Goal: Transaction & Acquisition: Book appointment/travel/reservation

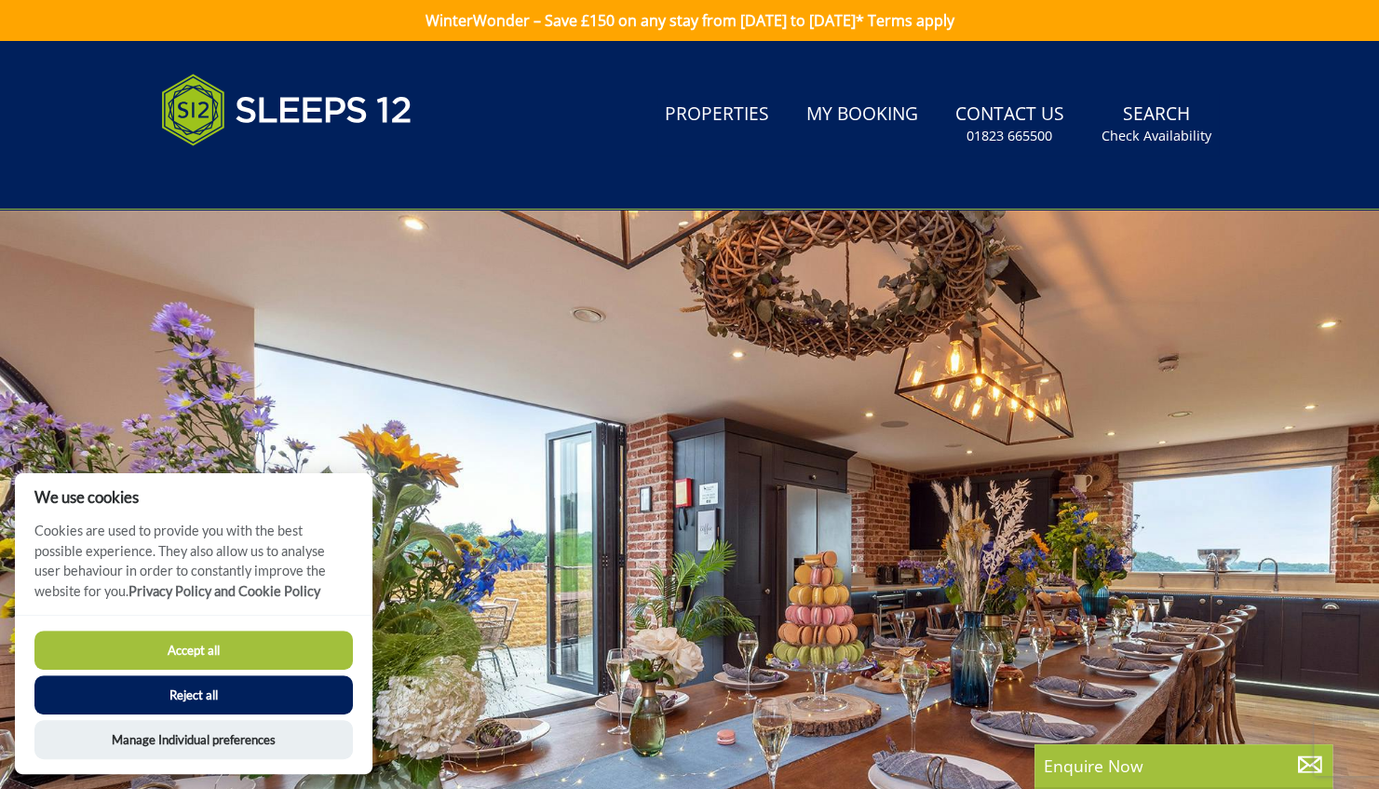
click at [181, 693] on button "Reject all" at bounding box center [193, 694] width 318 height 39
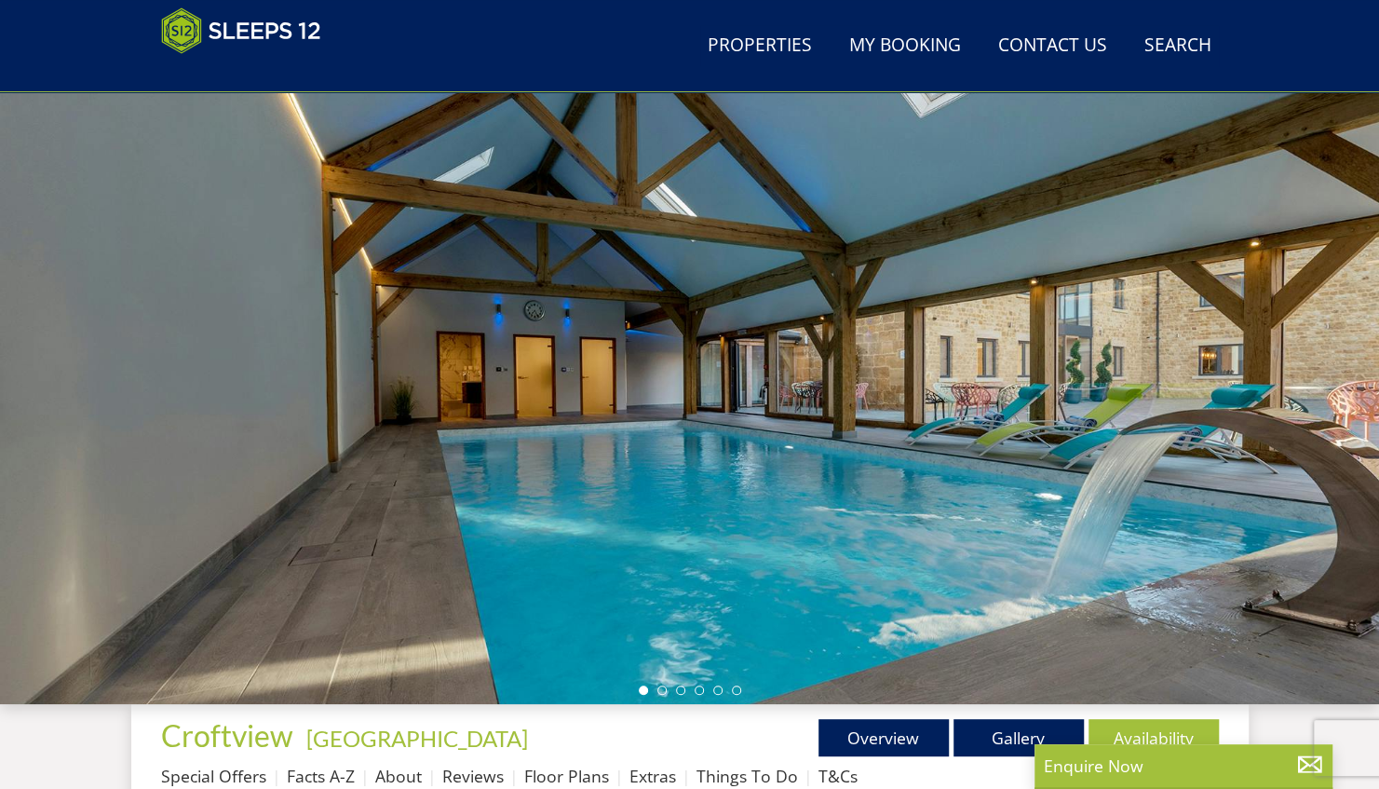
scroll to position [110, 0]
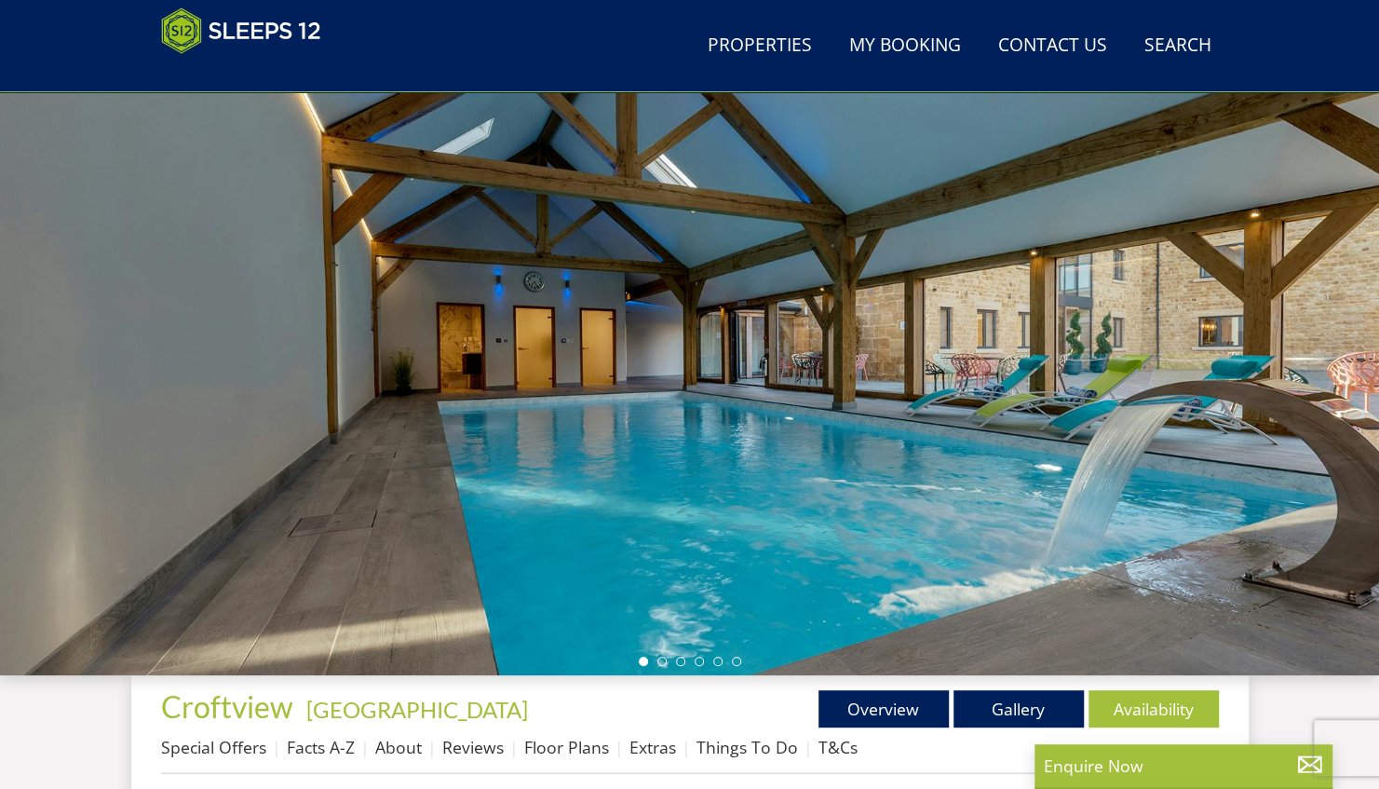
click at [1367, 338] on div at bounding box center [689, 349] width 1379 height 652
click at [998, 716] on link "Gallery" at bounding box center [1018, 708] width 130 height 37
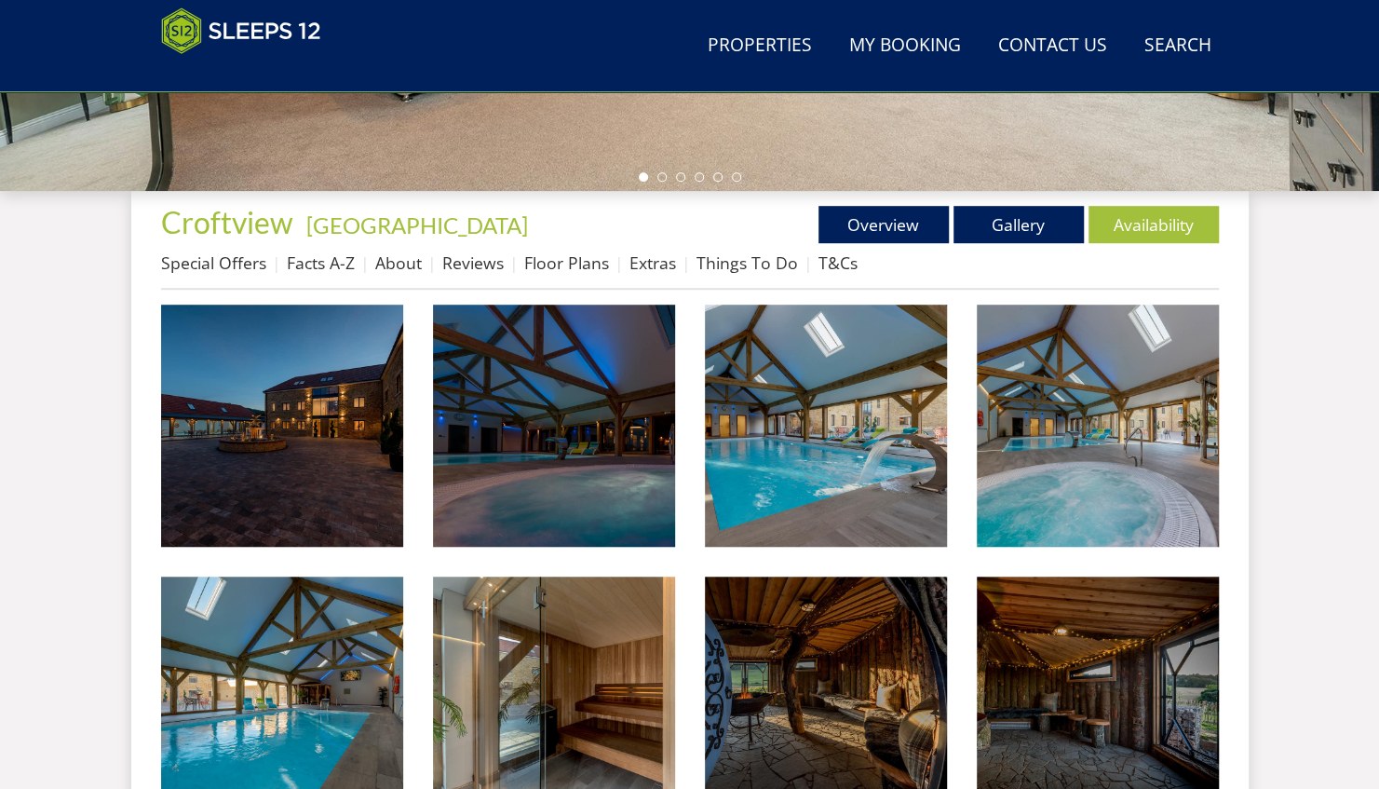
scroll to position [687, 0]
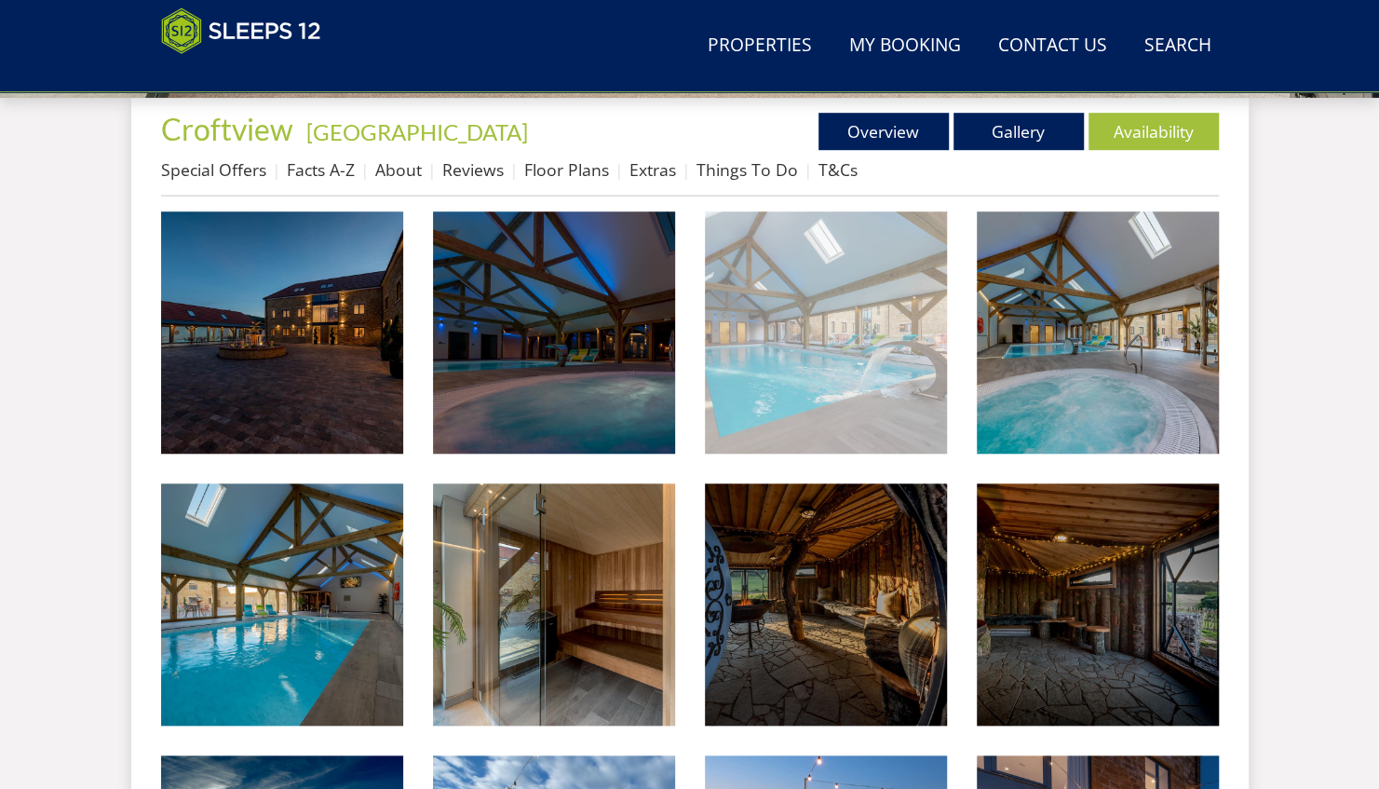
click at [827, 385] on img at bounding box center [826, 332] width 242 height 242
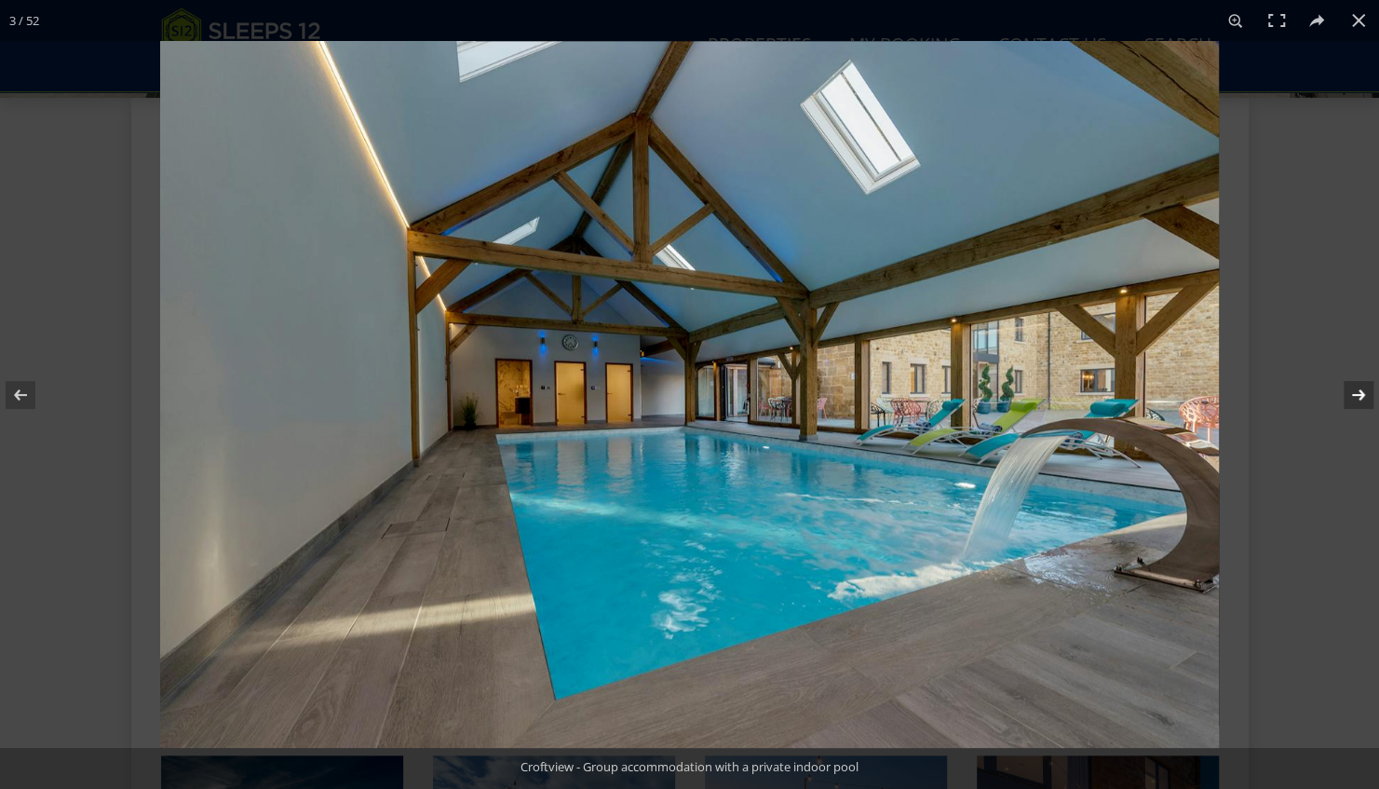
click at [1356, 400] on button at bounding box center [1346, 394] width 65 height 93
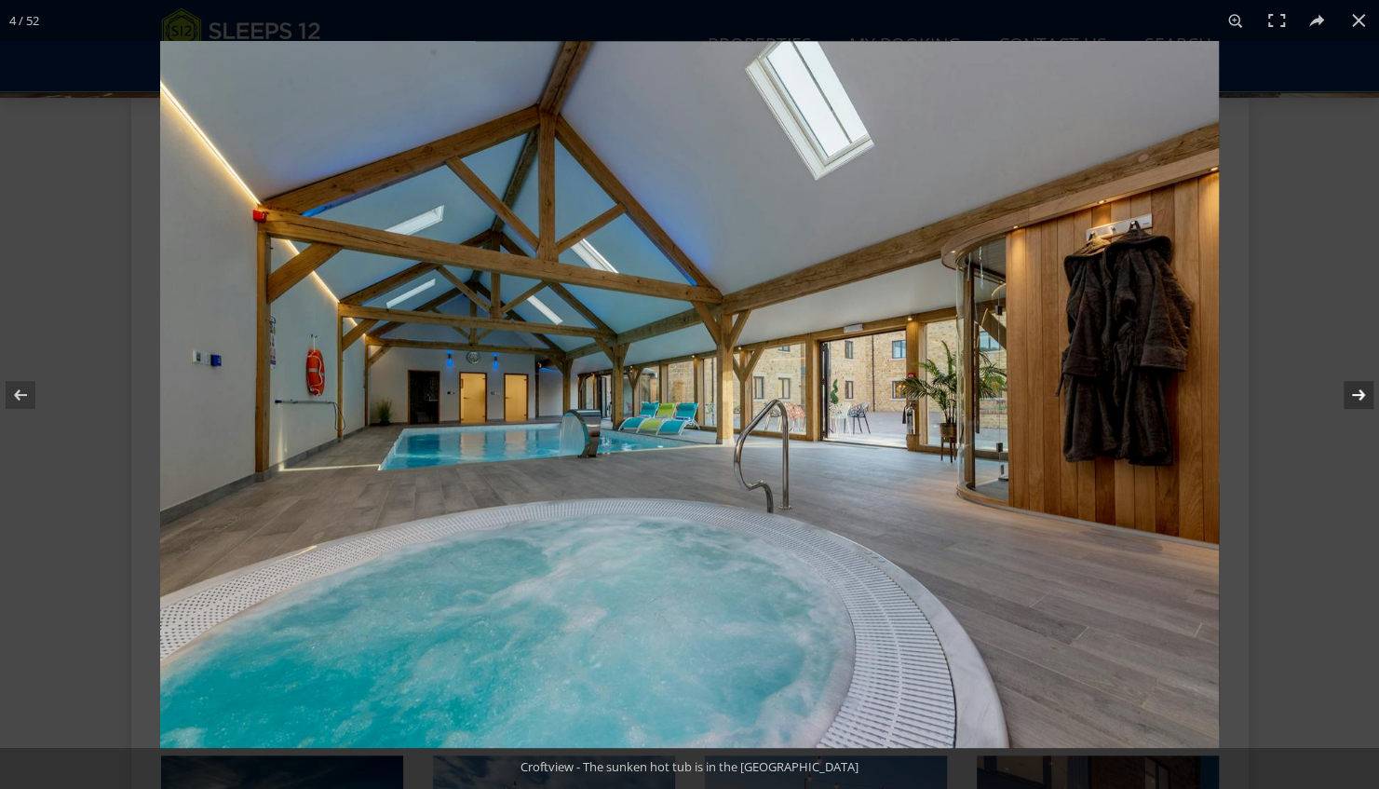
click at [1358, 398] on button at bounding box center [1346, 394] width 65 height 93
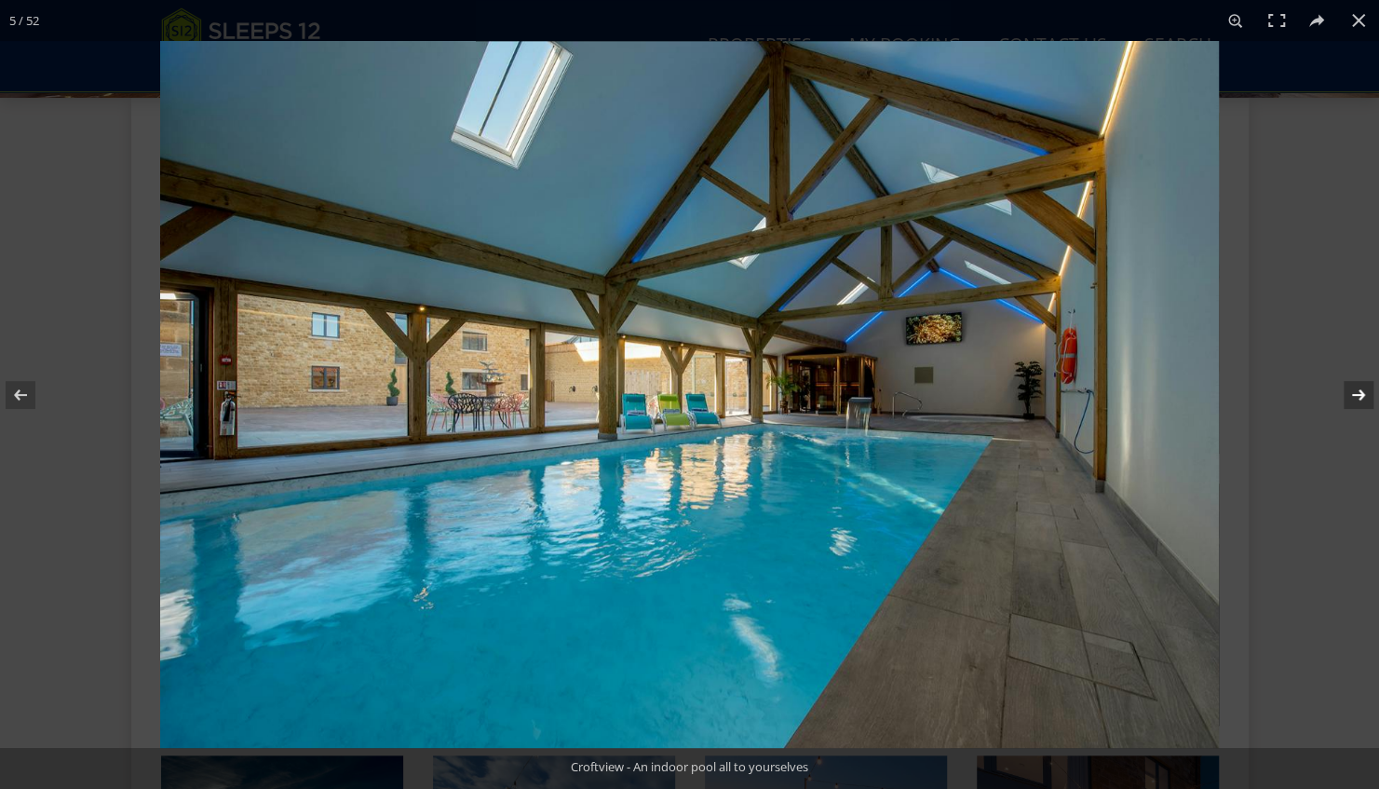
click at [1358, 398] on button at bounding box center [1346, 394] width 65 height 93
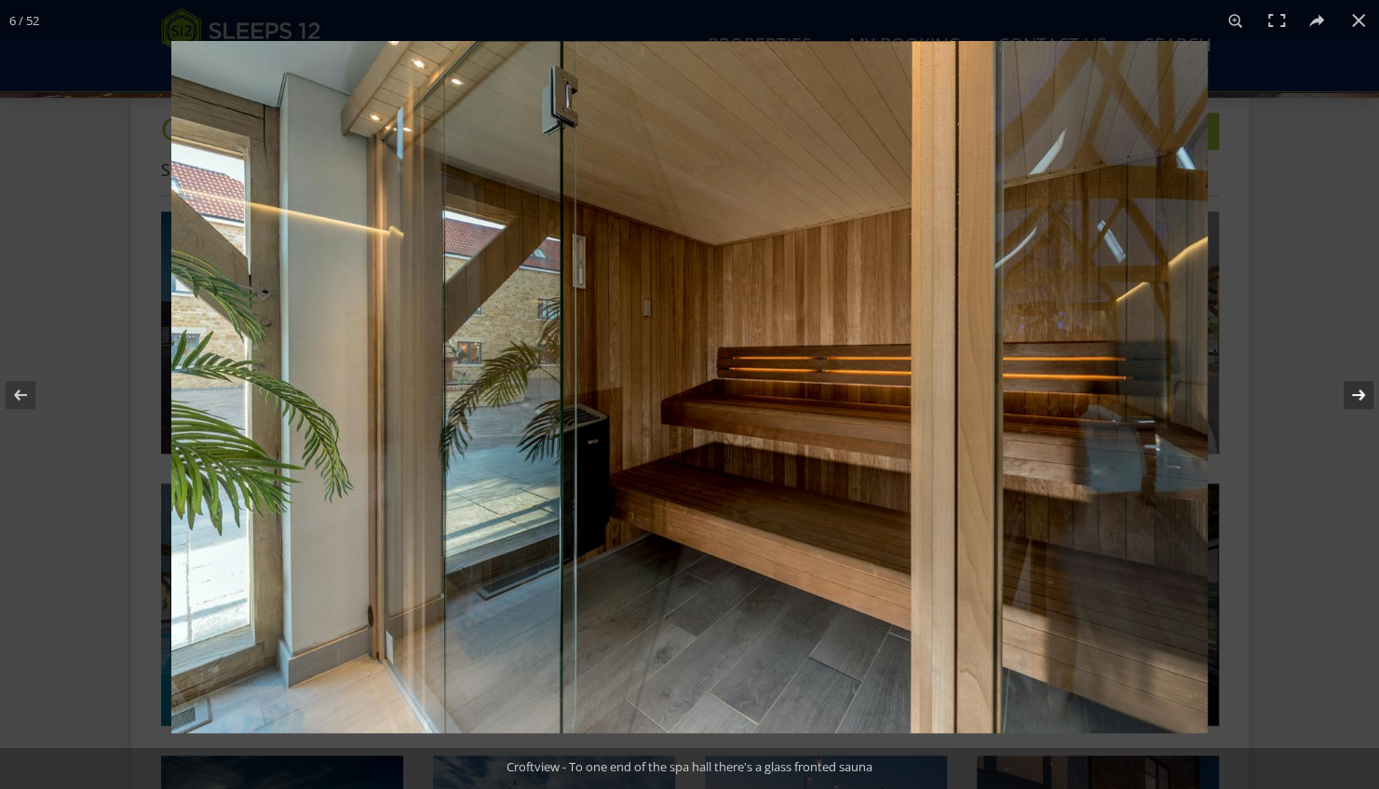
click at [1358, 398] on button at bounding box center [1346, 394] width 65 height 93
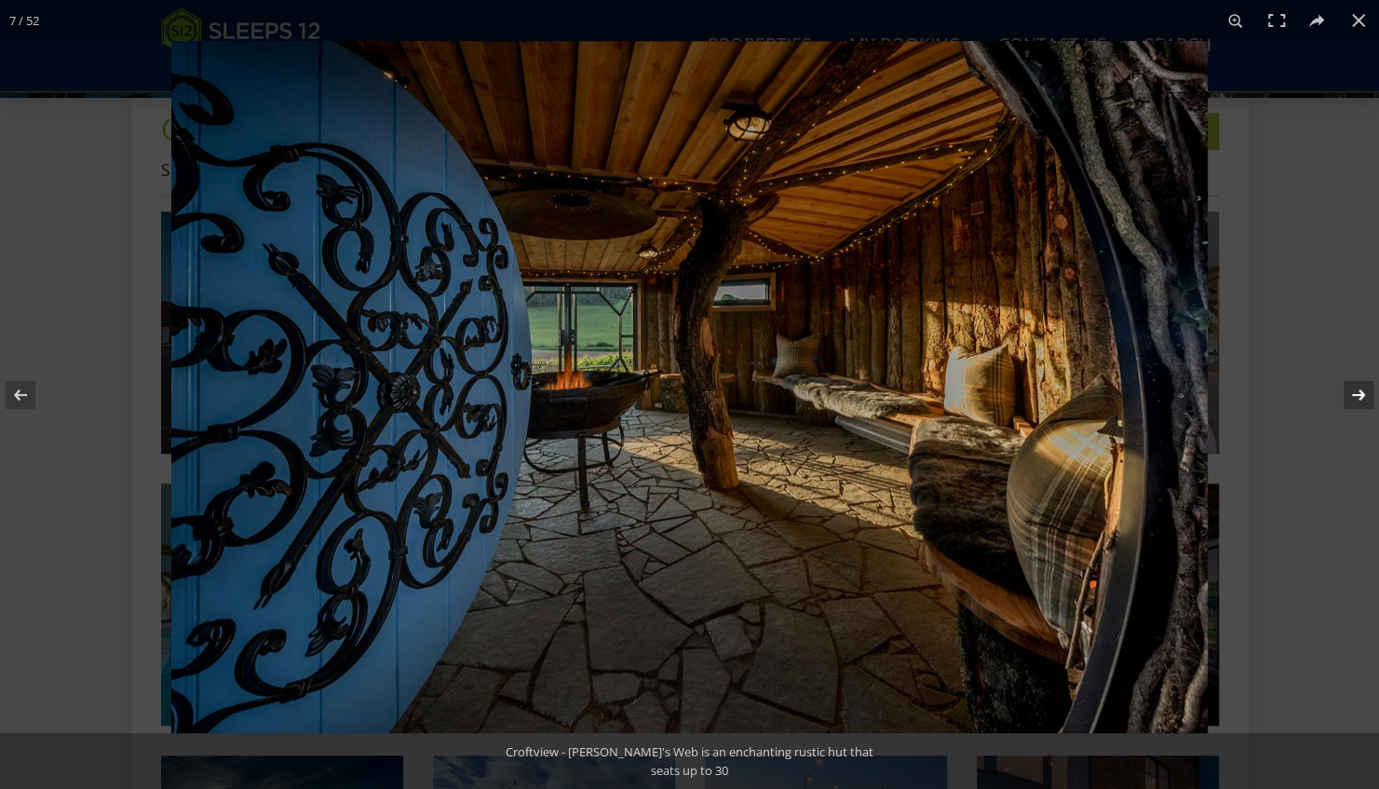
click at [1361, 400] on button at bounding box center [1346, 394] width 65 height 93
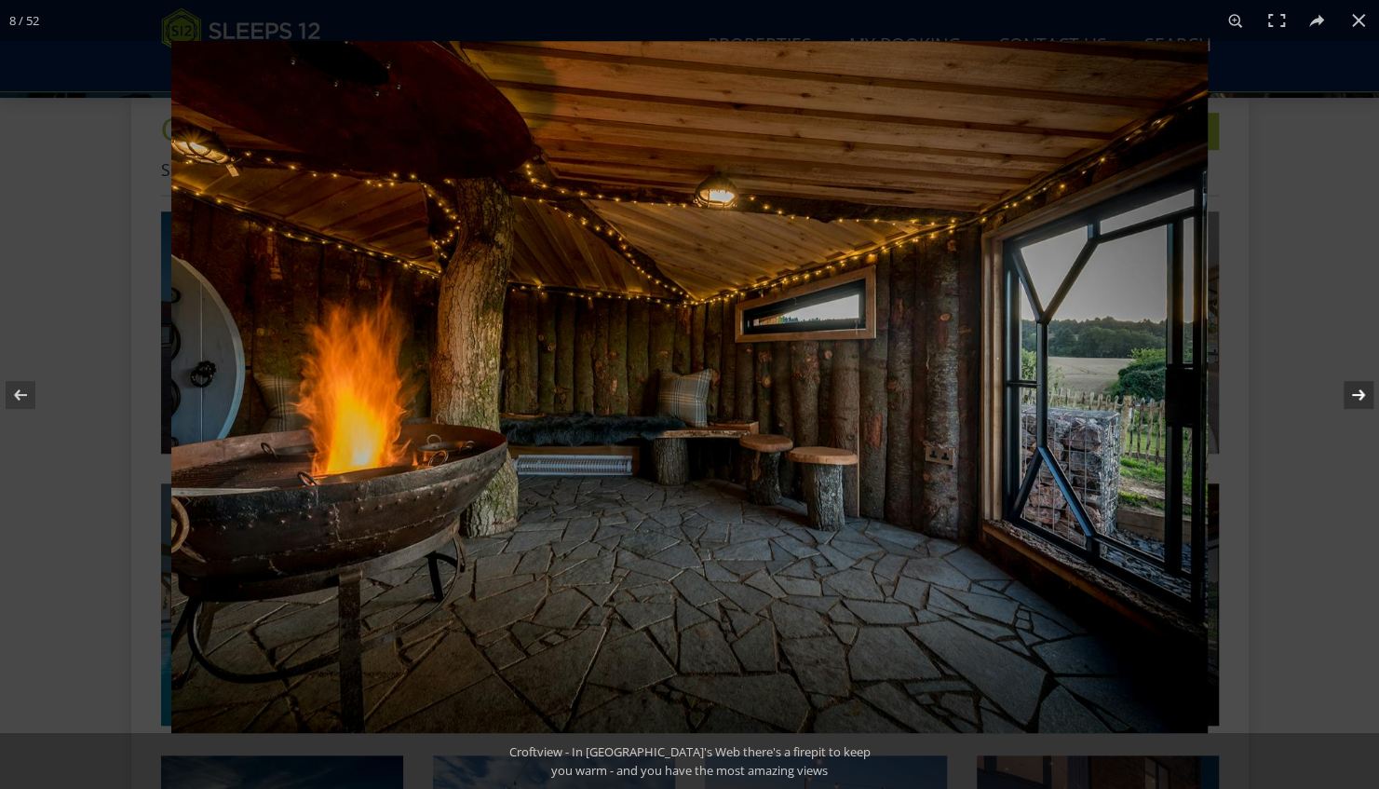
click at [1361, 400] on button at bounding box center [1346, 394] width 65 height 93
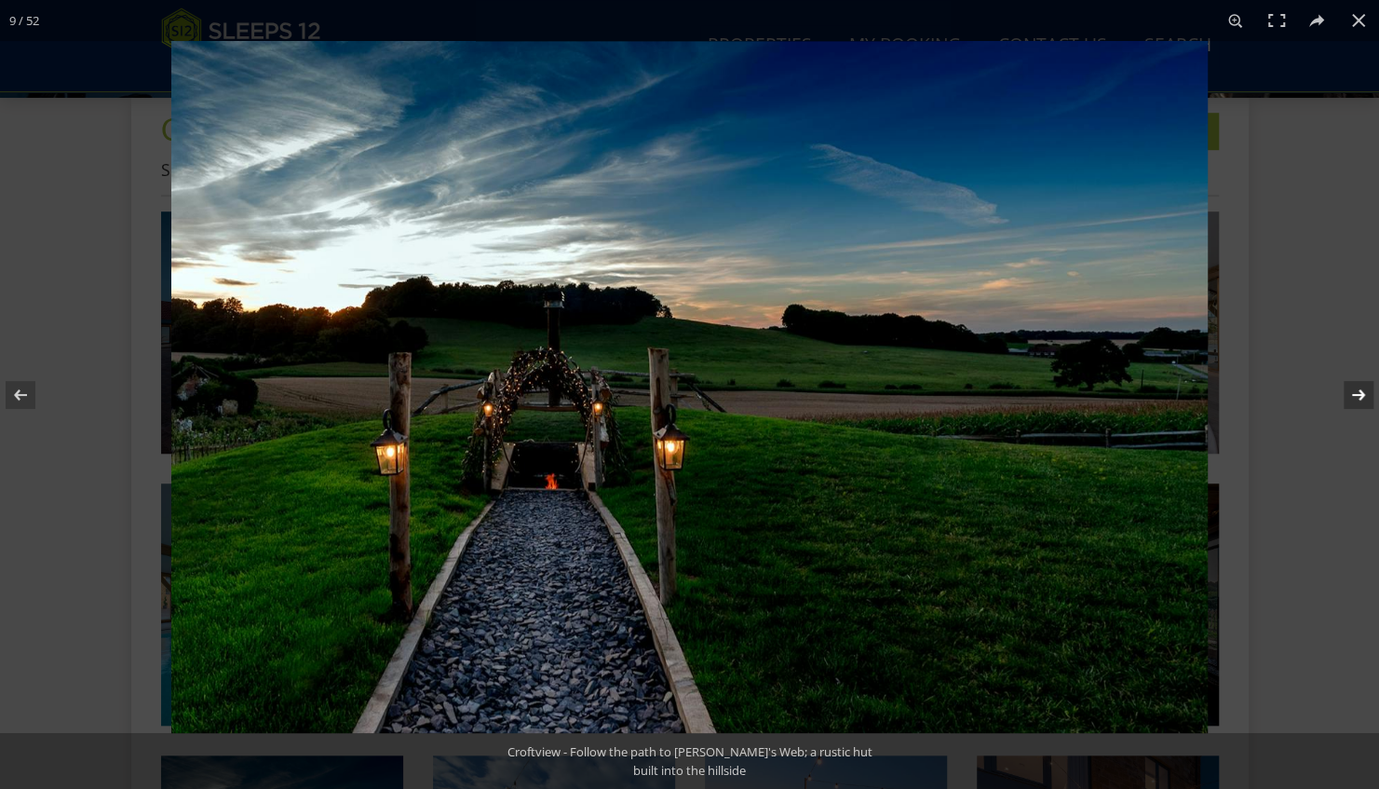
click at [1363, 400] on button at bounding box center [1346, 394] width 65 height 93
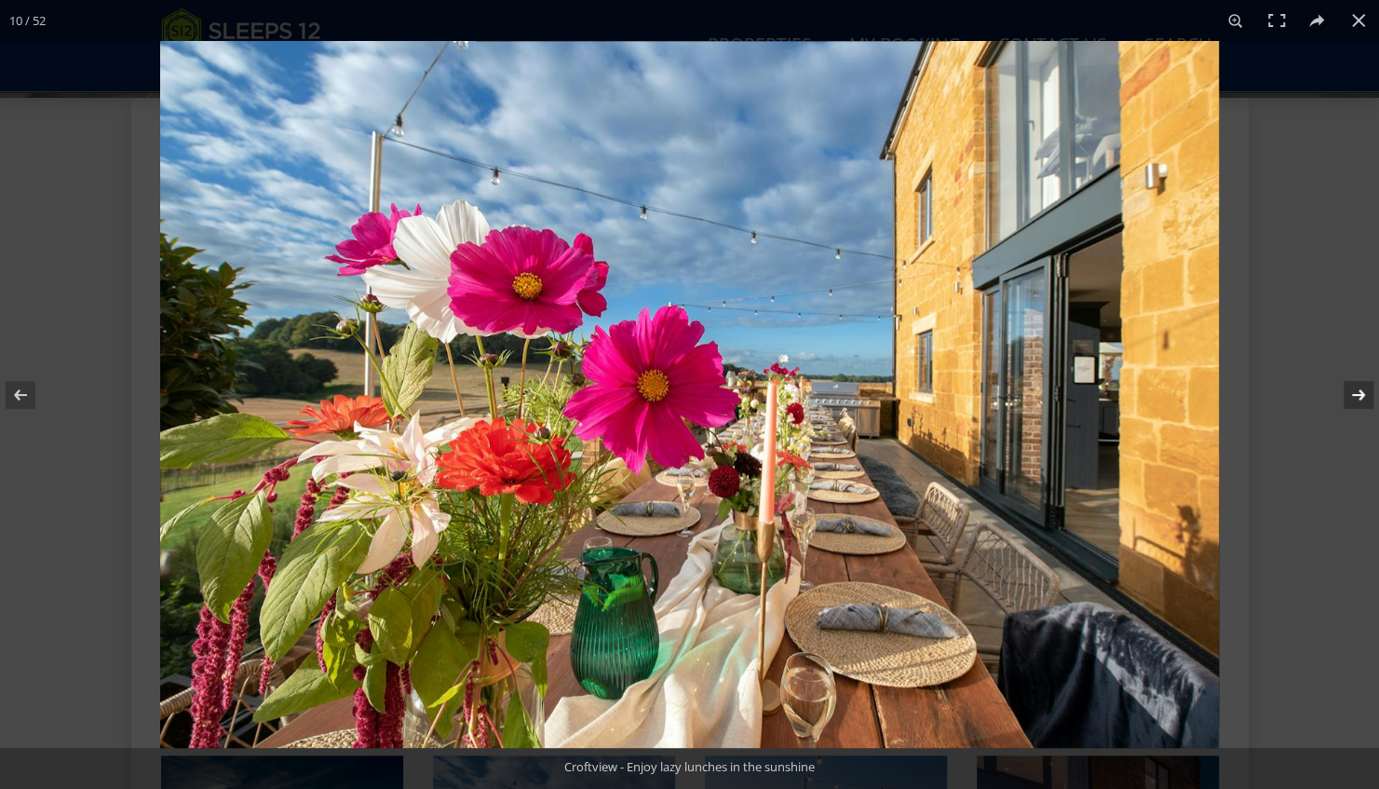
click at [1364, 400] on button at bounding box center [1346, 394] width 65 height 93
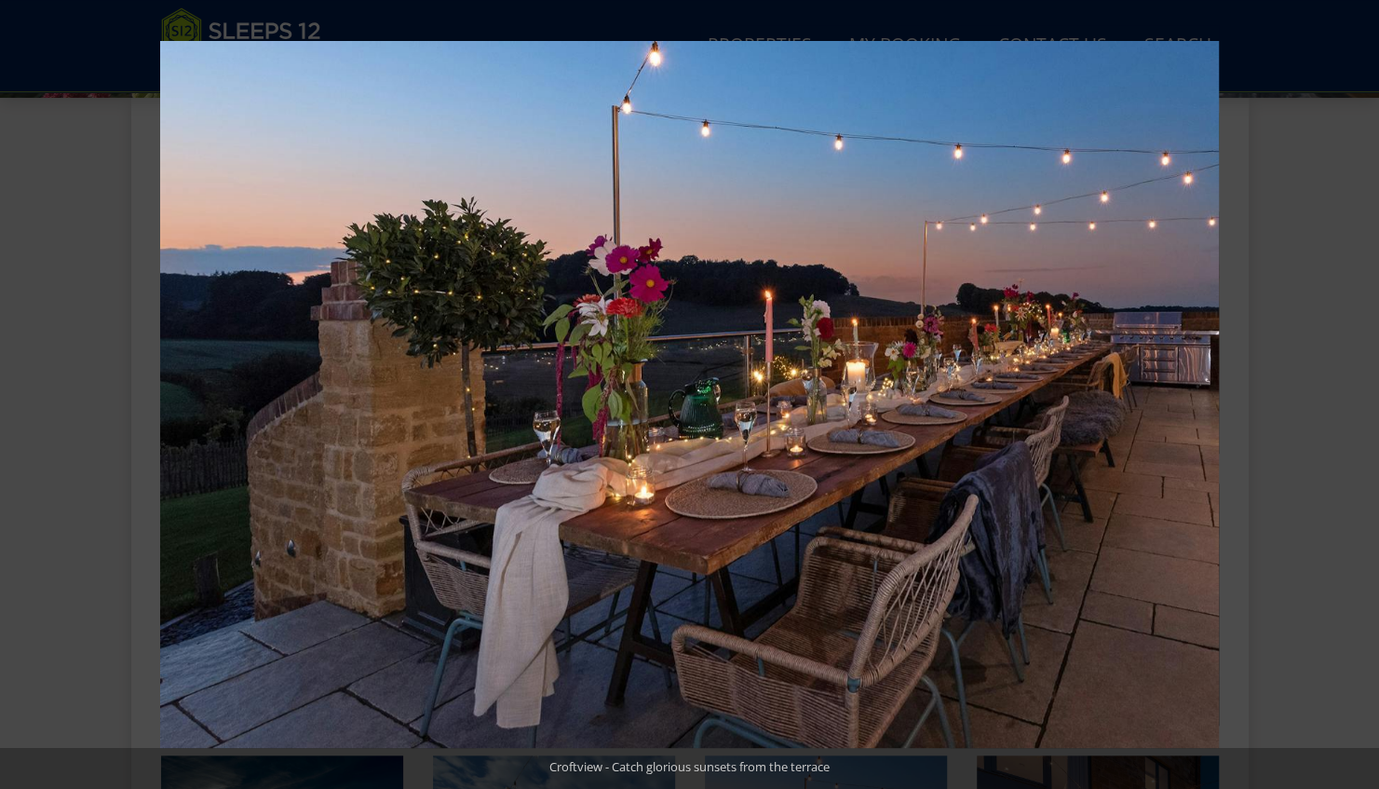
click at [1368, 400] on button at bounding box center [1346, 394] width 65 height 93
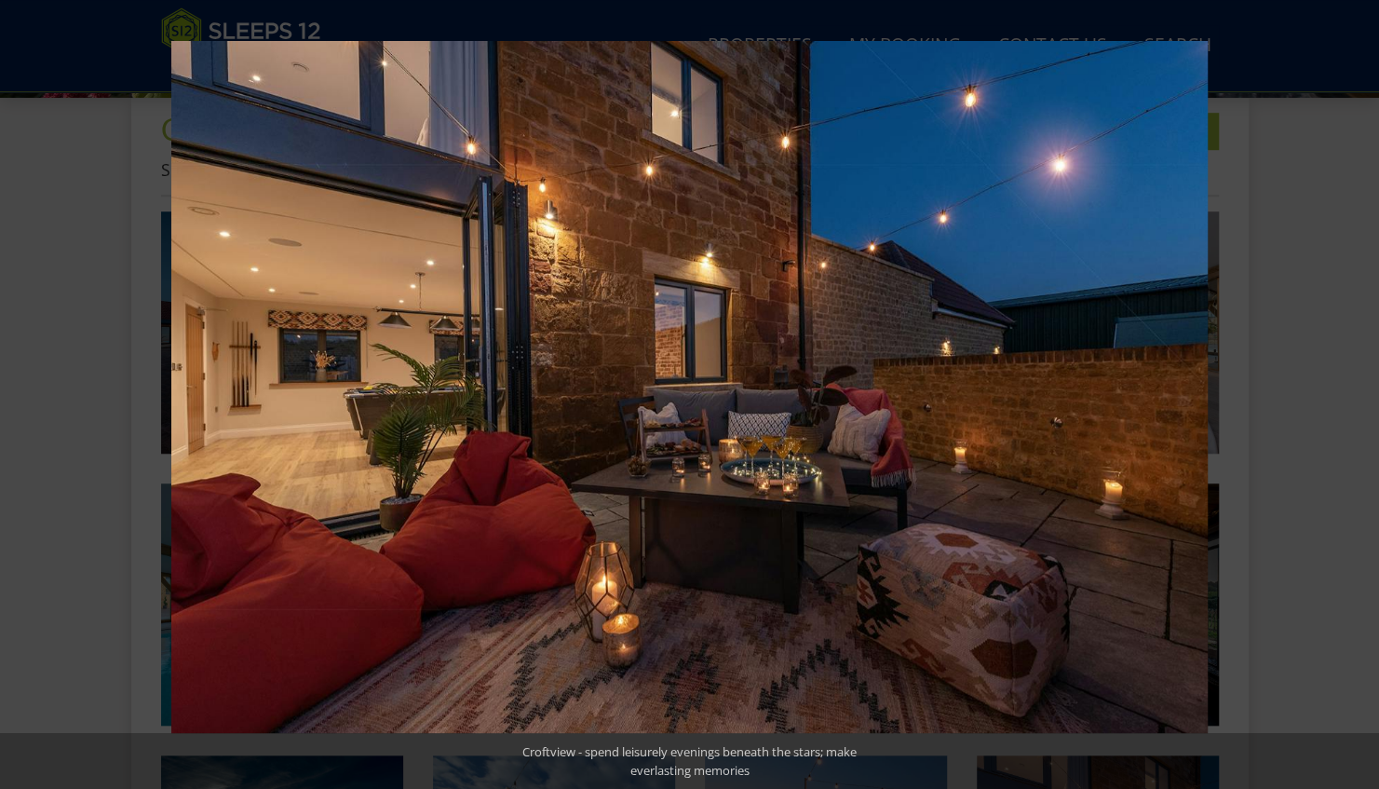
click at [1368, 400] on button at bounding box center [1346, 394] width 65 height 93
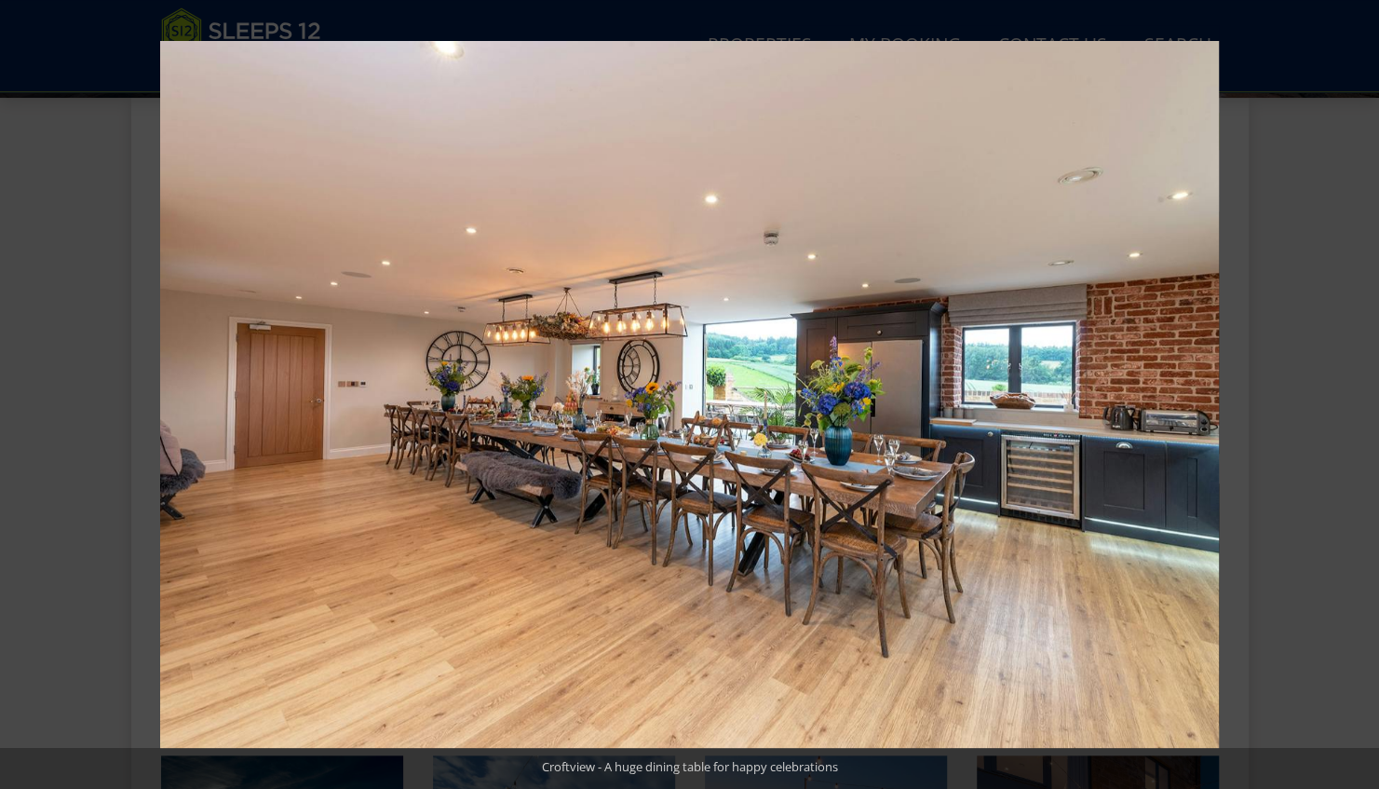
click at [1368, 400] on button at bounding box center [1346, 394] width 65 height 93
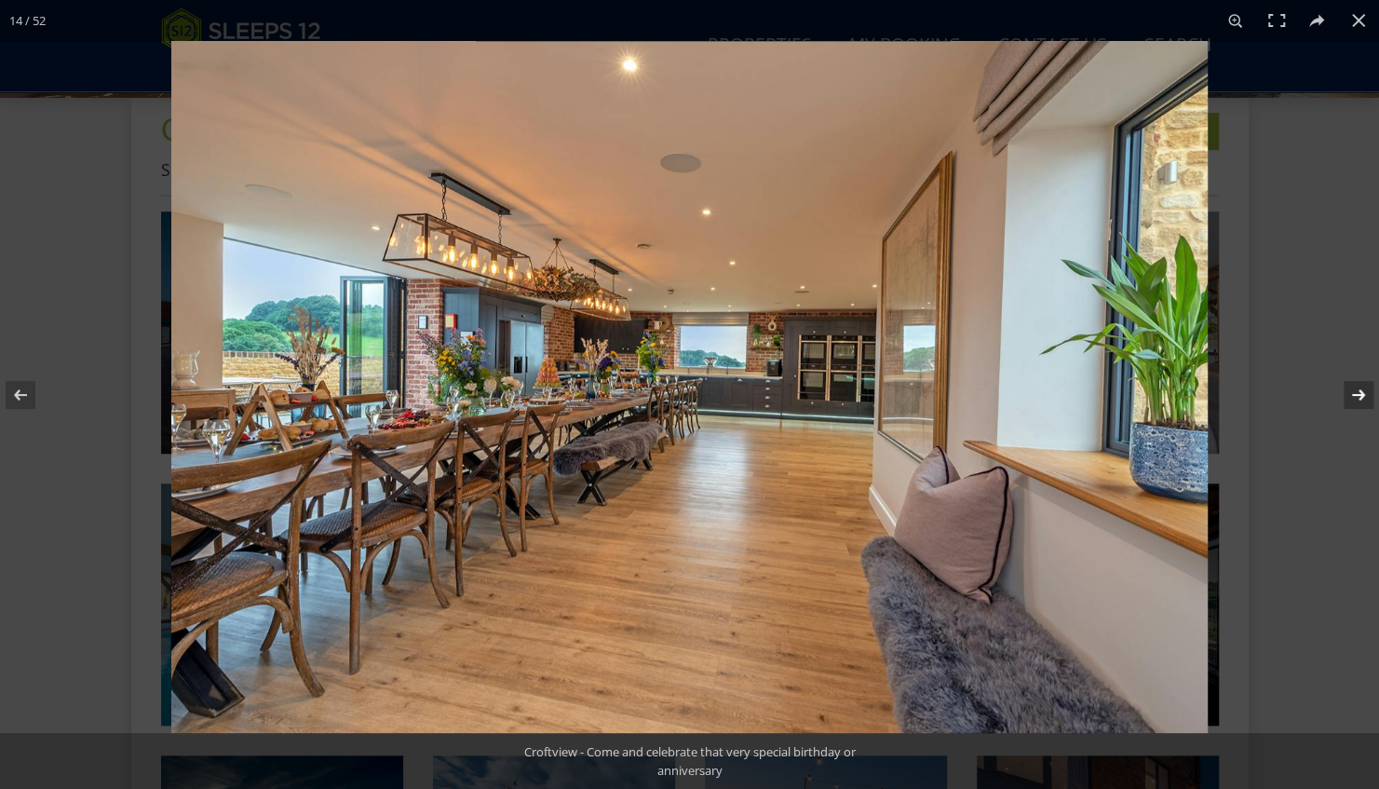
click at [1368, 401] on button at bounding box center [1346, 394] width 65 height 93
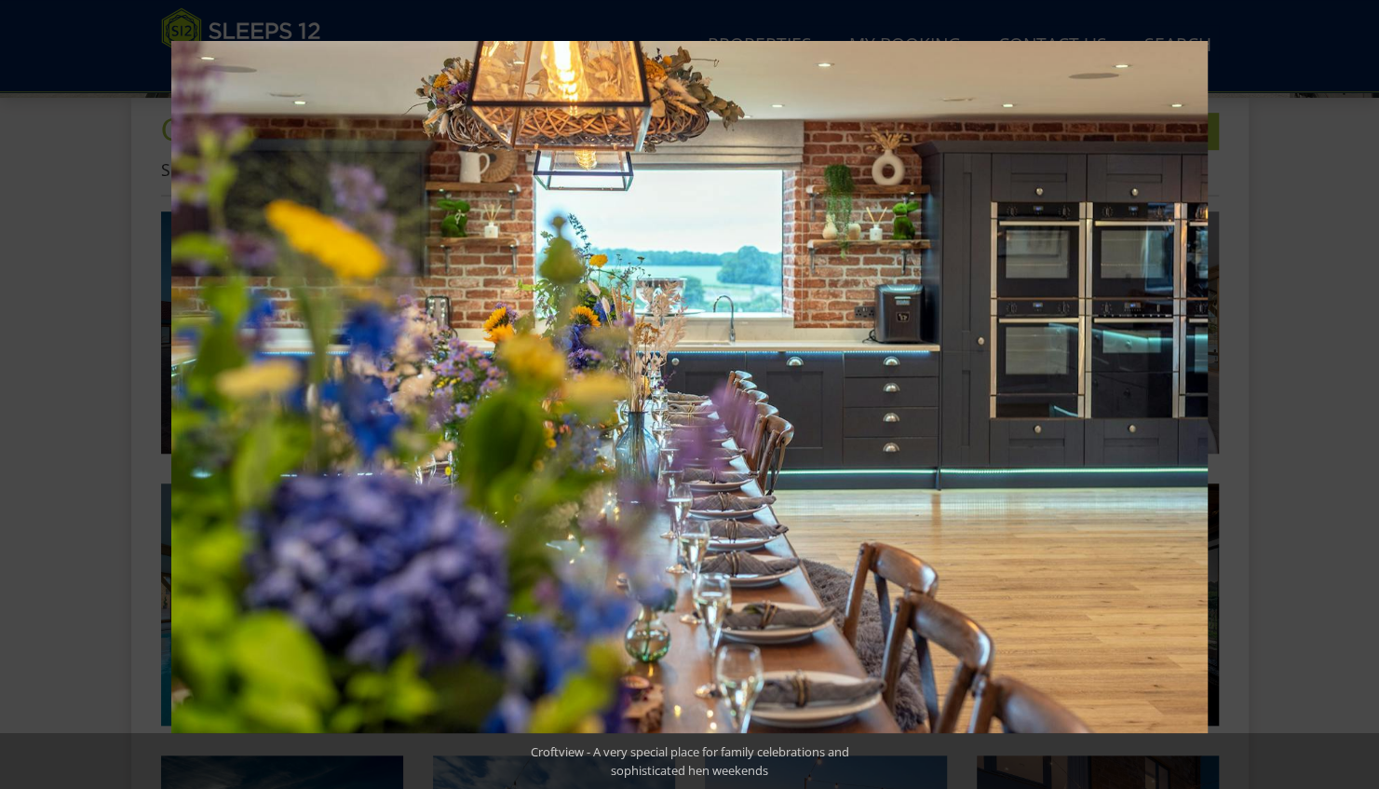
click at [1370, 401] on button at bounding box center [1346, 394] width 65 height 93
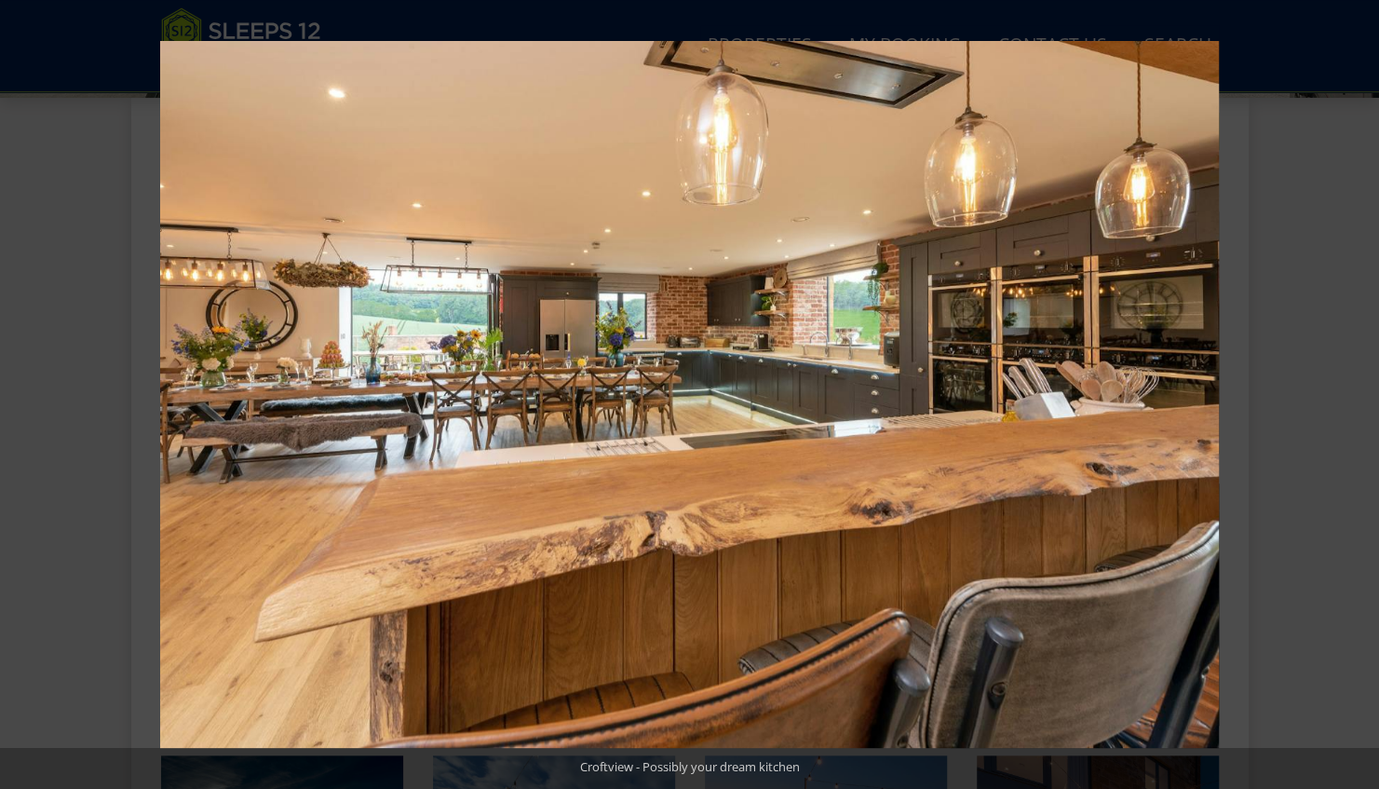
click at [1370, 401] on button at bounding box center [1346, 394] width 65 height 93
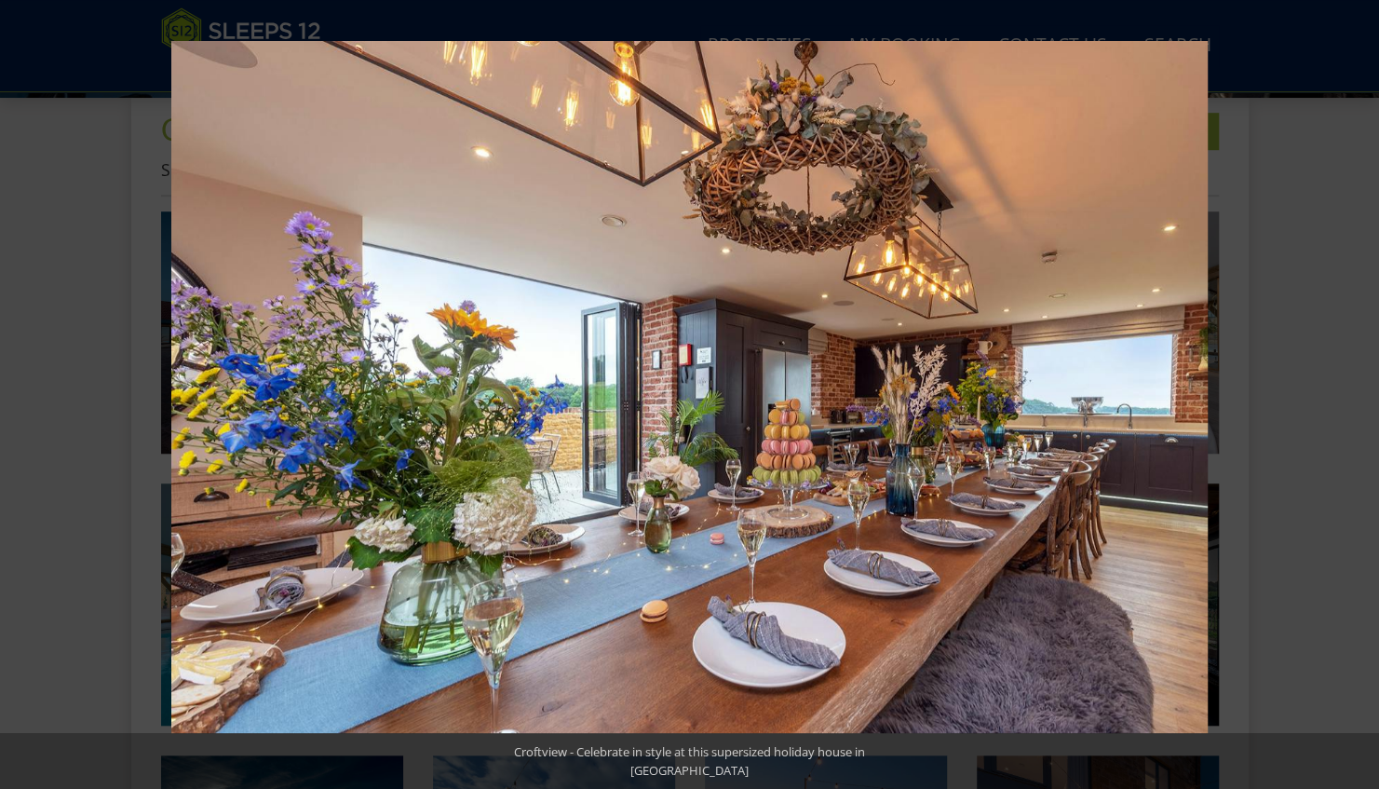
click at [1370, 401] on button at bounding box center [1346, 394] width 65 height 93
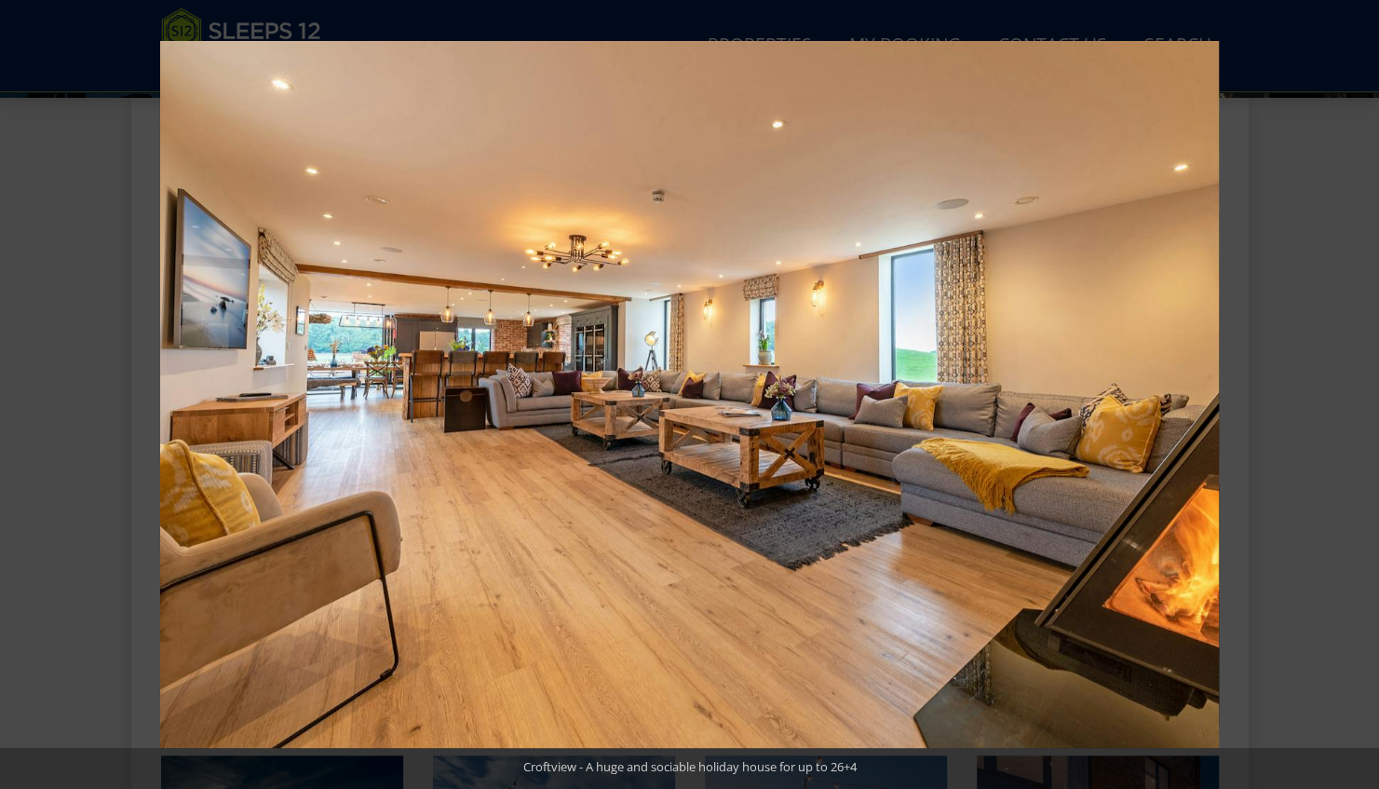
click at [1370, 401] on button at bounding box center [1346, 394] width 65 height 93
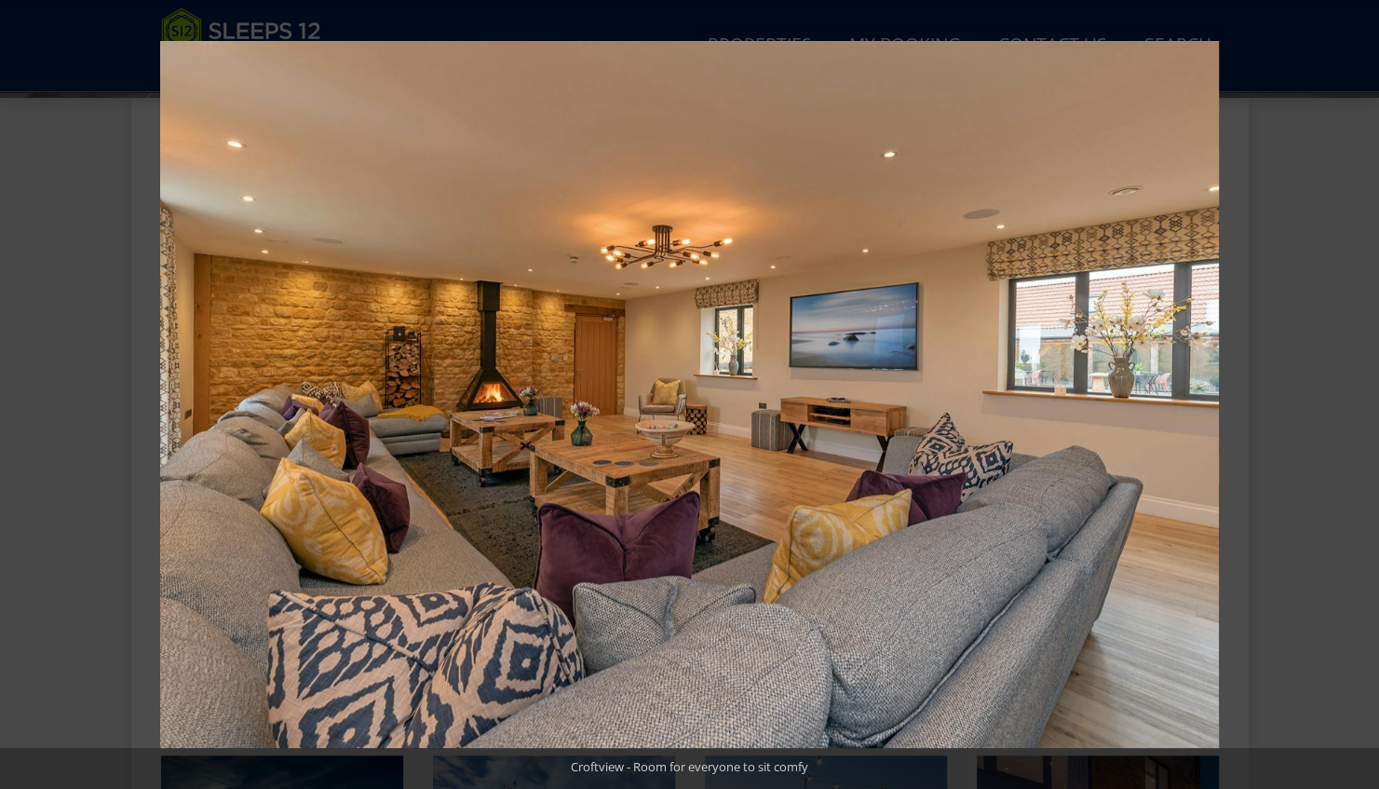
click at [1370, 401] on button at bounding box center [1346, 394] width 65 height 93
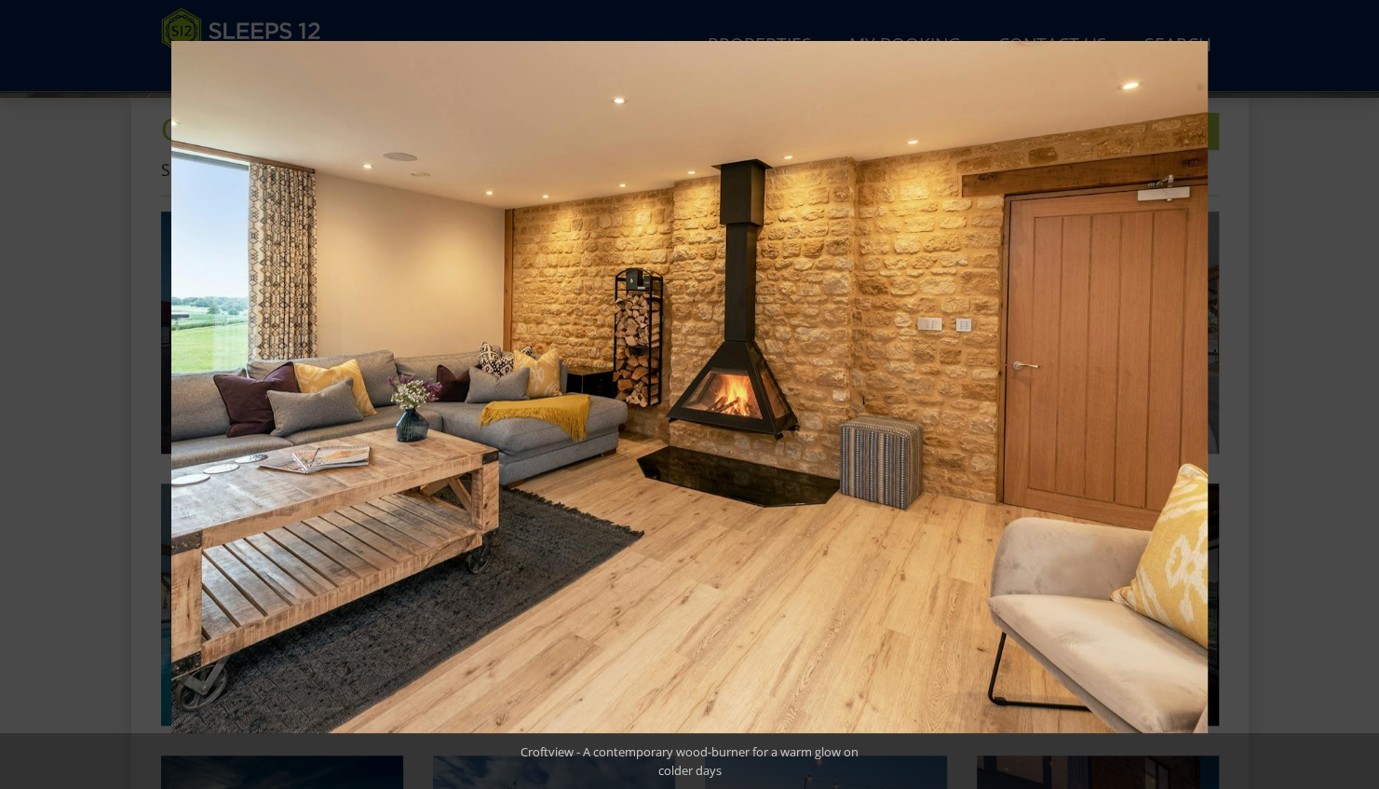
click at [1370, 401] on button at bounding box center [1346, 394] width 65 height 93
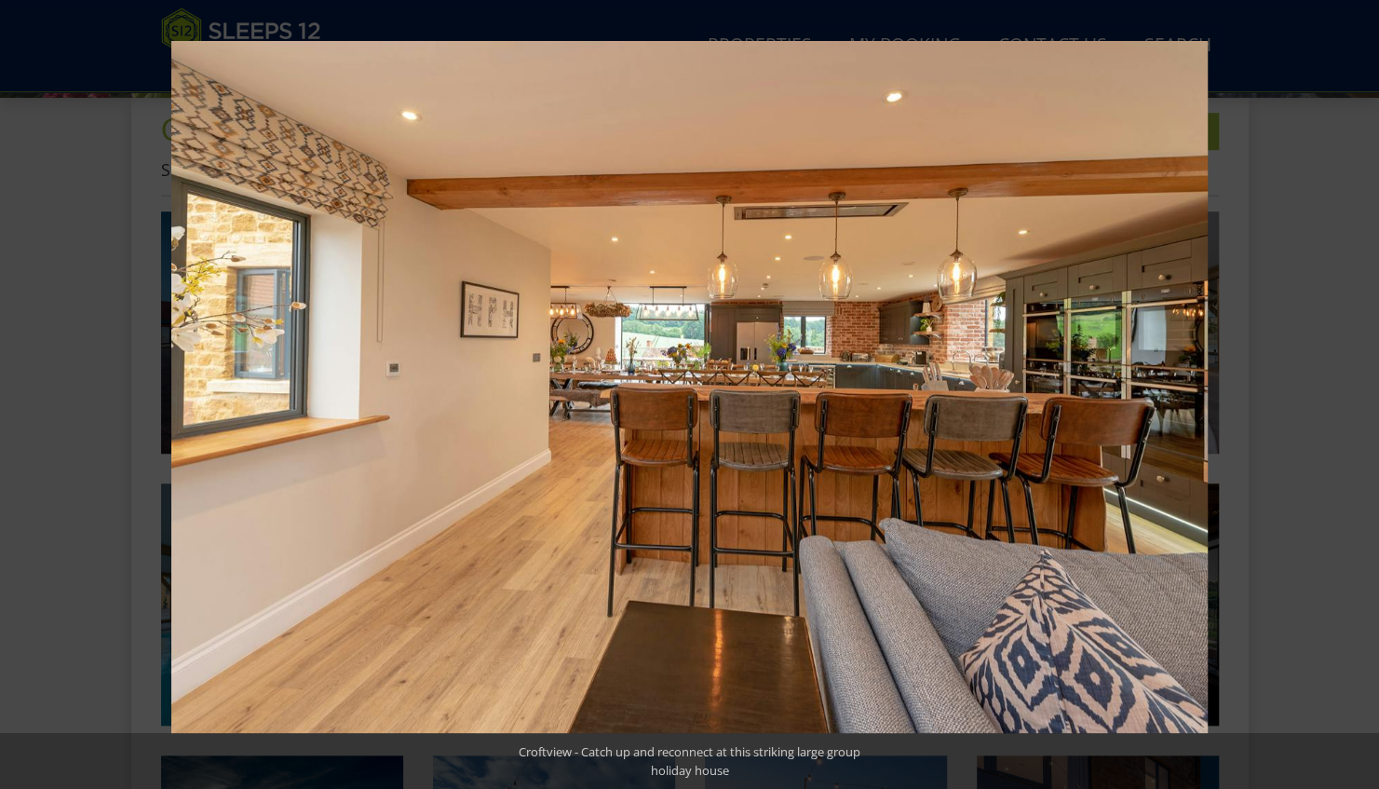
click at [1370, 401] on button at bounding box center [1346, 394] width 65 height 93
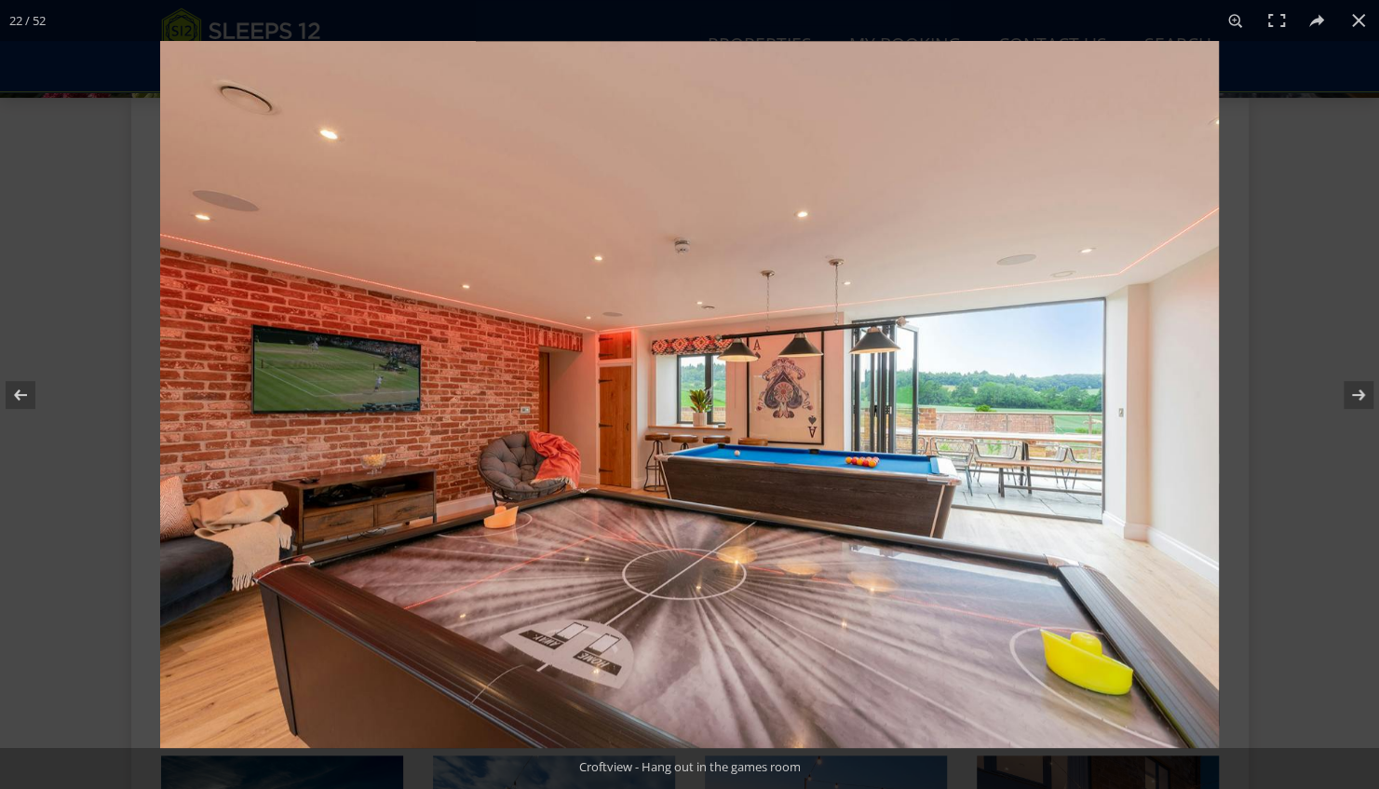
scroll to position [1377, 0]
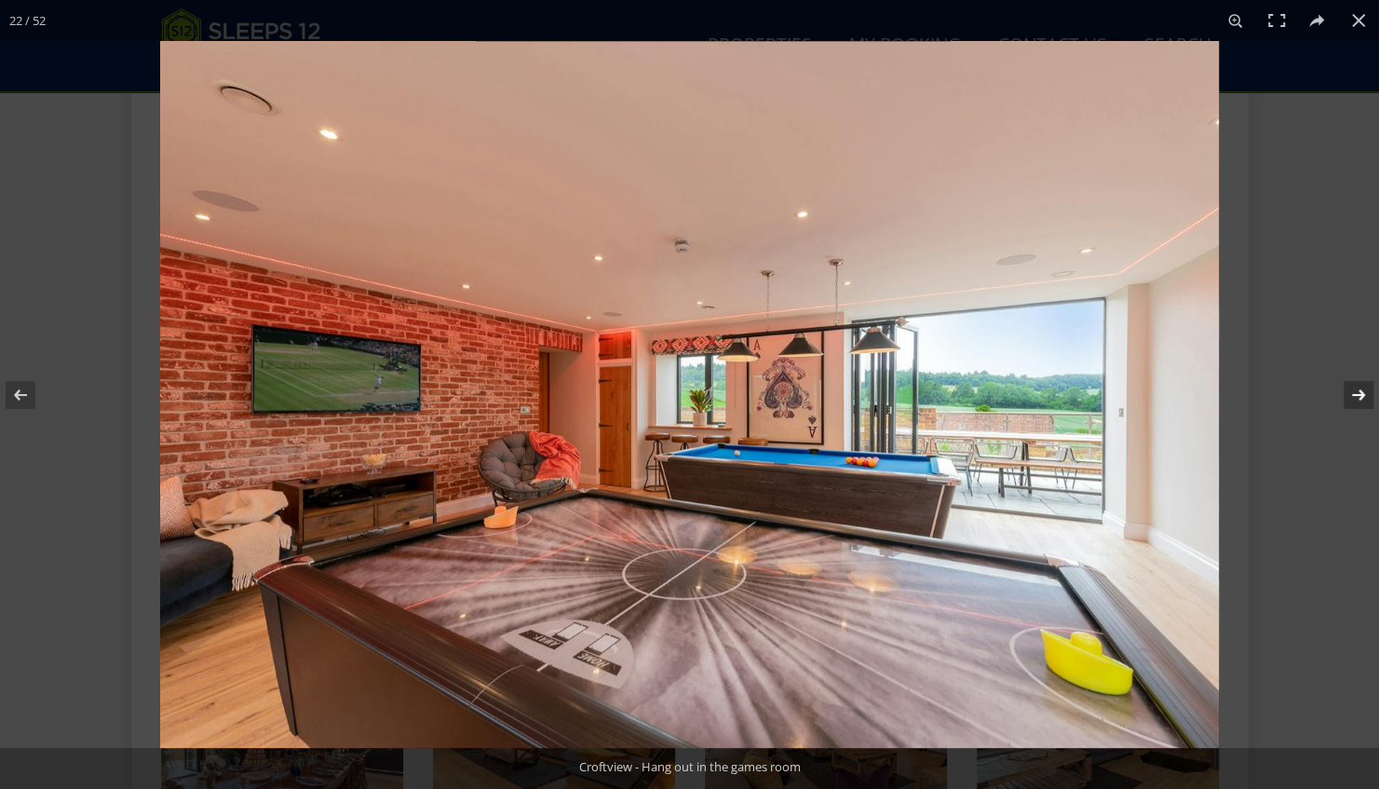
click at [1358, 388] on button at bounding box center [1346, 394] width 65 height 93
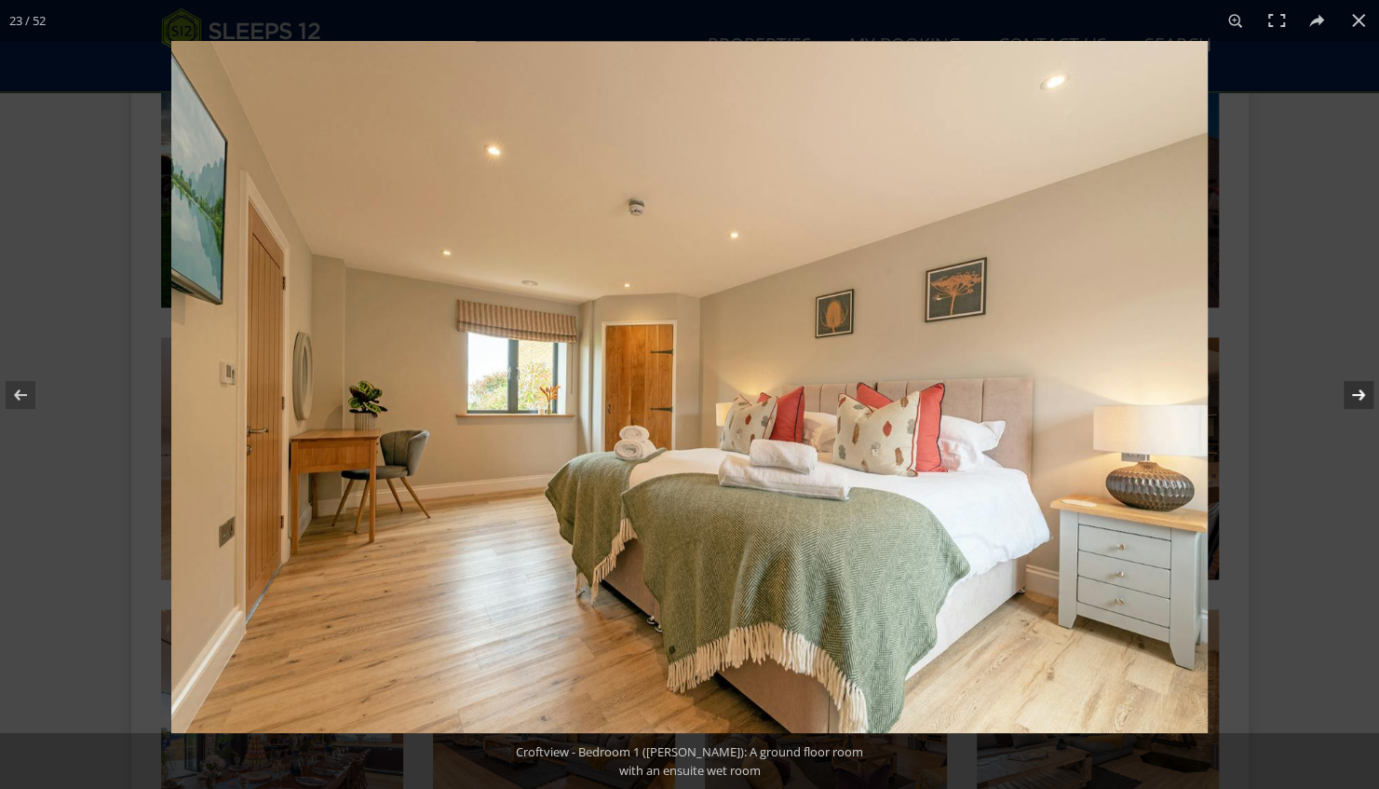
click at [1358, 389] on button at bounding box center [1346, 394] width 65 height 93
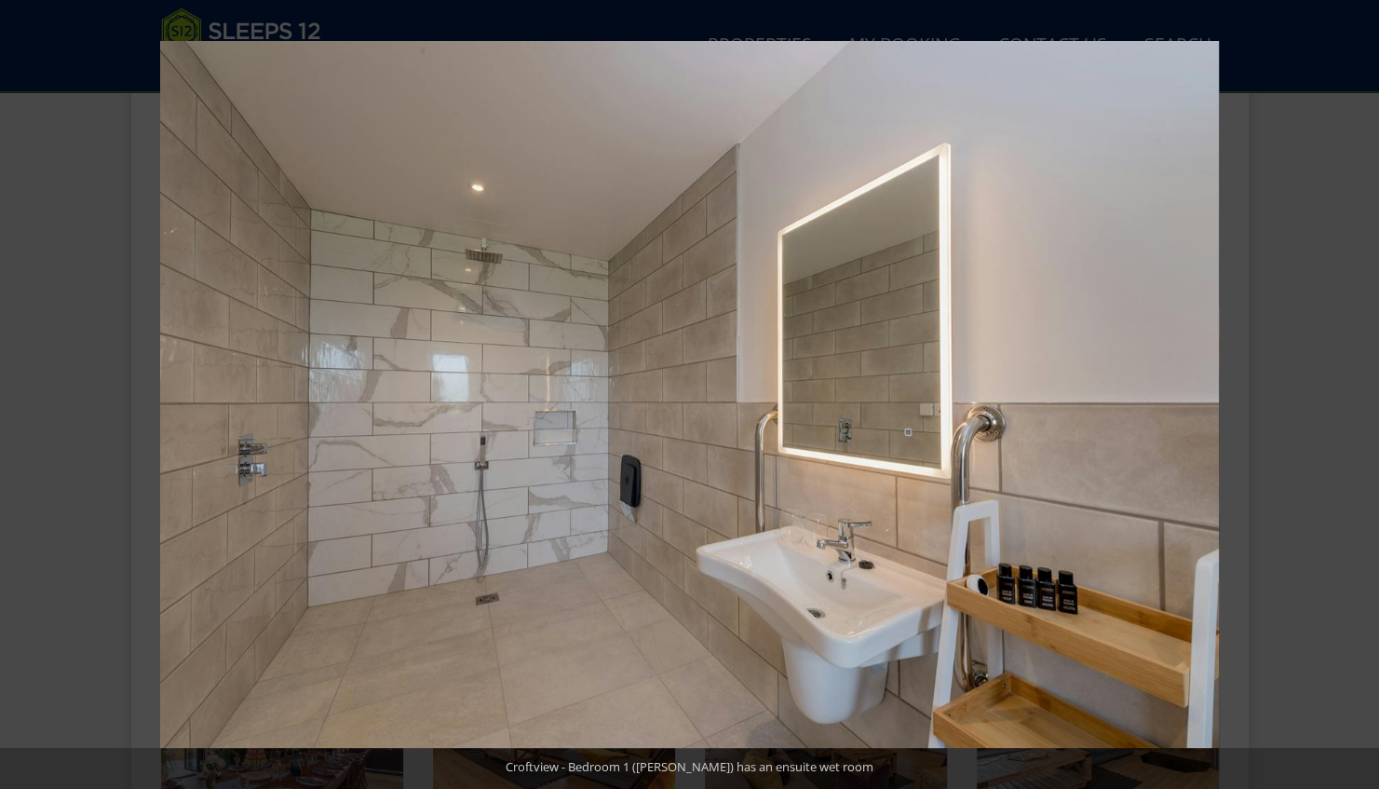
click at [1358, 389] on button at bounding box center [1346, 394] width 65 height 93
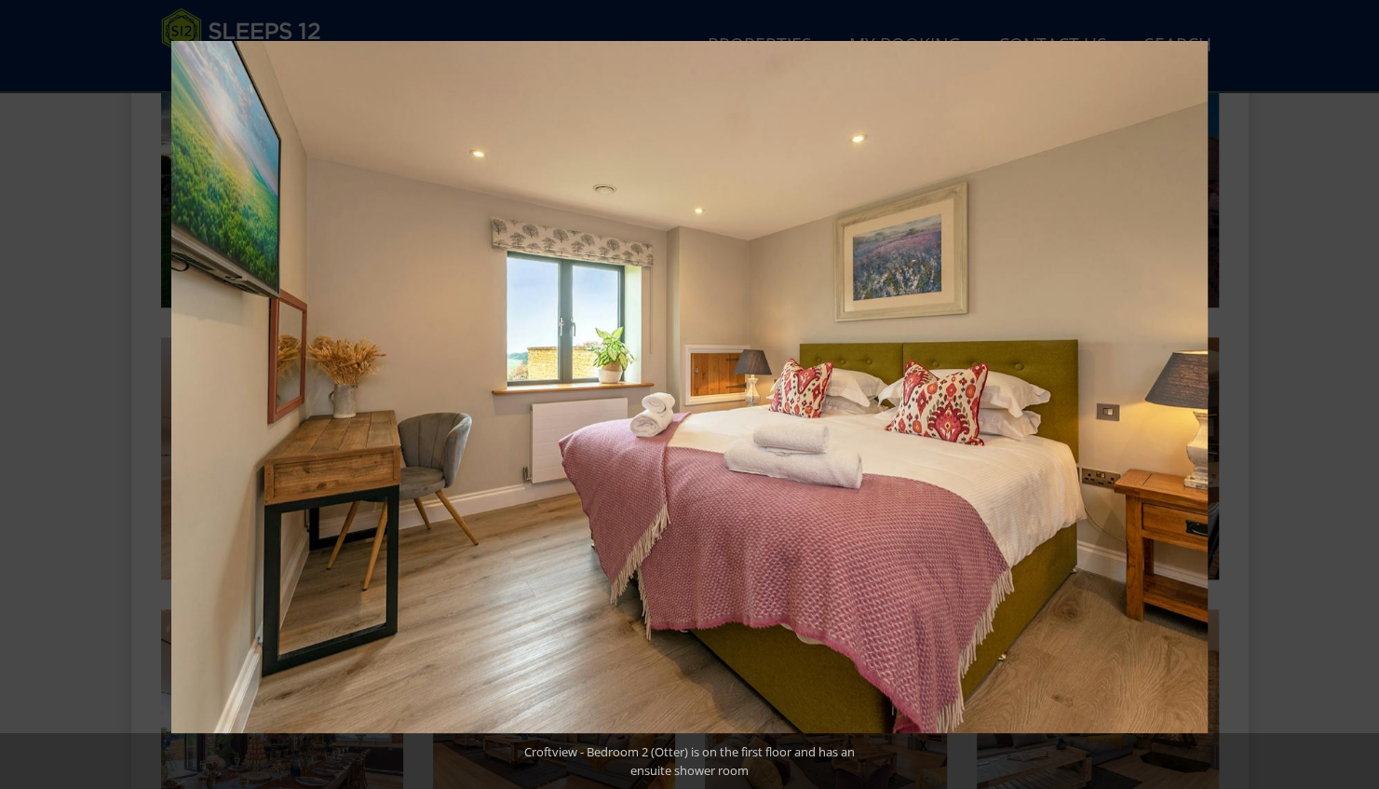
click at [1358, 389] on button at bounding box center [1346, 394] width 65 height 93
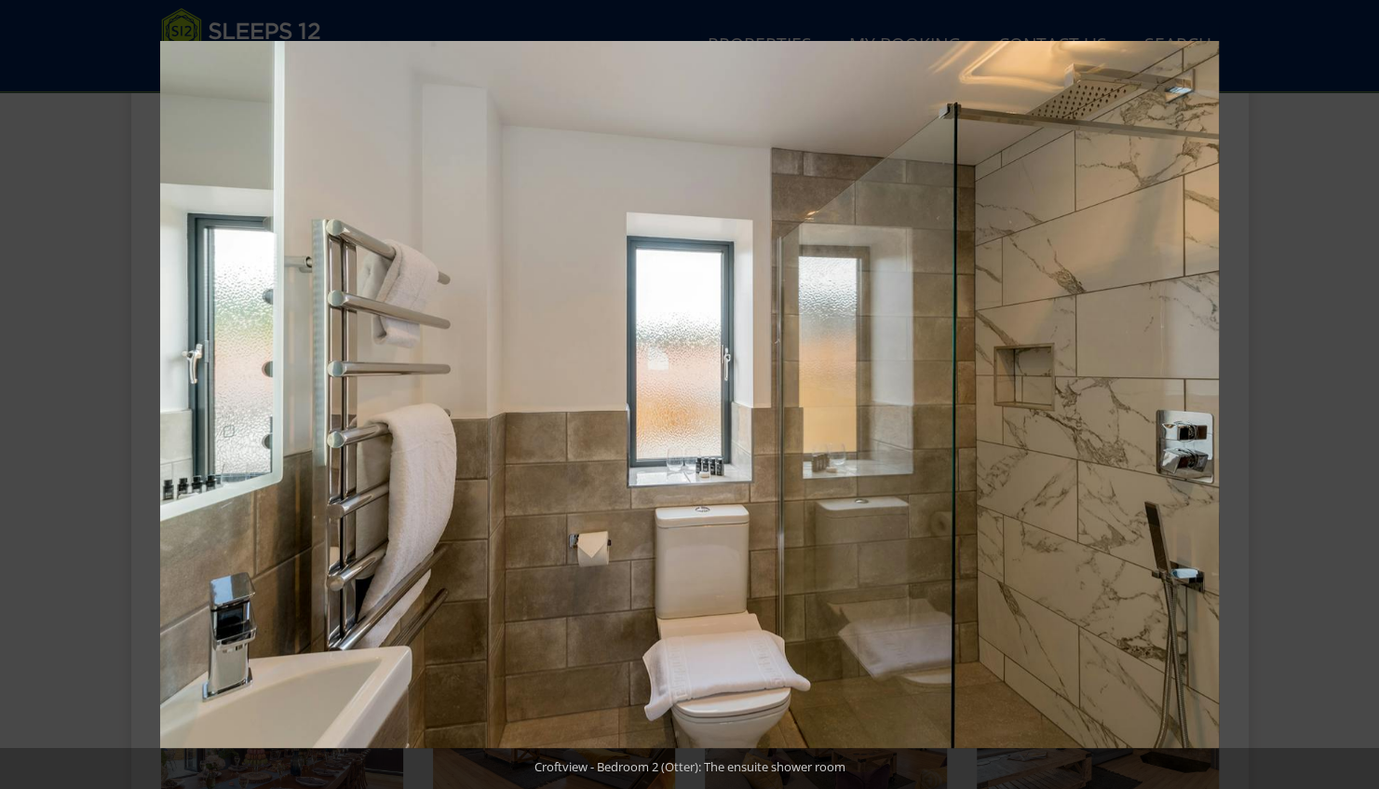
click at [1358, 389] on button at bounding box center [1346, 394] width 65 height 93
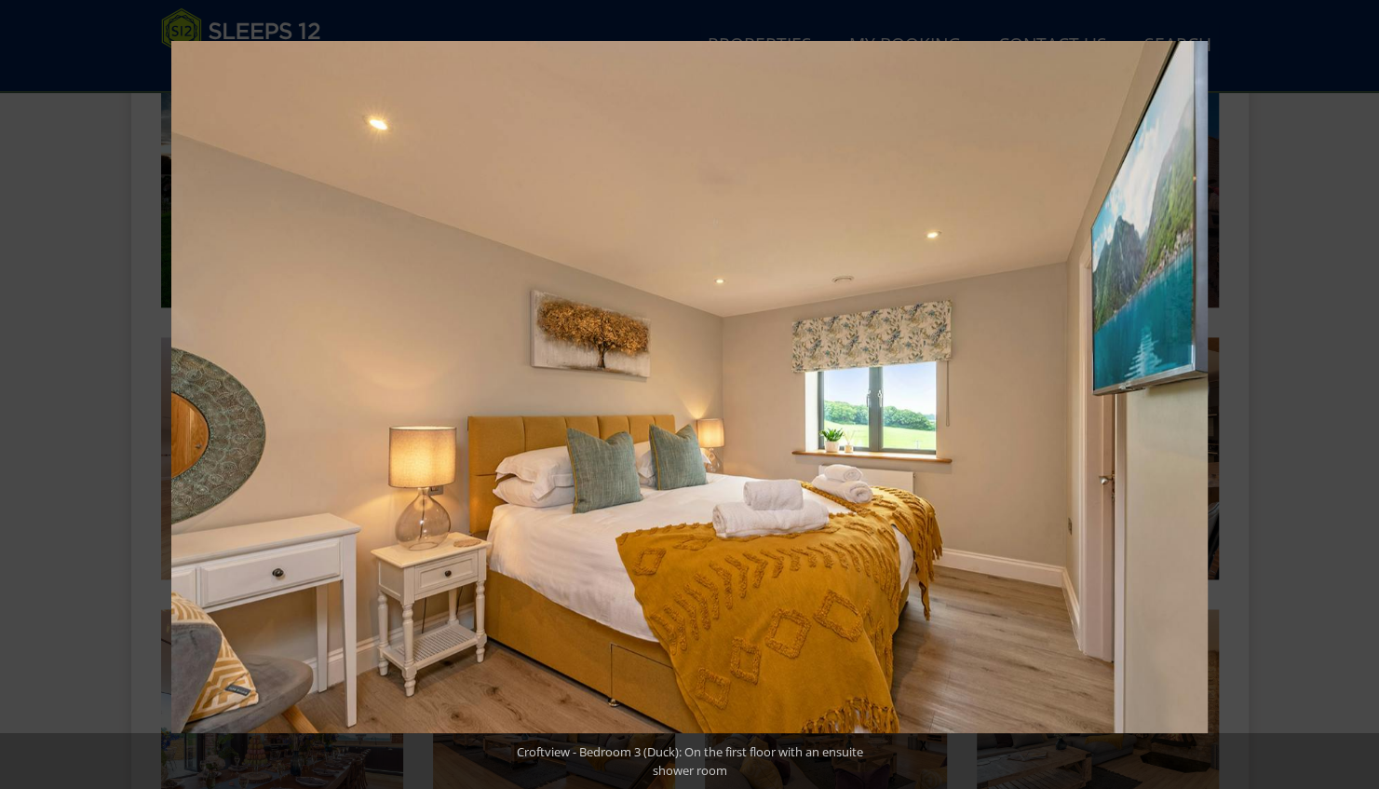
click at [1358, 389] on button at bounding box center [1346, 394] width 65 height 93
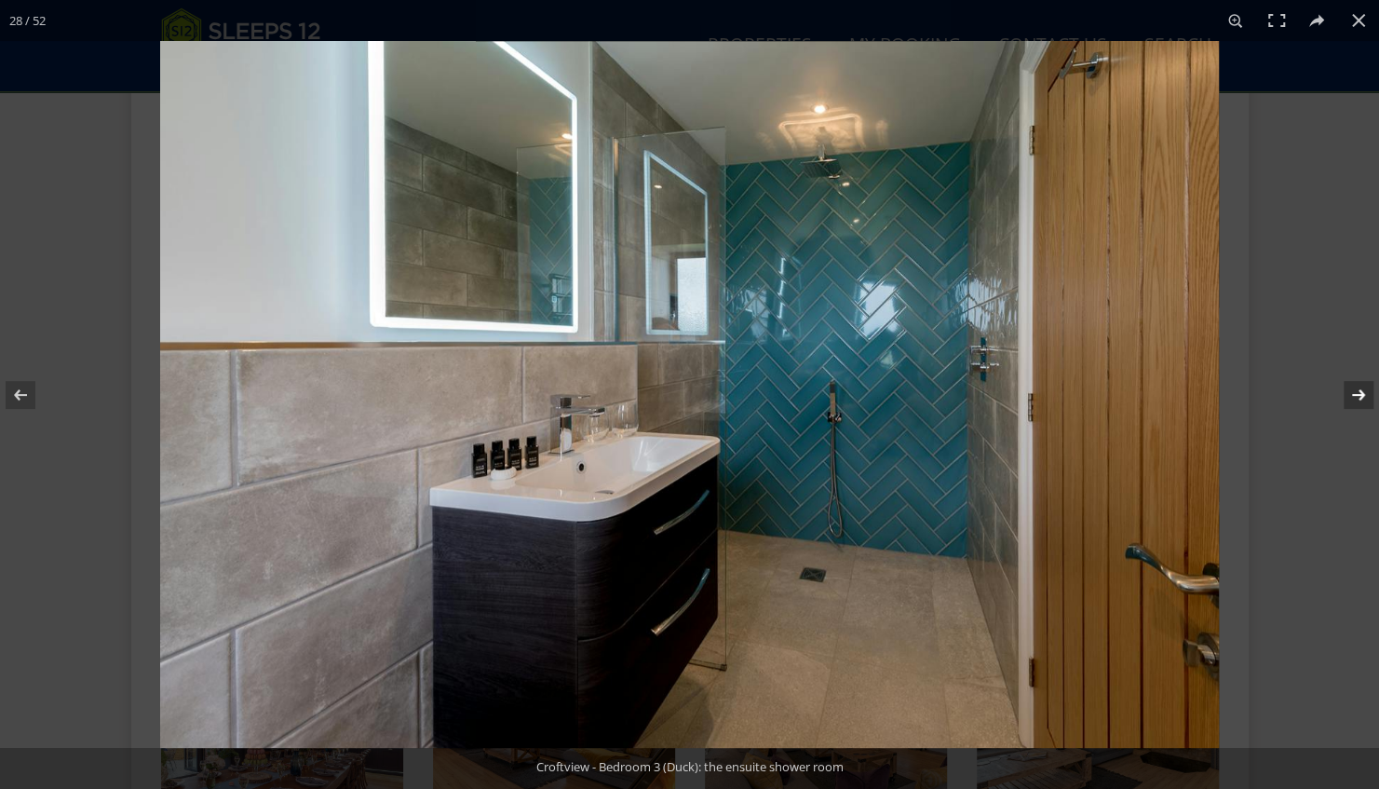
click at [1357, 397] on button at bounding box center [1346, 394] width 65 height 93
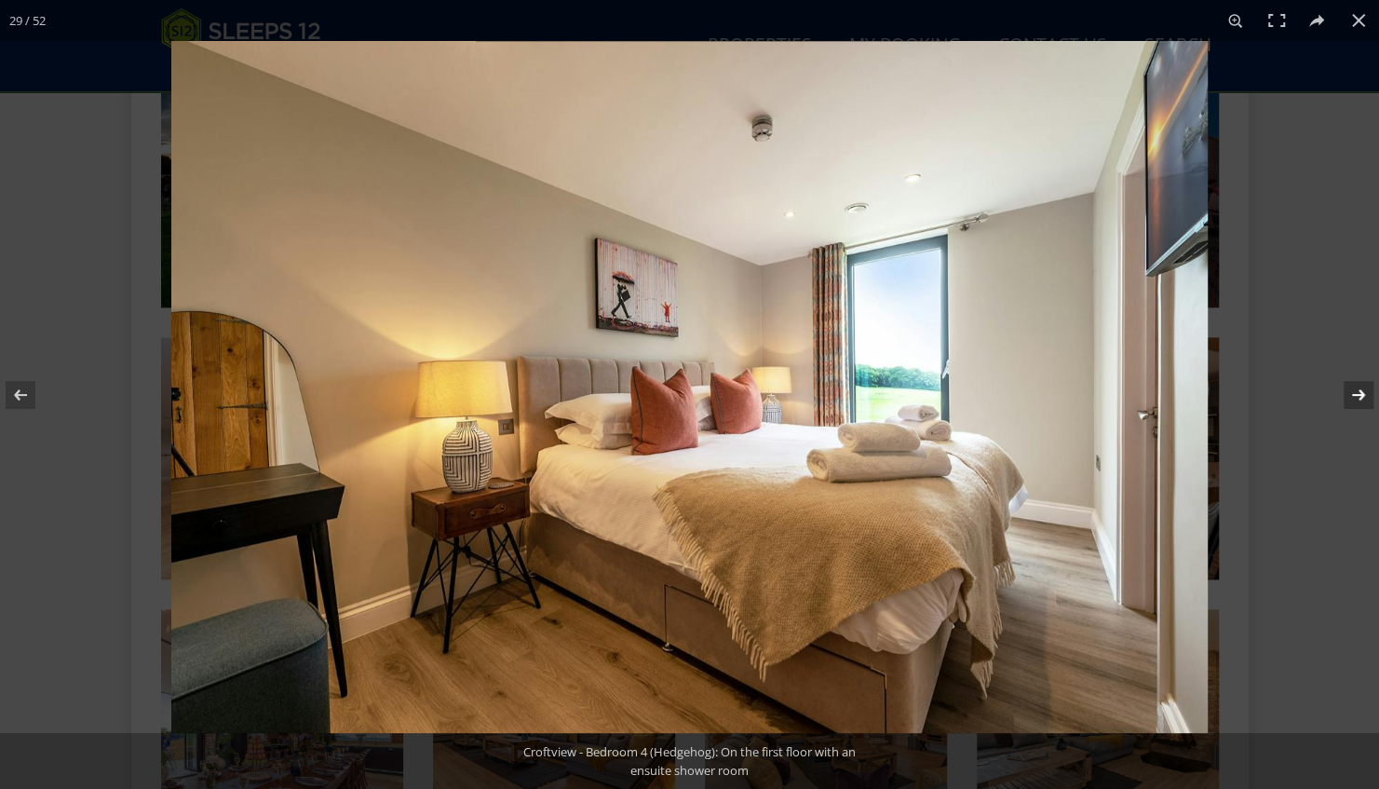
click at [1338, 382] on button at bounding box center [1346, 394] width 65 height 93
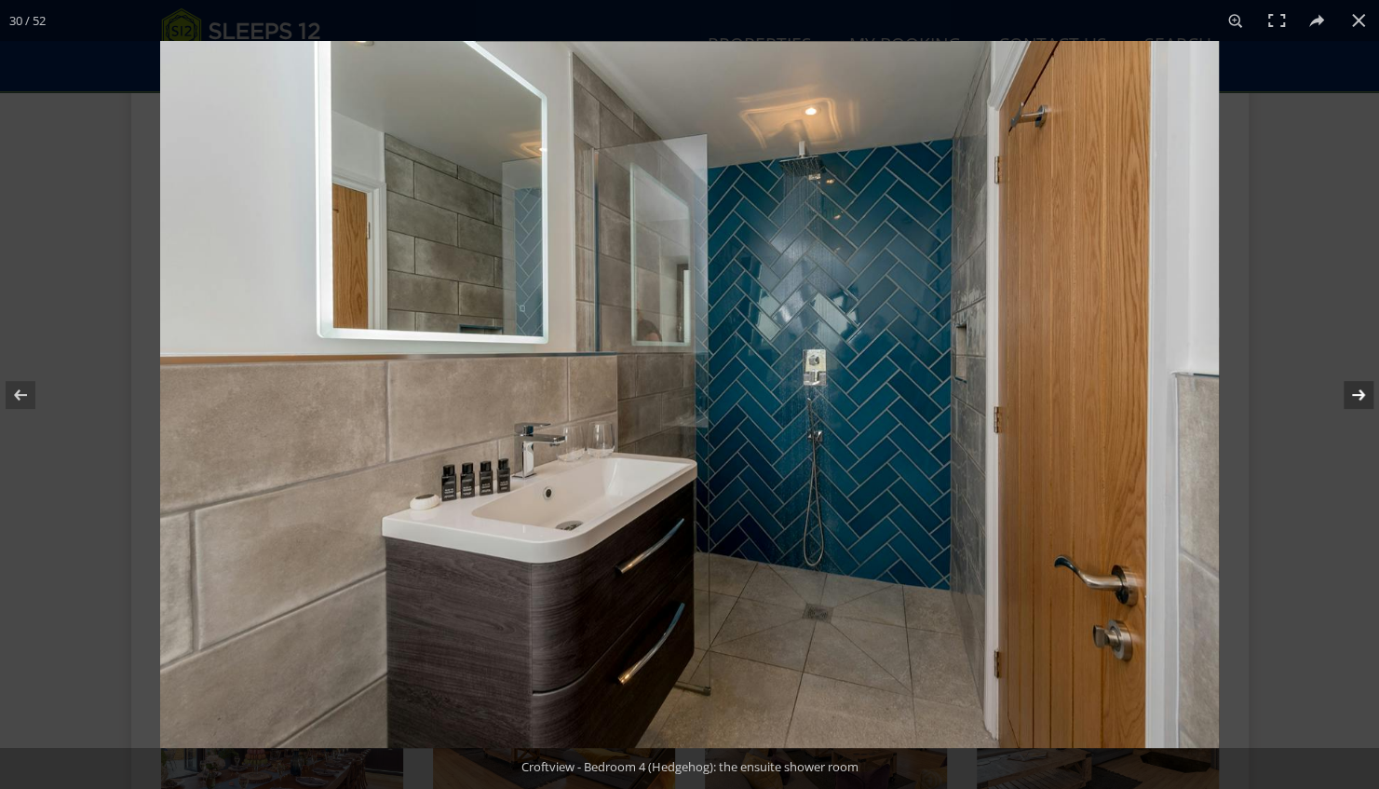
click at [1338, 382] on button at bounding box center [1346, 394] width 65 height 93
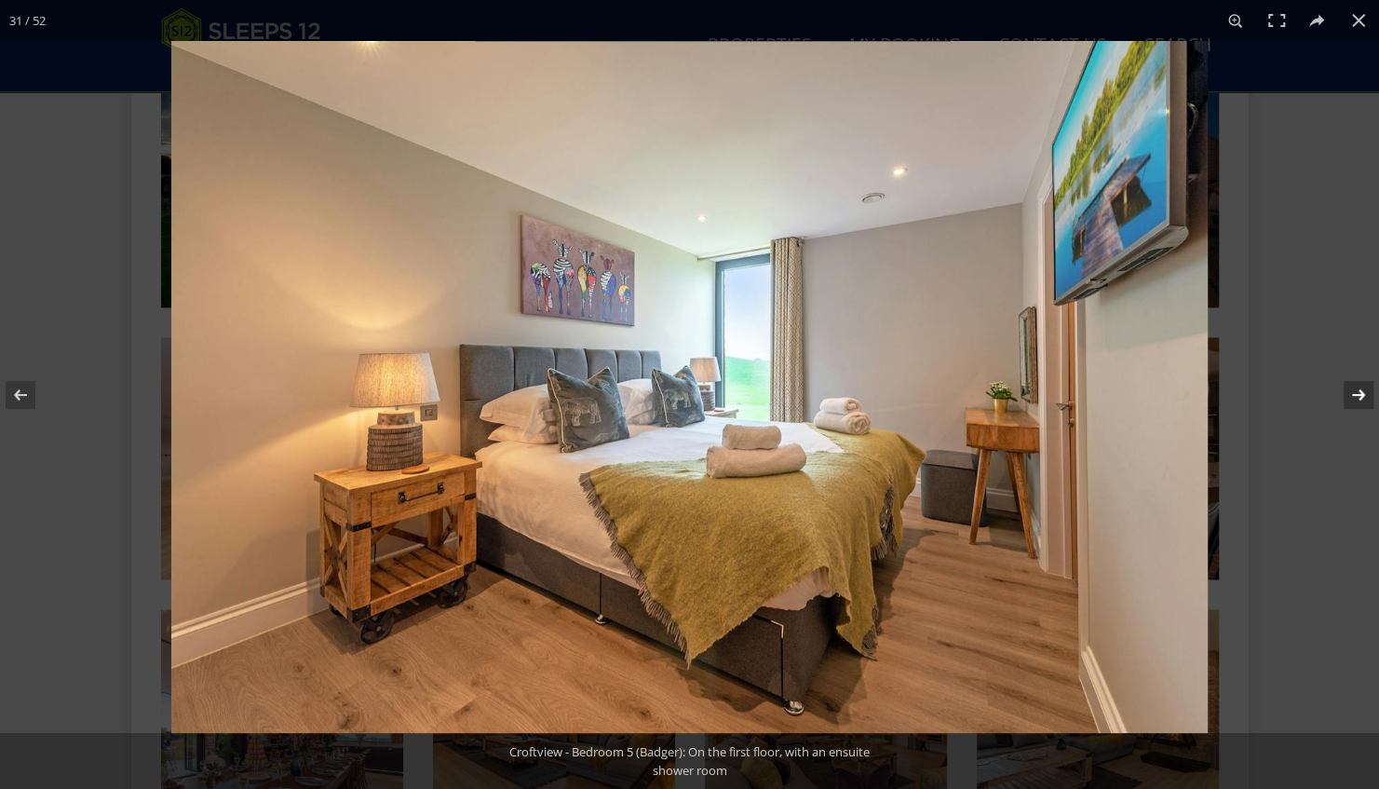
click at [1354, 394] on button at bounding box center [1346, 394] width 65 height 93
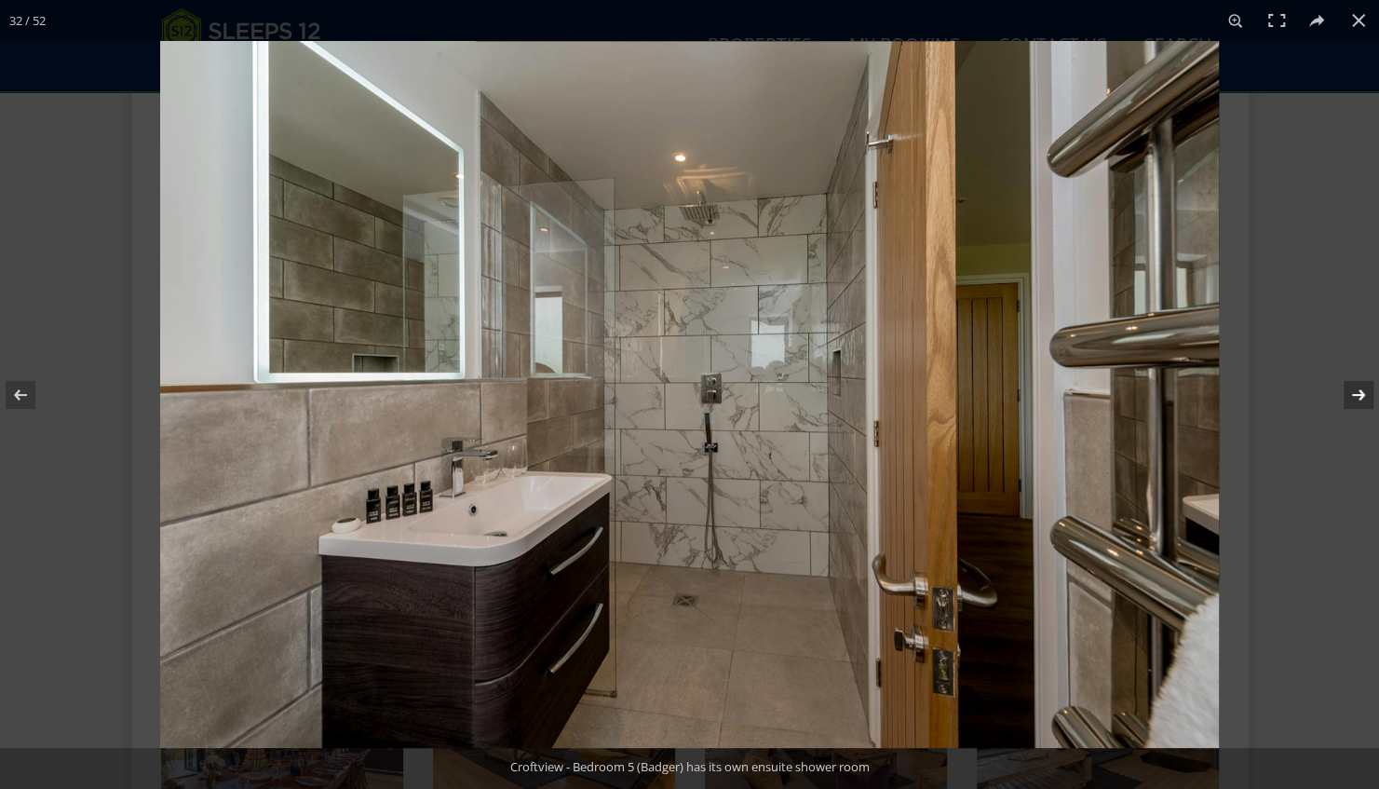
click at [1354, 394] on button at bounding box center [1346, 394] width 65 height 93
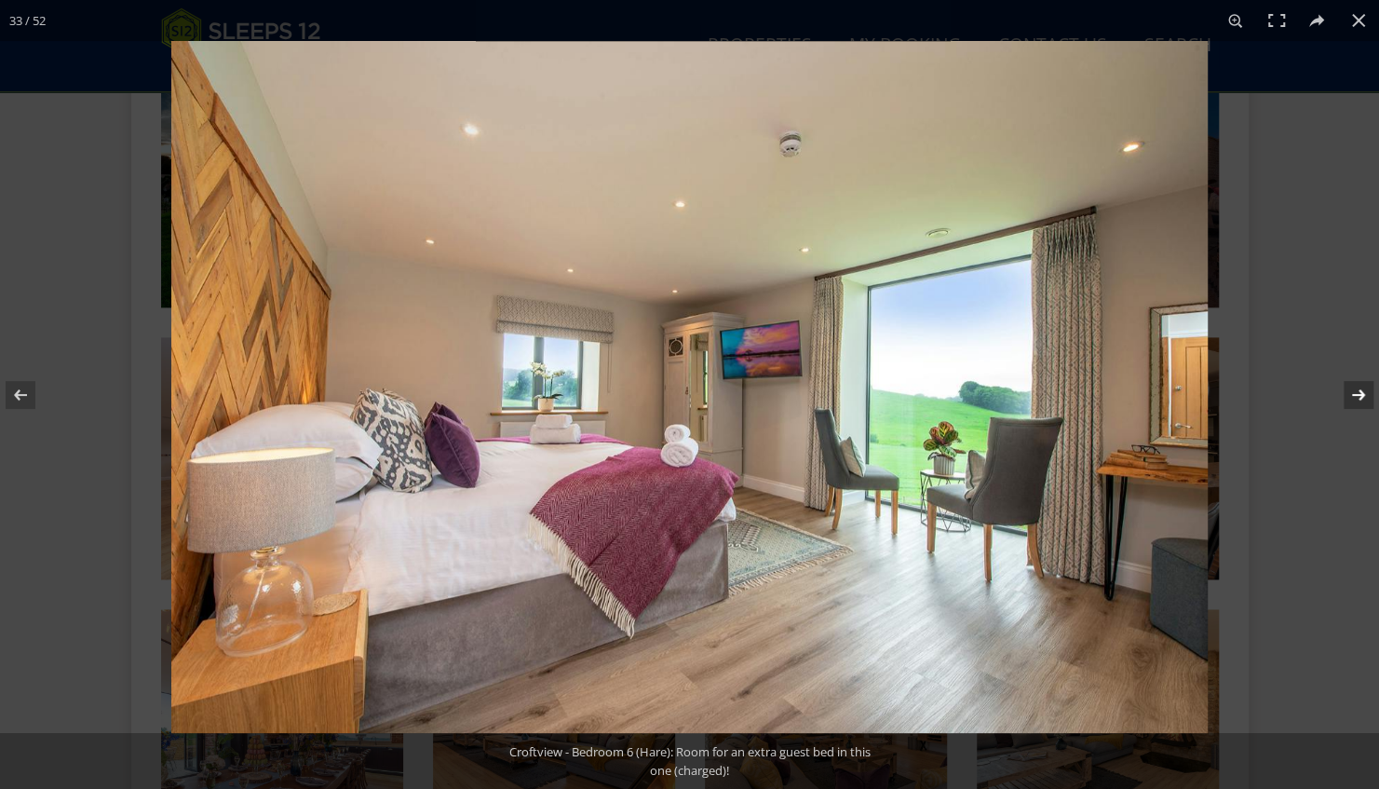
click at [1354, 394] on button at bounding box center [1346, 394] width 65 height 93
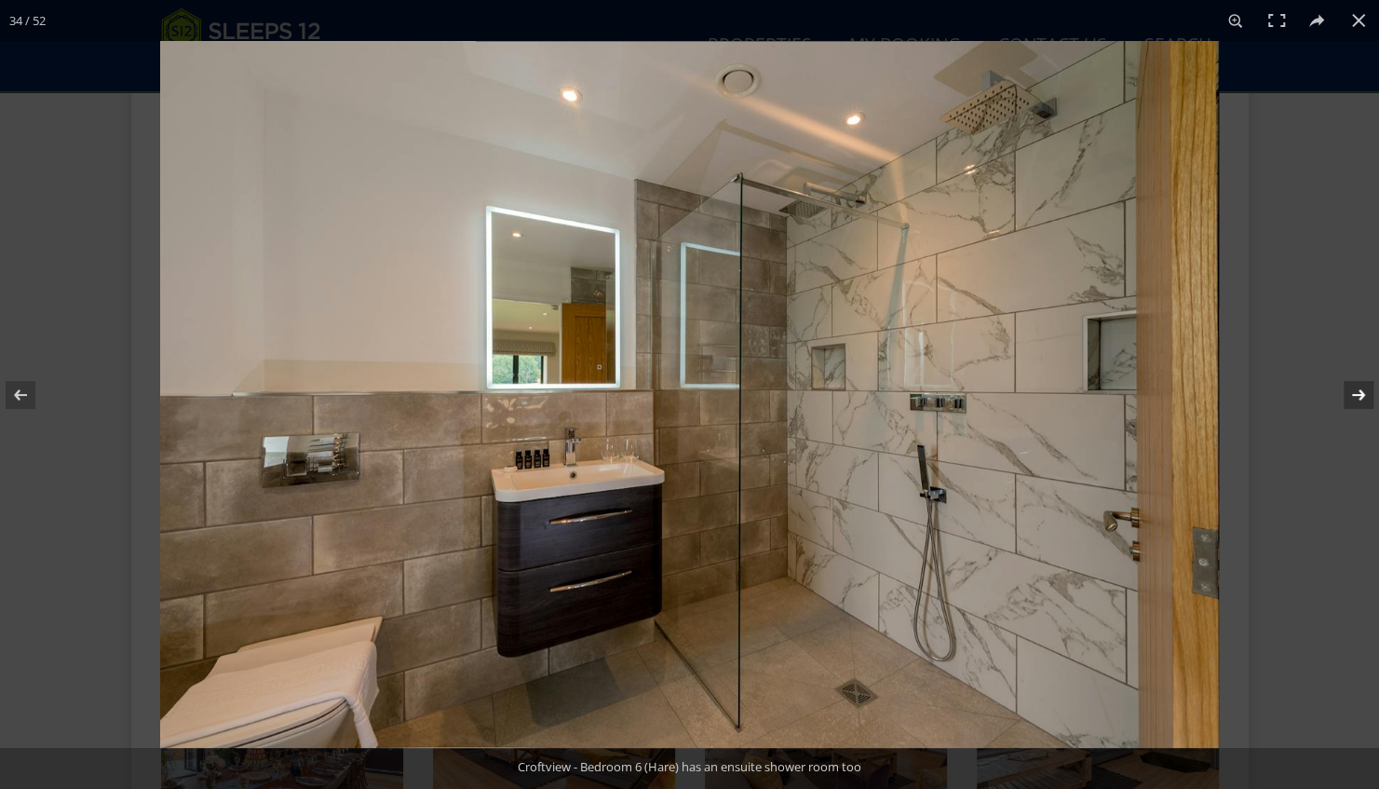
click at [1354, 394] on button at bounding box center [1346, 394] width 65 height 93
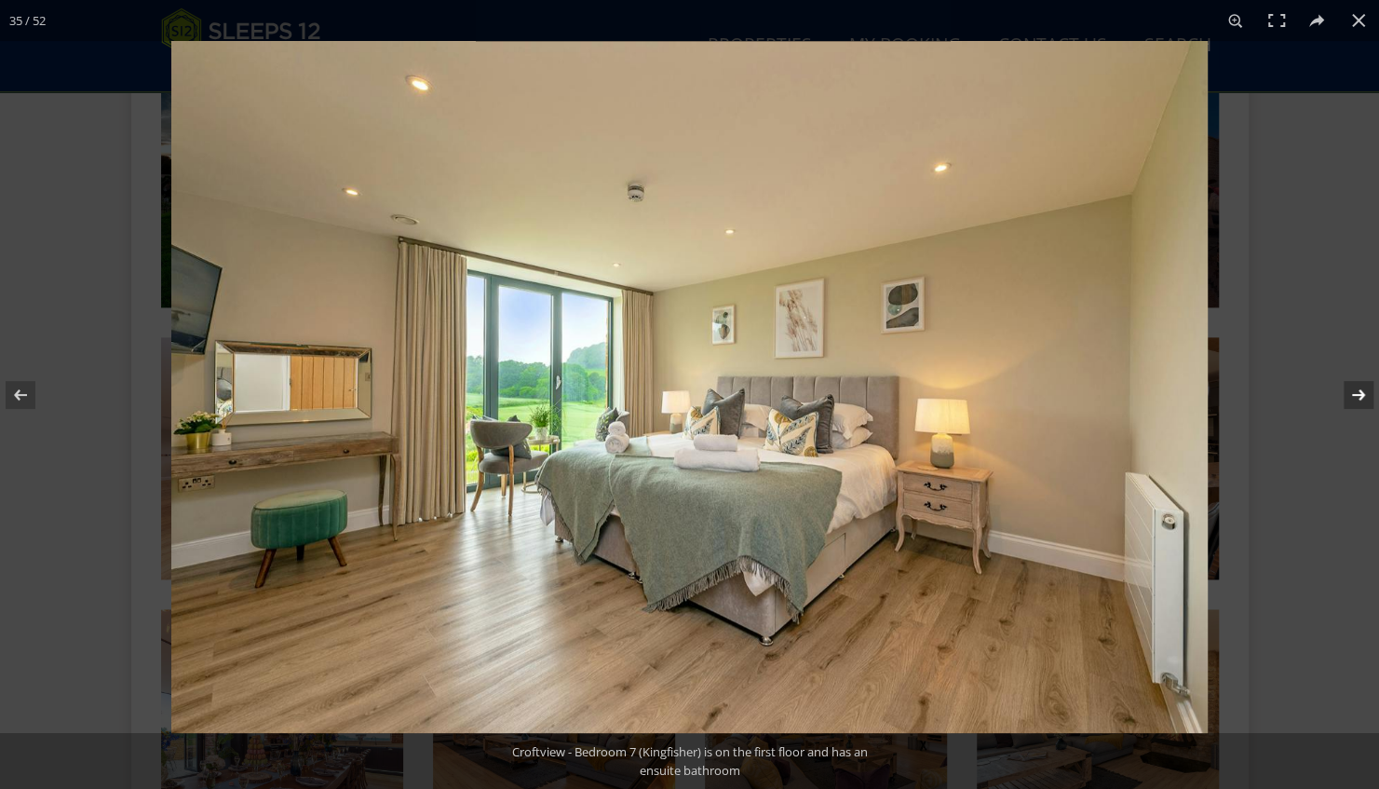
click at [1354, 394] on button at bounding box center [1346, 394] width 65 height 93
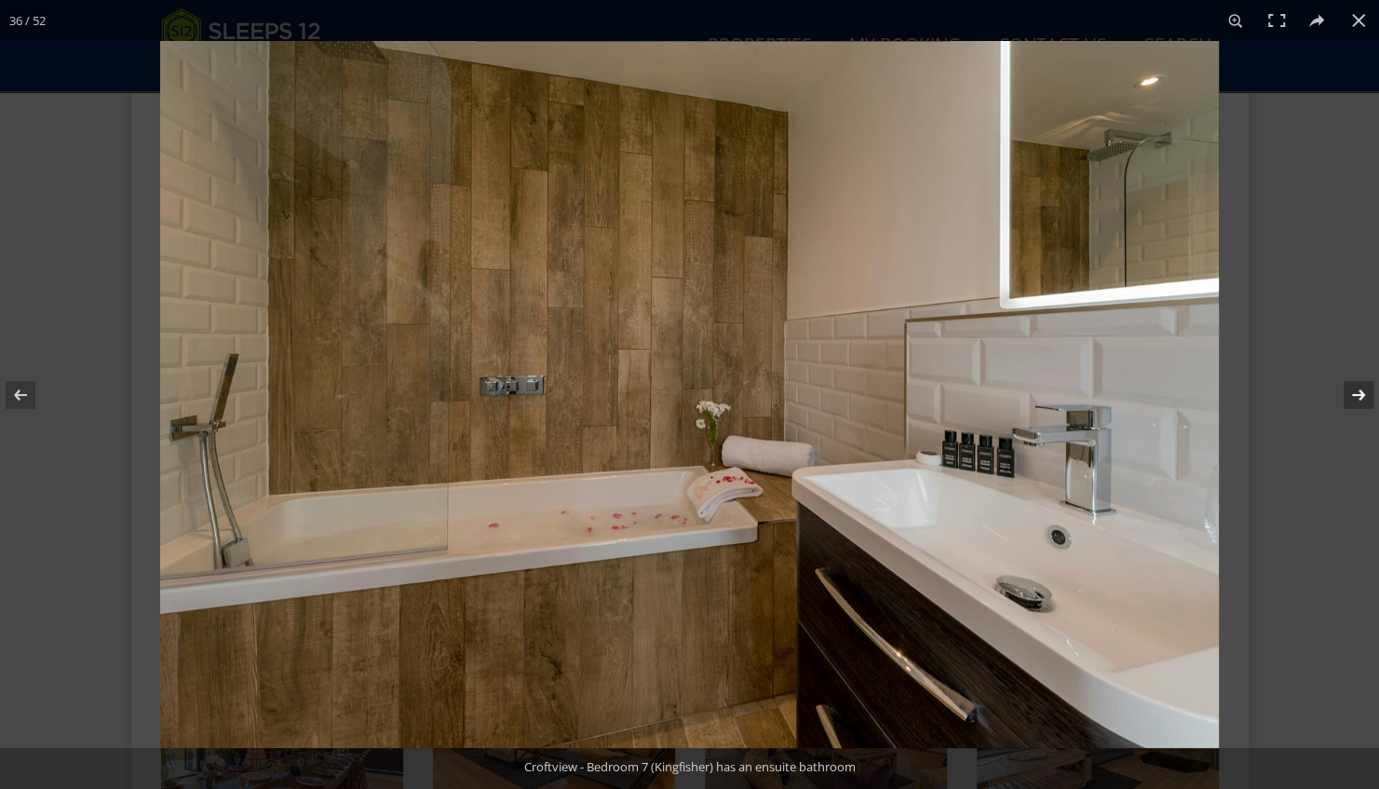
click at [1354, 394] on button at bounding box center [1346, 394] width 65 height 93
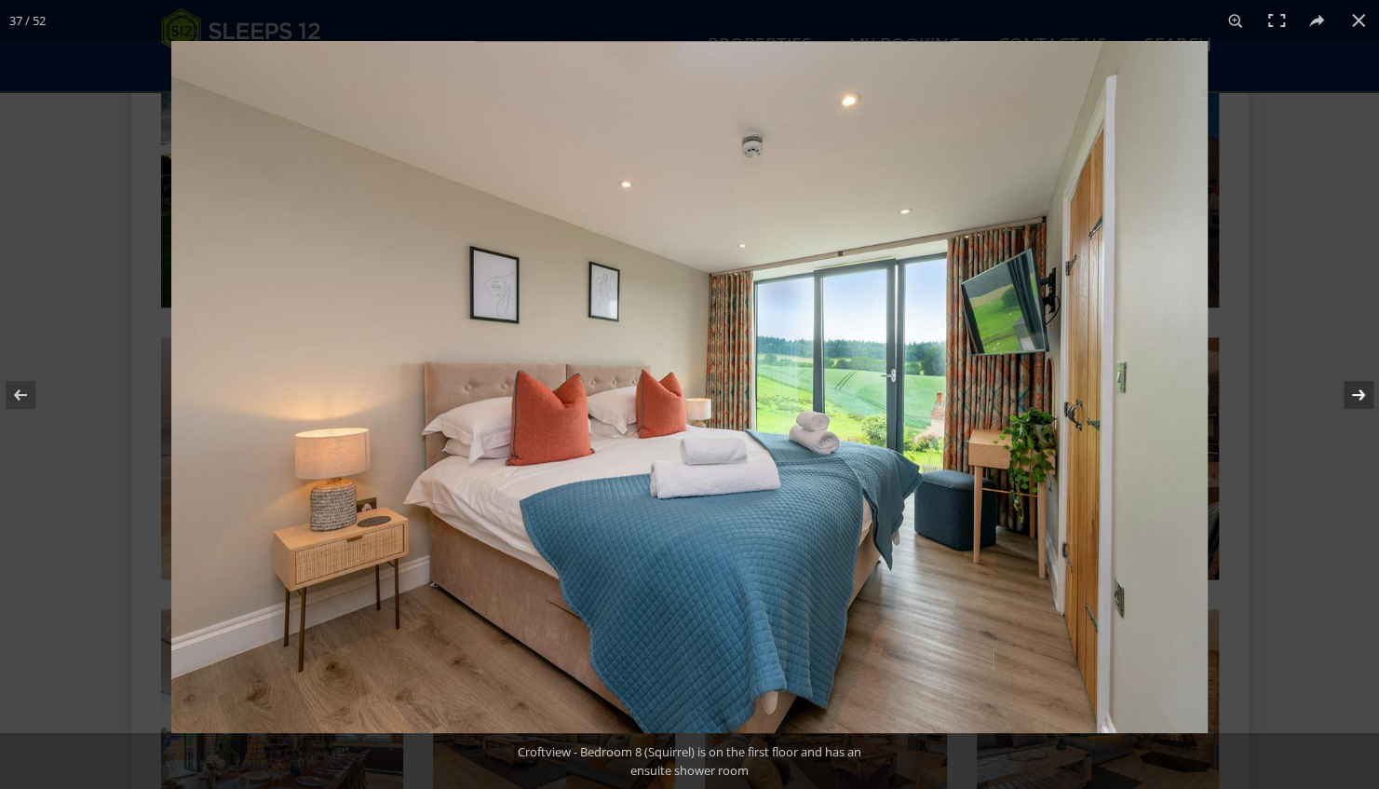
click at [1354, 394] on button at bounding box center [1346, 394] width 65 height 93
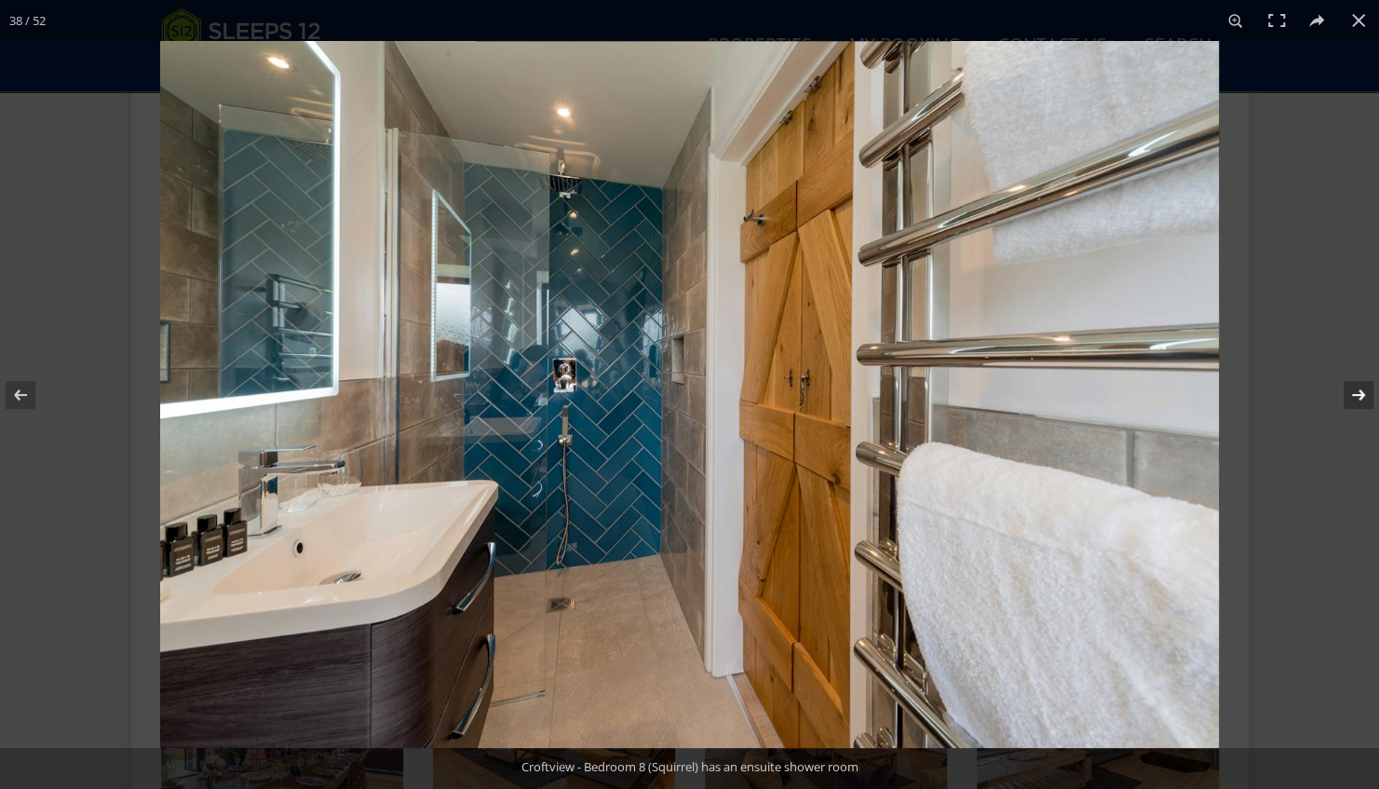
click at [1354, 394] on button at bounding box center [1346, 394] width 65 height 93
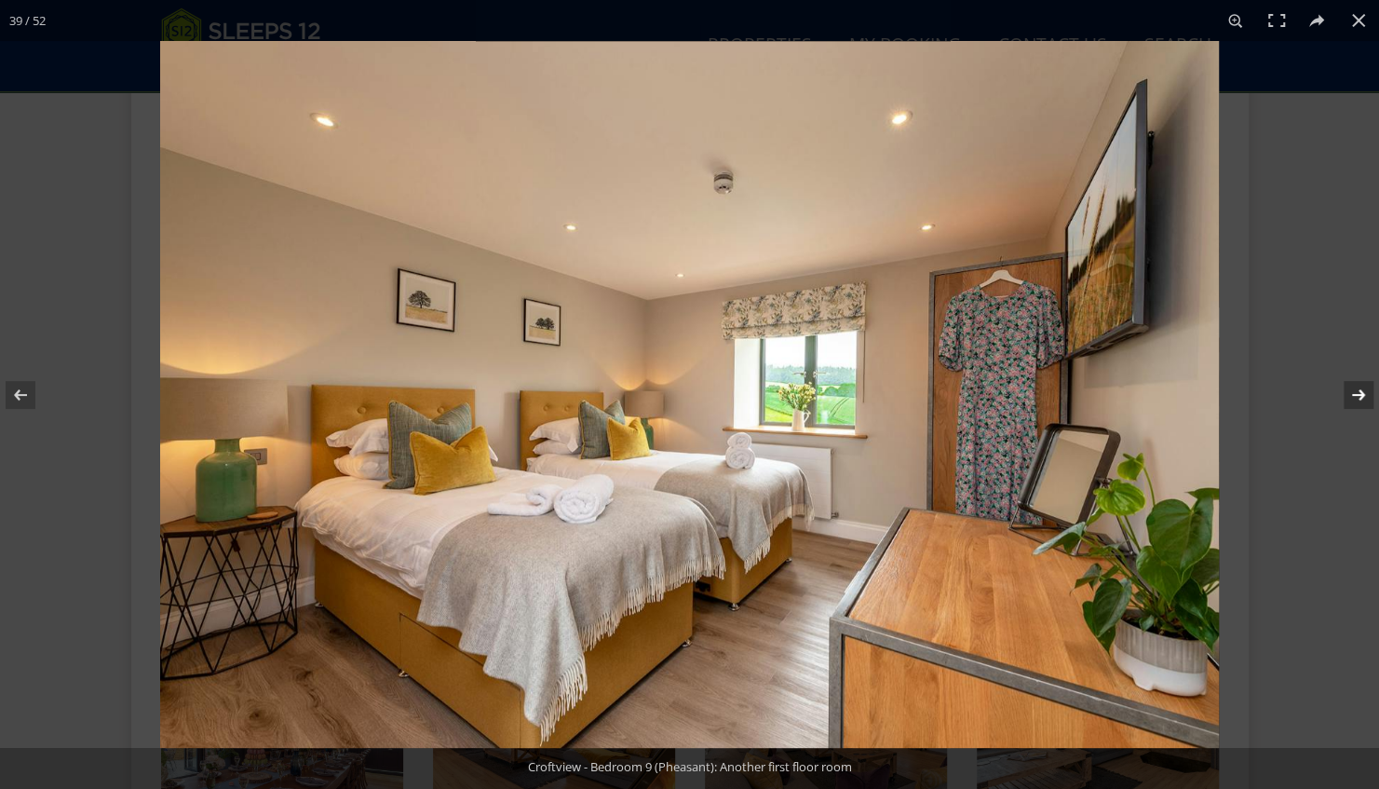
click at [1354, 394] on button at bounding box center [1346, 394] width 65 height 93
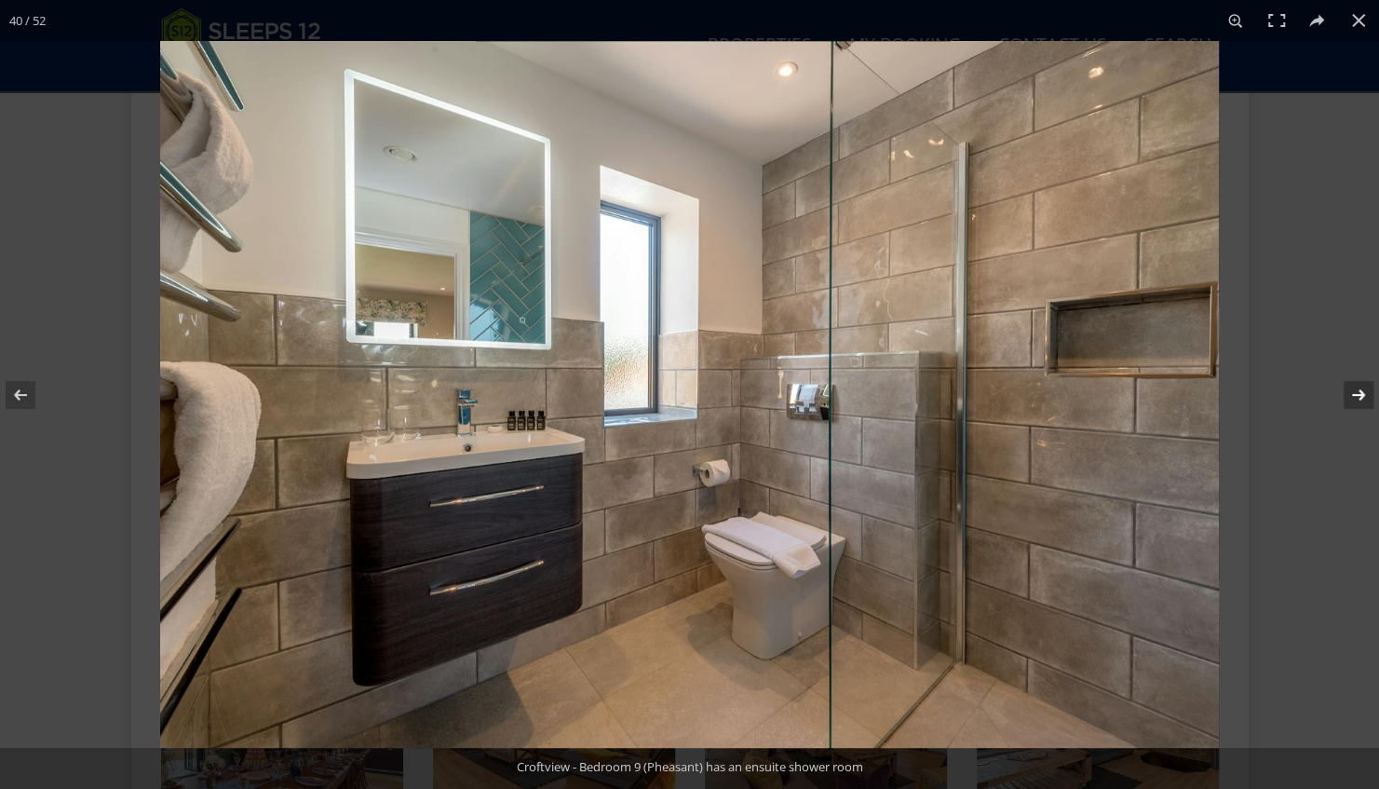
click at [1354, 394] on button at bounding box center [1346, 394] width 65 height 93
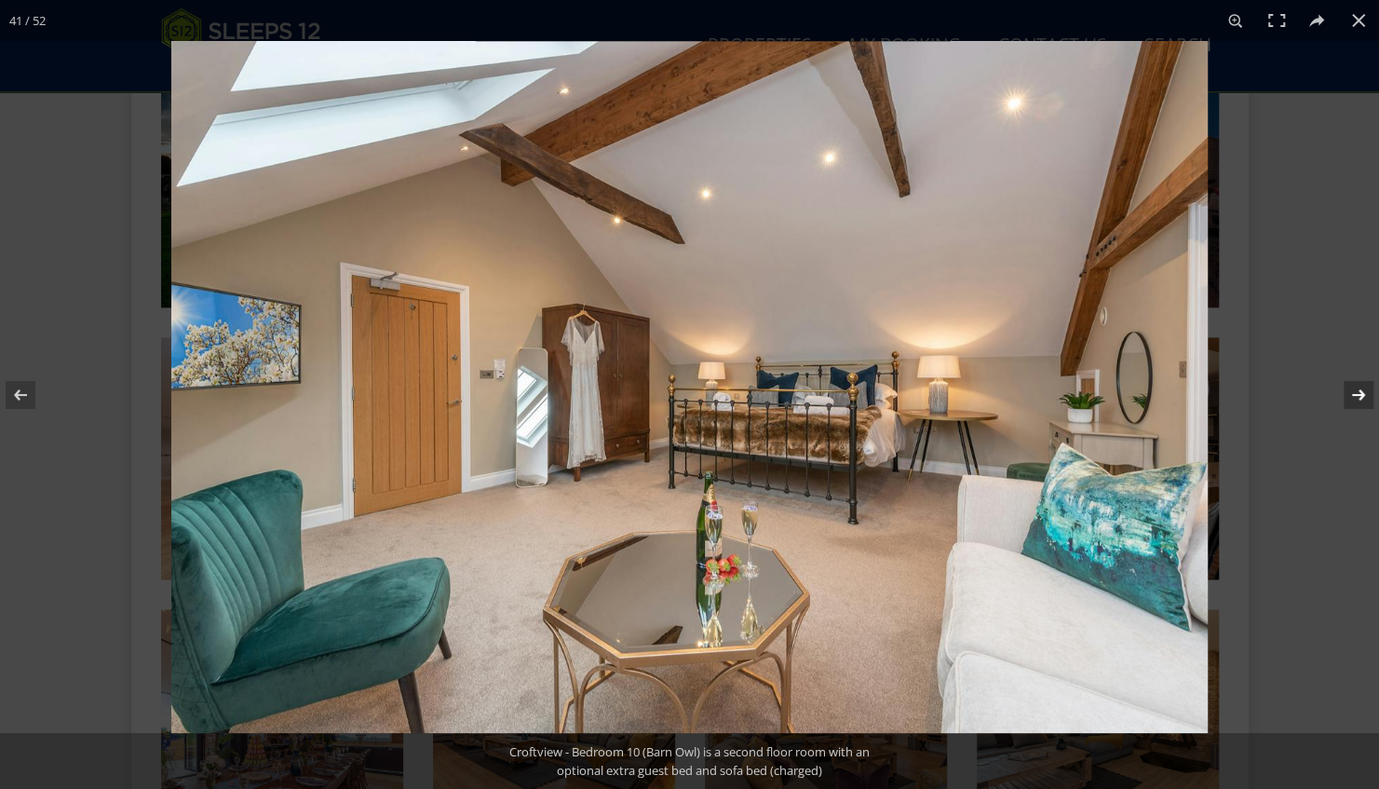
click at [1354, 394] on button at bounding box center [1346, 394] width 65 height 93
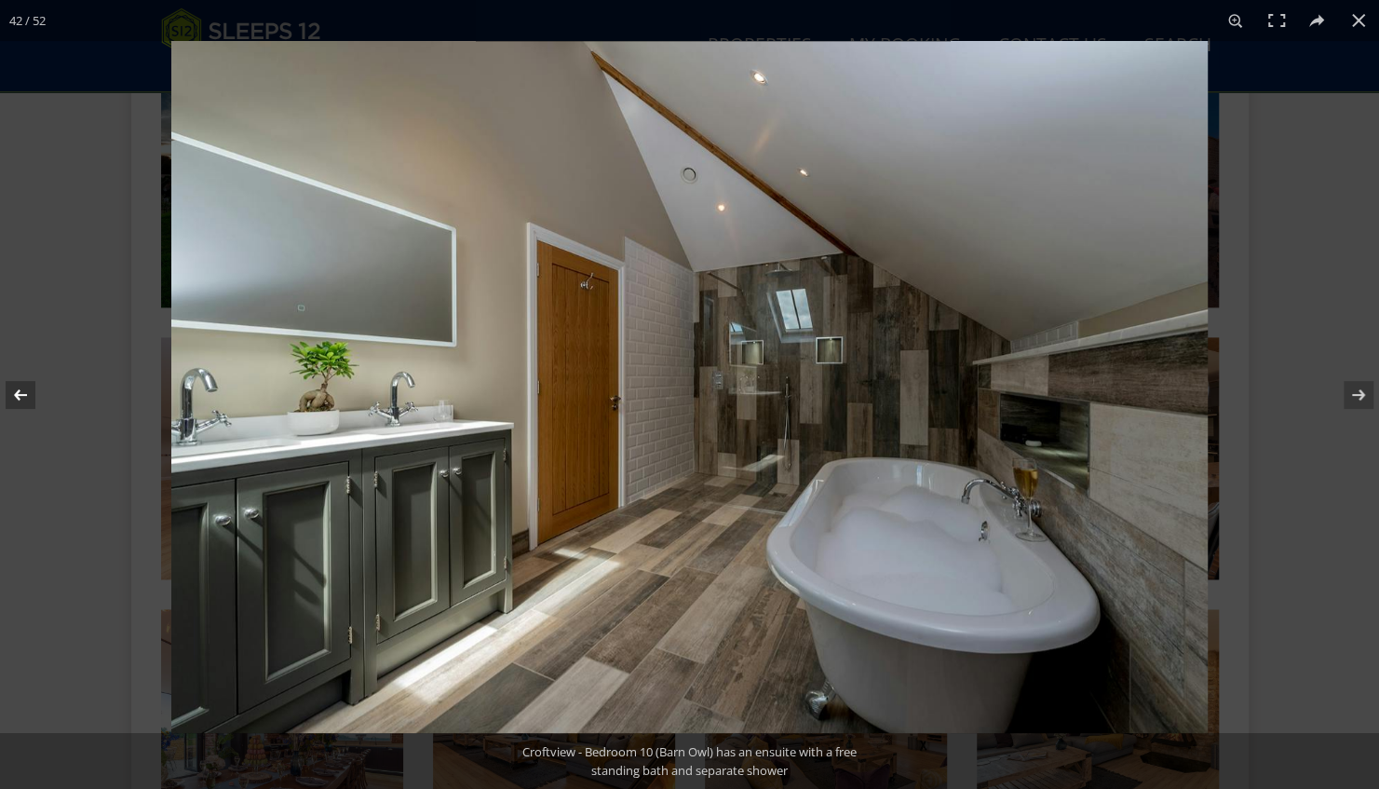
click at [21, 391] on button at bounding box center [32, 394] width 65 height 93
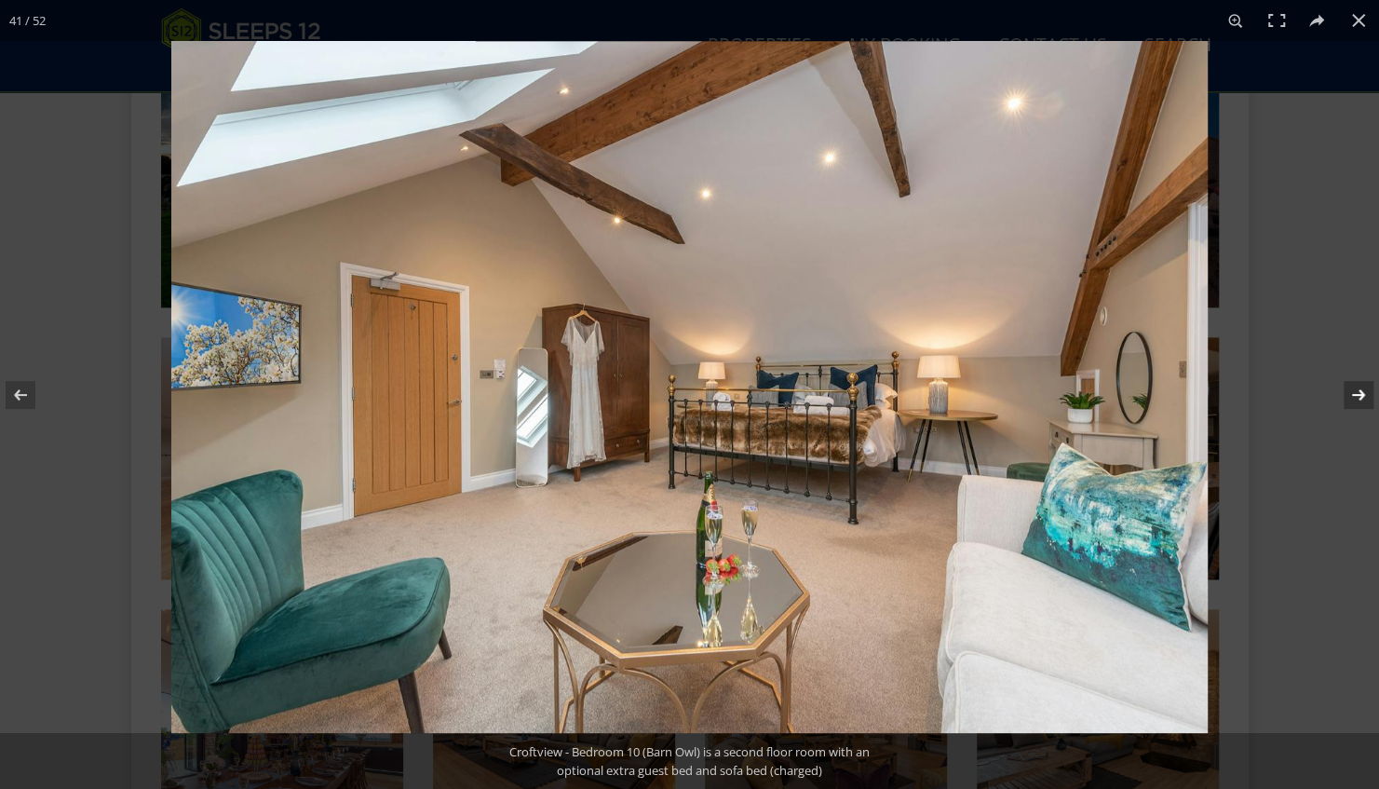
click at [1350, 388] on button at bounding box center [1346, 394] width 65 height 93
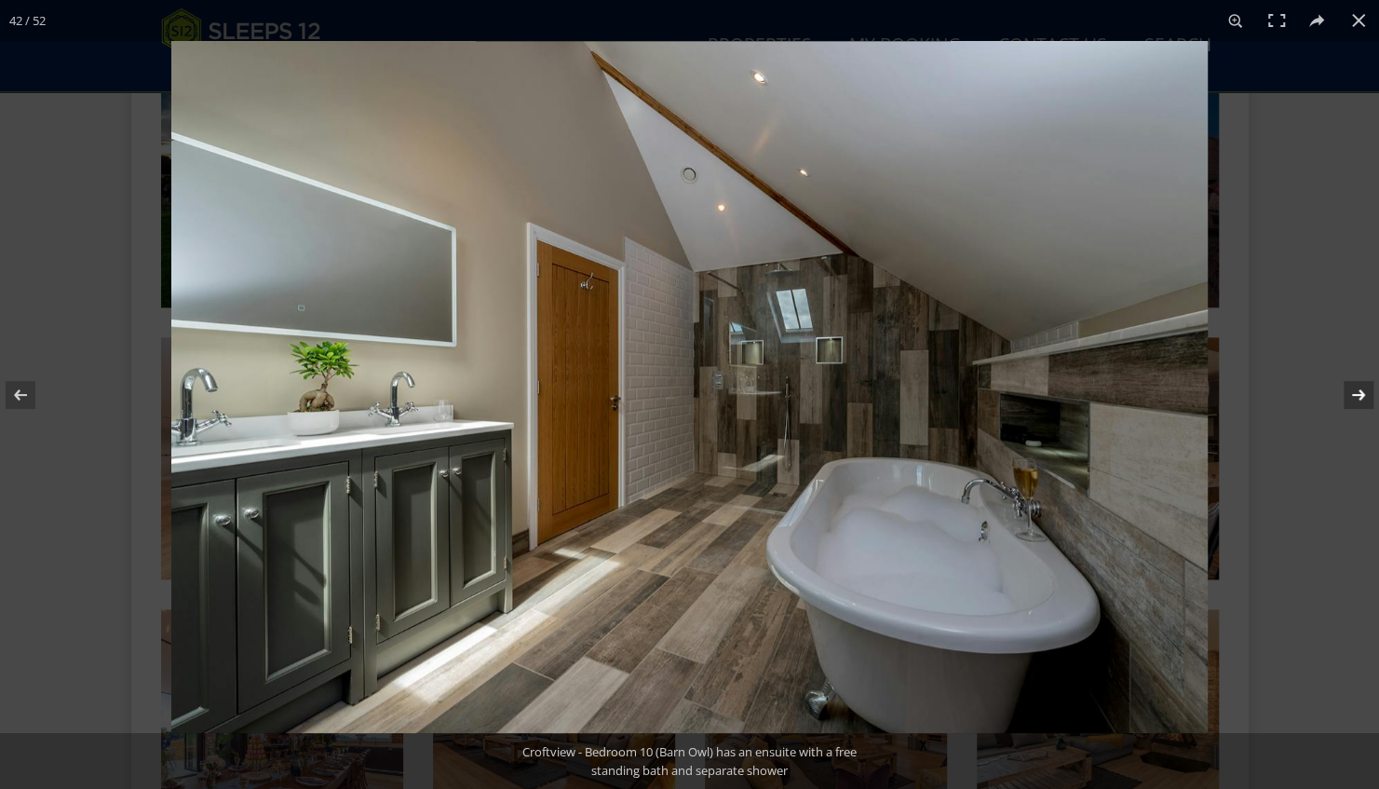
click at [1350, 388] on button at bounding box center [1346, 394] width 65 height 93
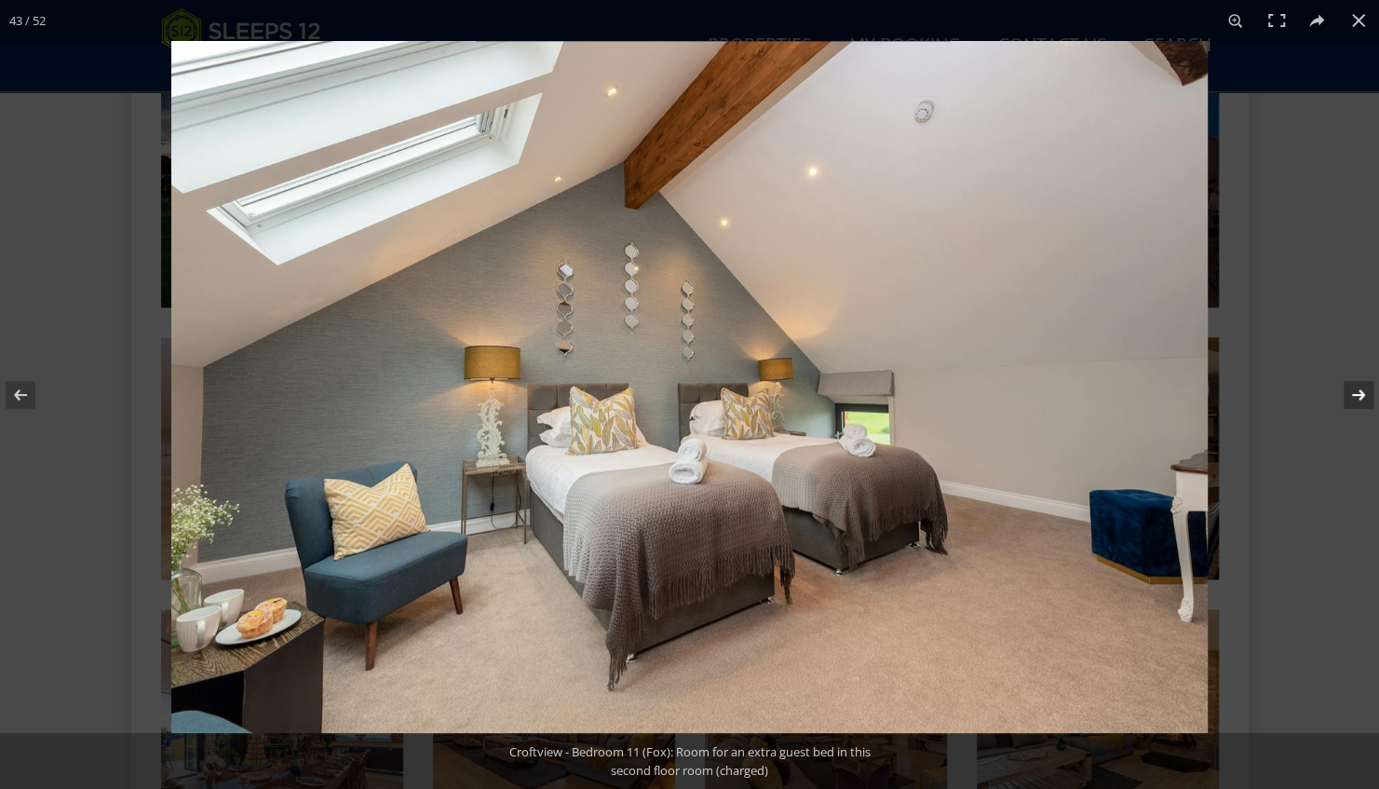
click at [1350, 388] on button at bounding box center [1346, 394] width 65 height 93
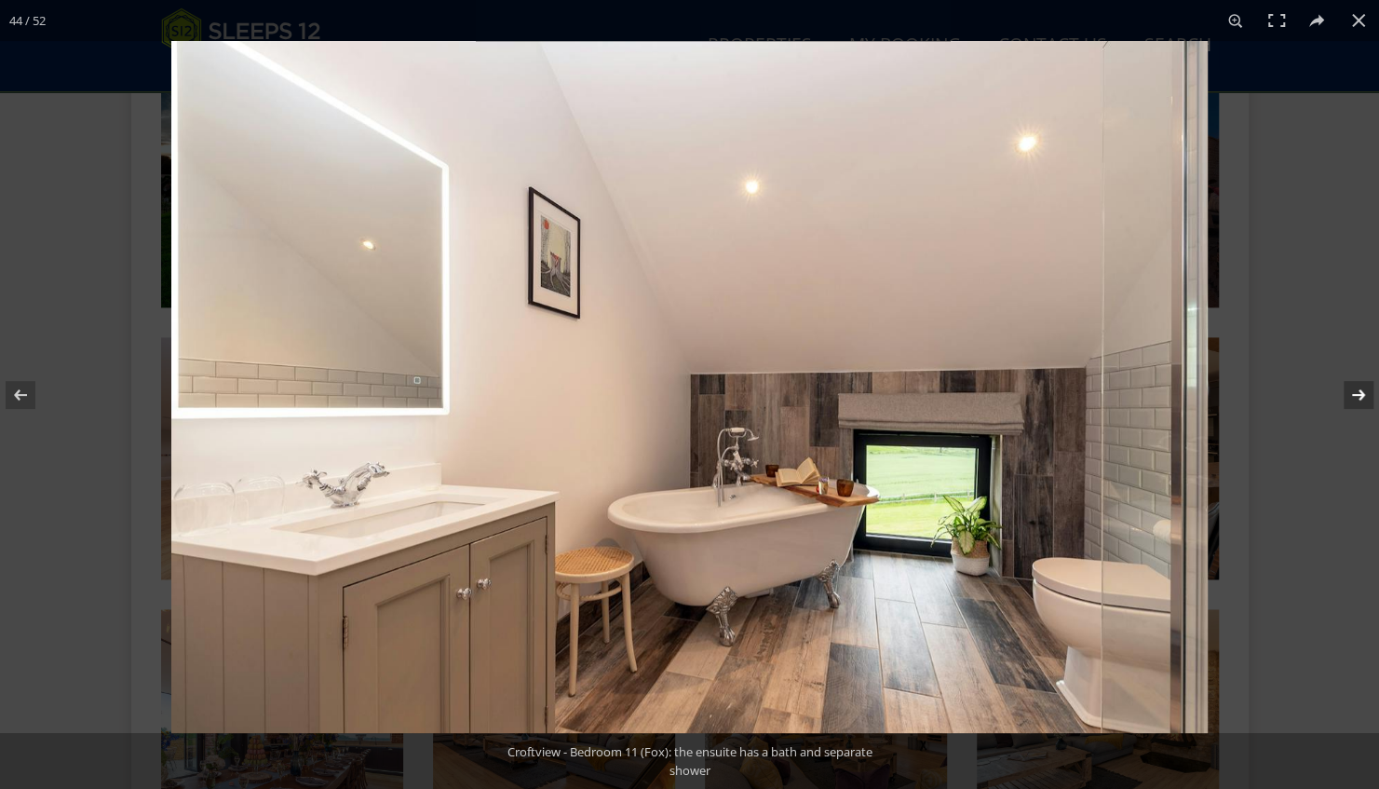
click at [1350, 388] on button at bounding box center [1346, 394] width 65 height 93
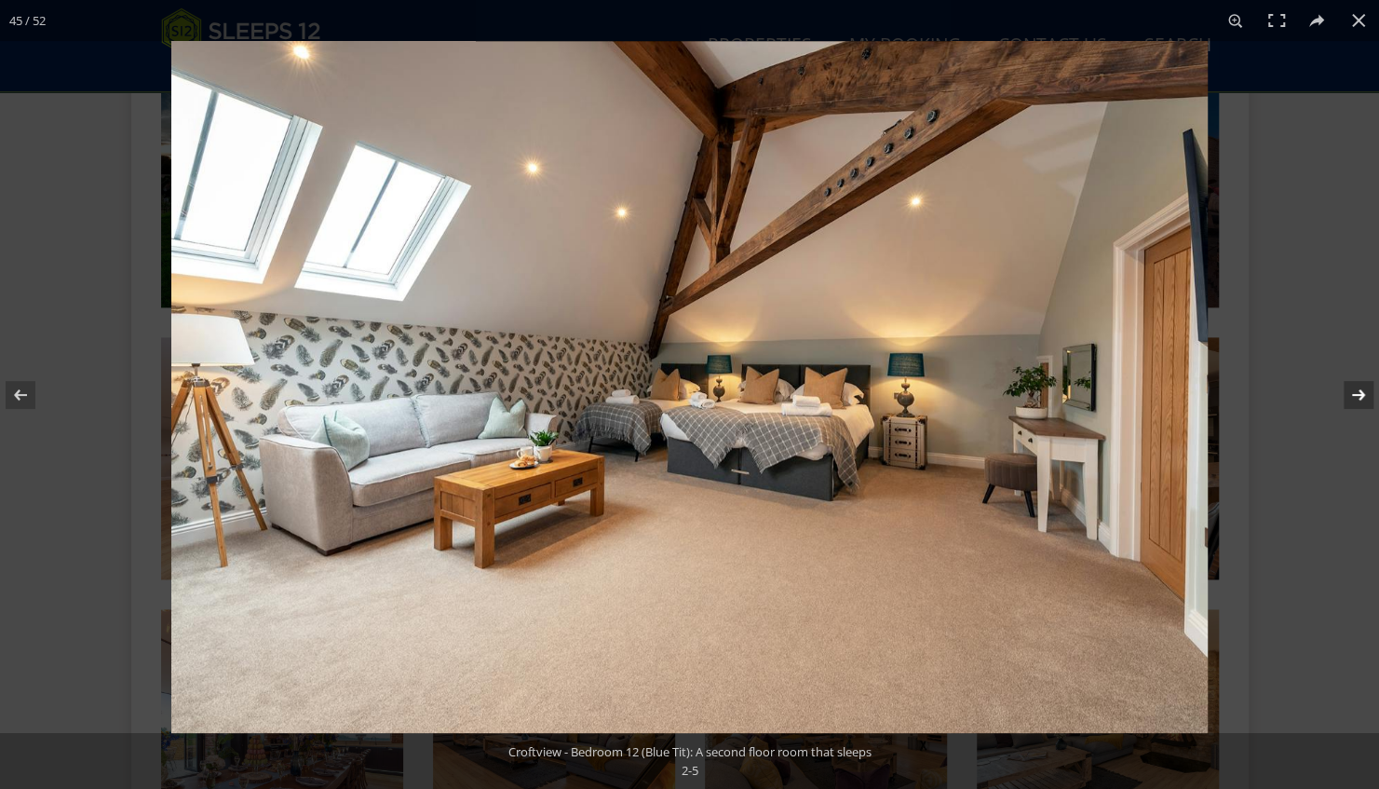
click at [1359, 398] on button at bounding box center [1346, 394] width 65 height 93
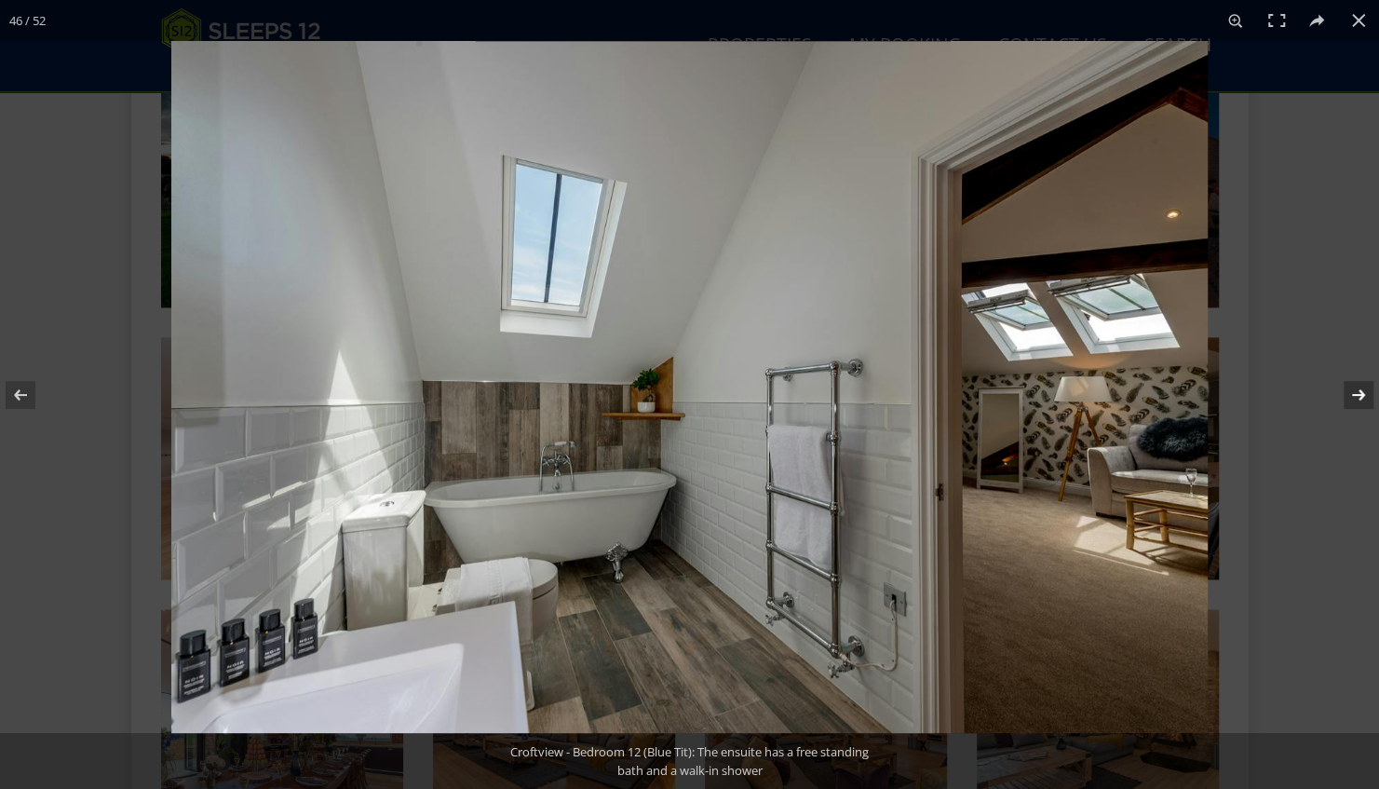
click at [1350, 391] on button at bounding box center [1346, 394] width 65 height 93
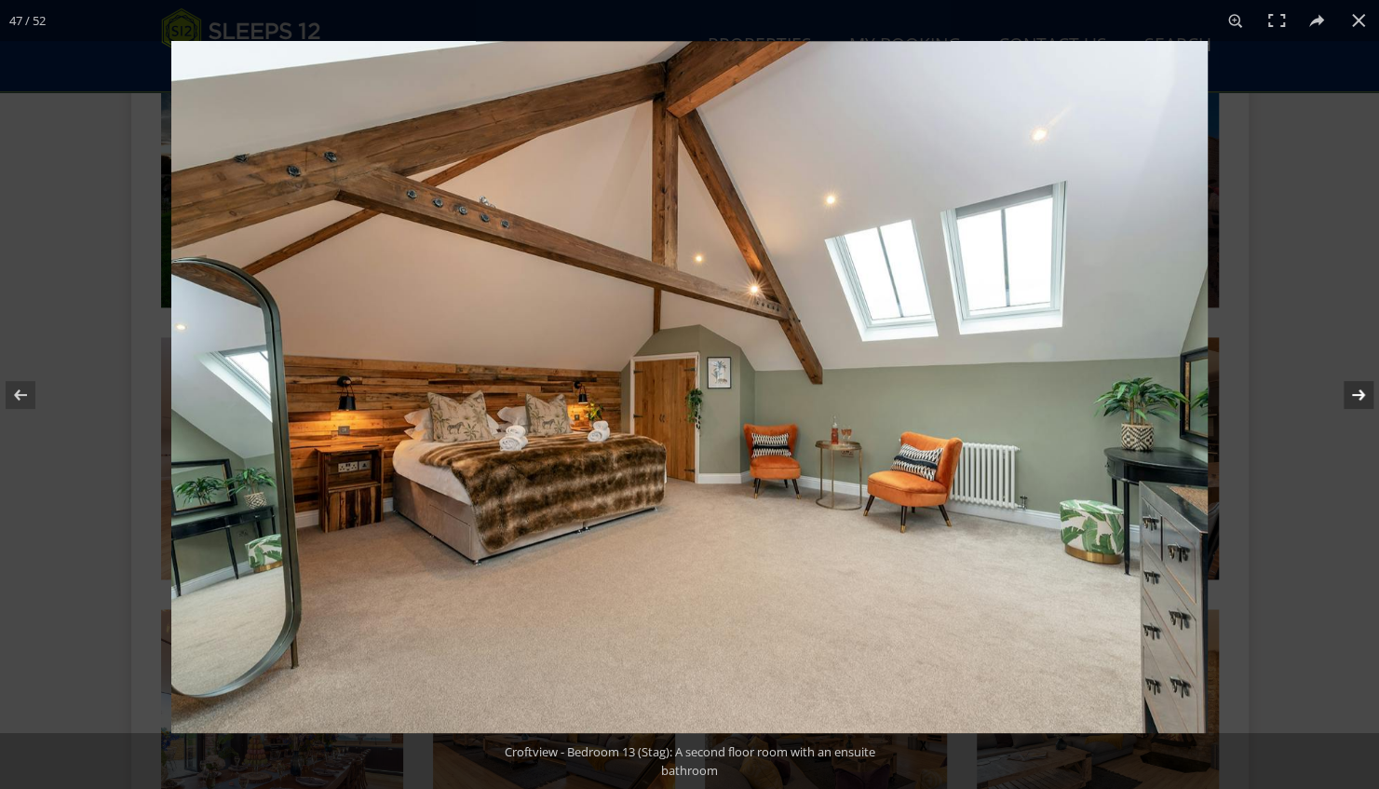
click at [1350, 391] on button at bounding box center [1346, 394] width 65 height 93
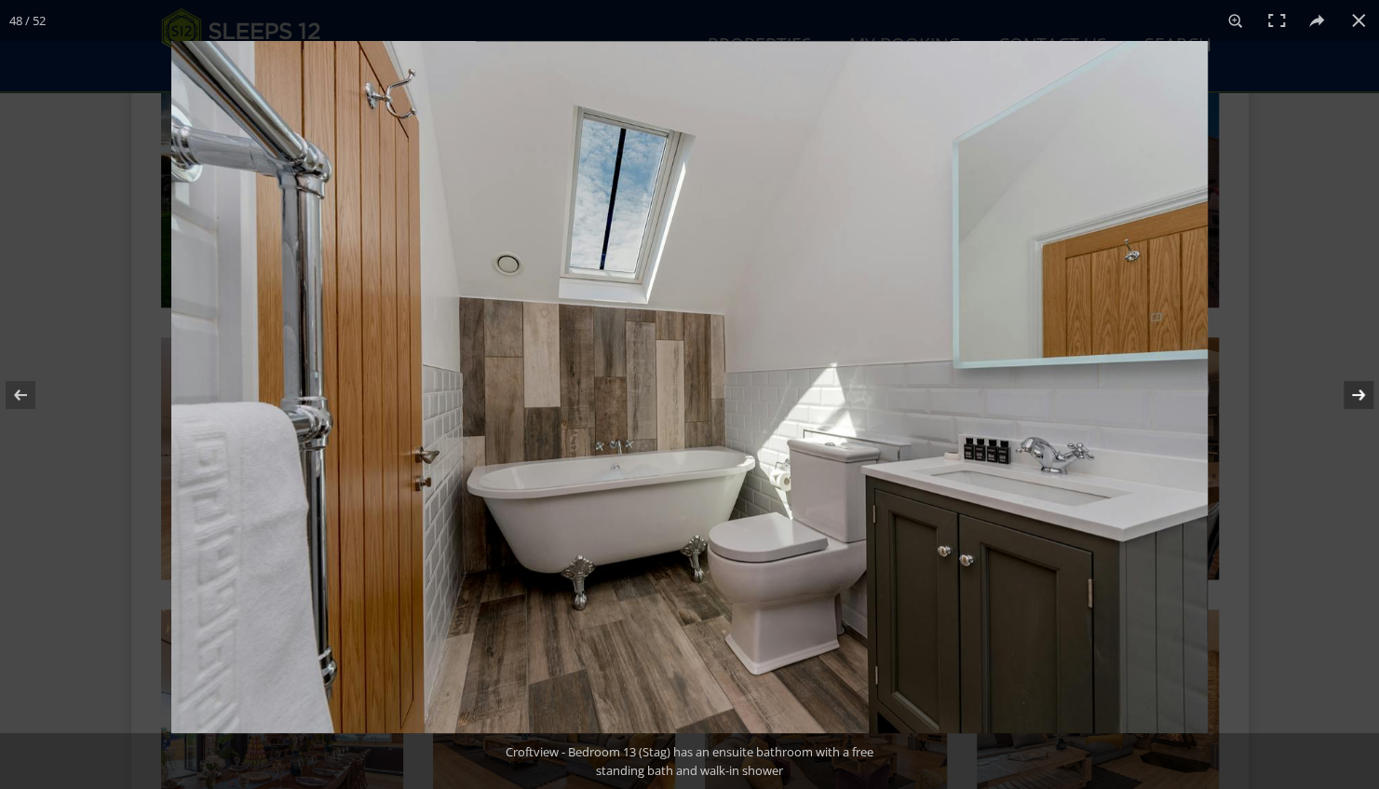
click at [1350, 391] on button at bounding box center [1346, 394] width 65 height 93
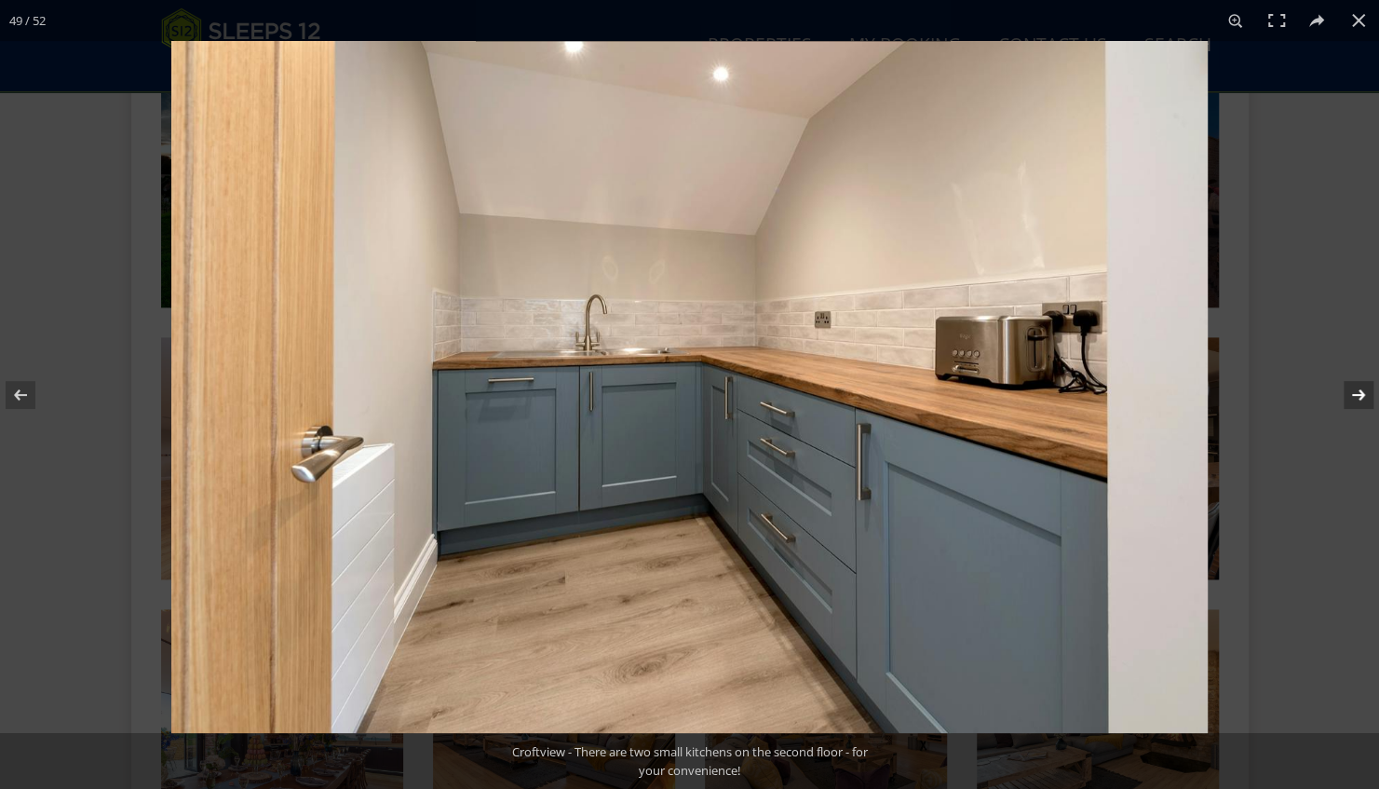
click at [1350, 391] on button at bounding box center [1346, 394] width 65 height 93
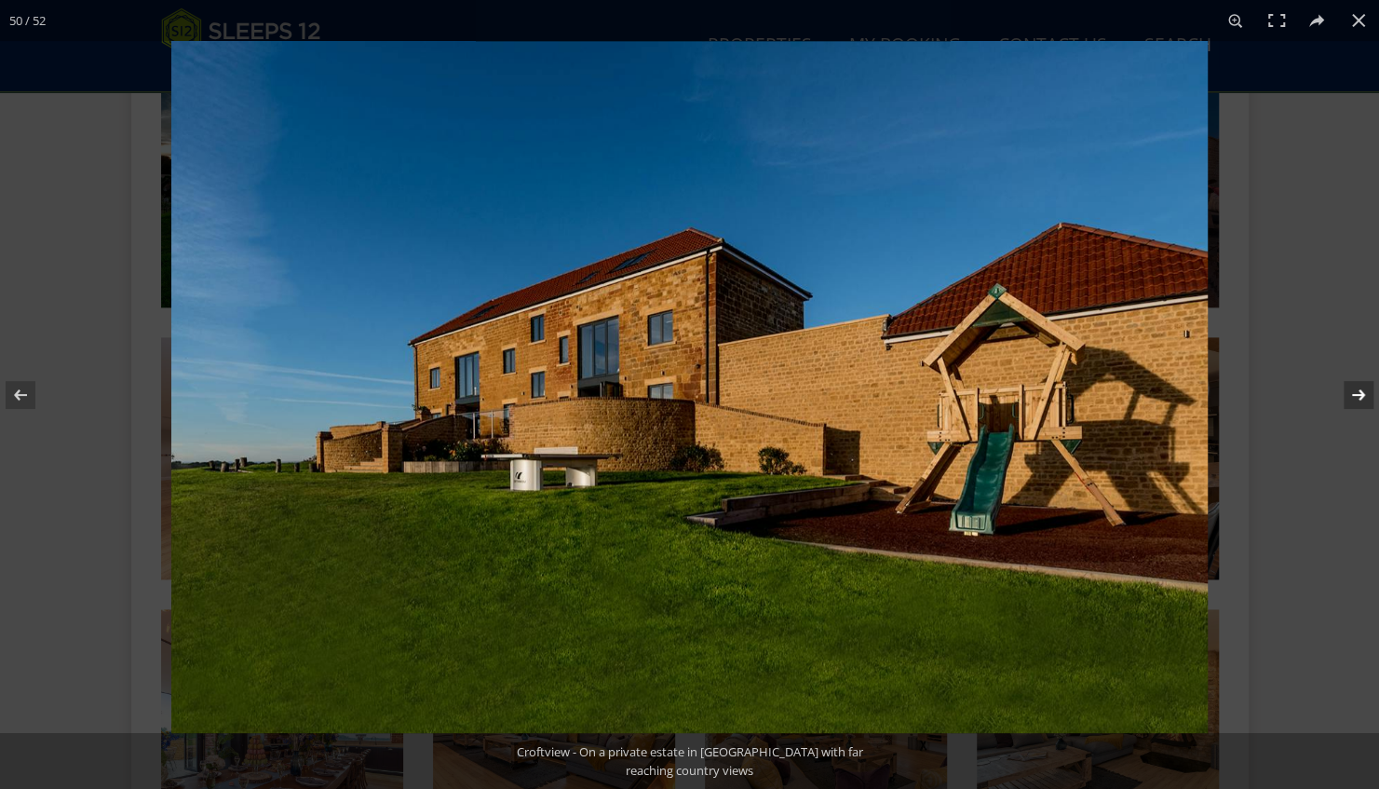
click at [1350, 391] on button at bounding box center [1346, 394] width 65 height 93
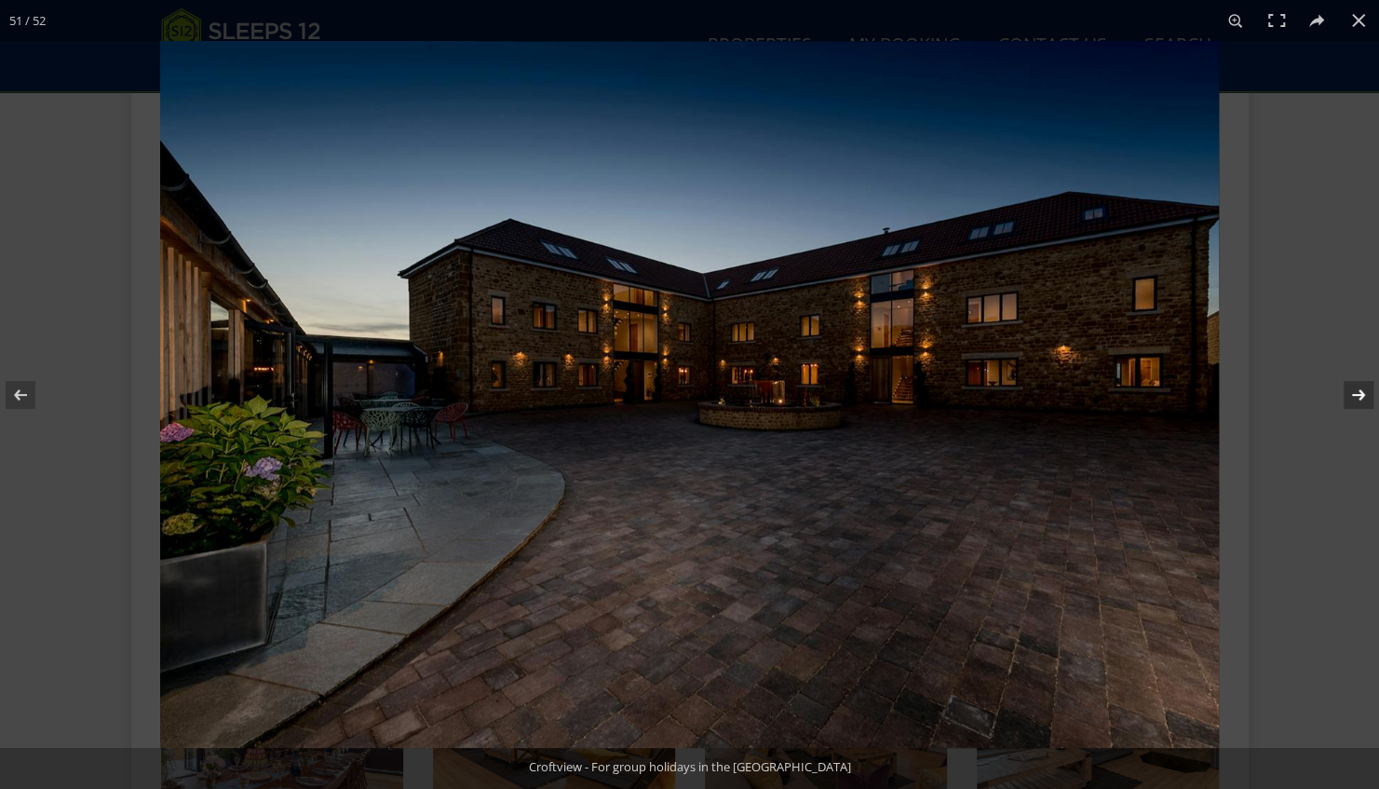
click at [1352, 391] on button at bounding box center [1346, 394] width 65 height 93
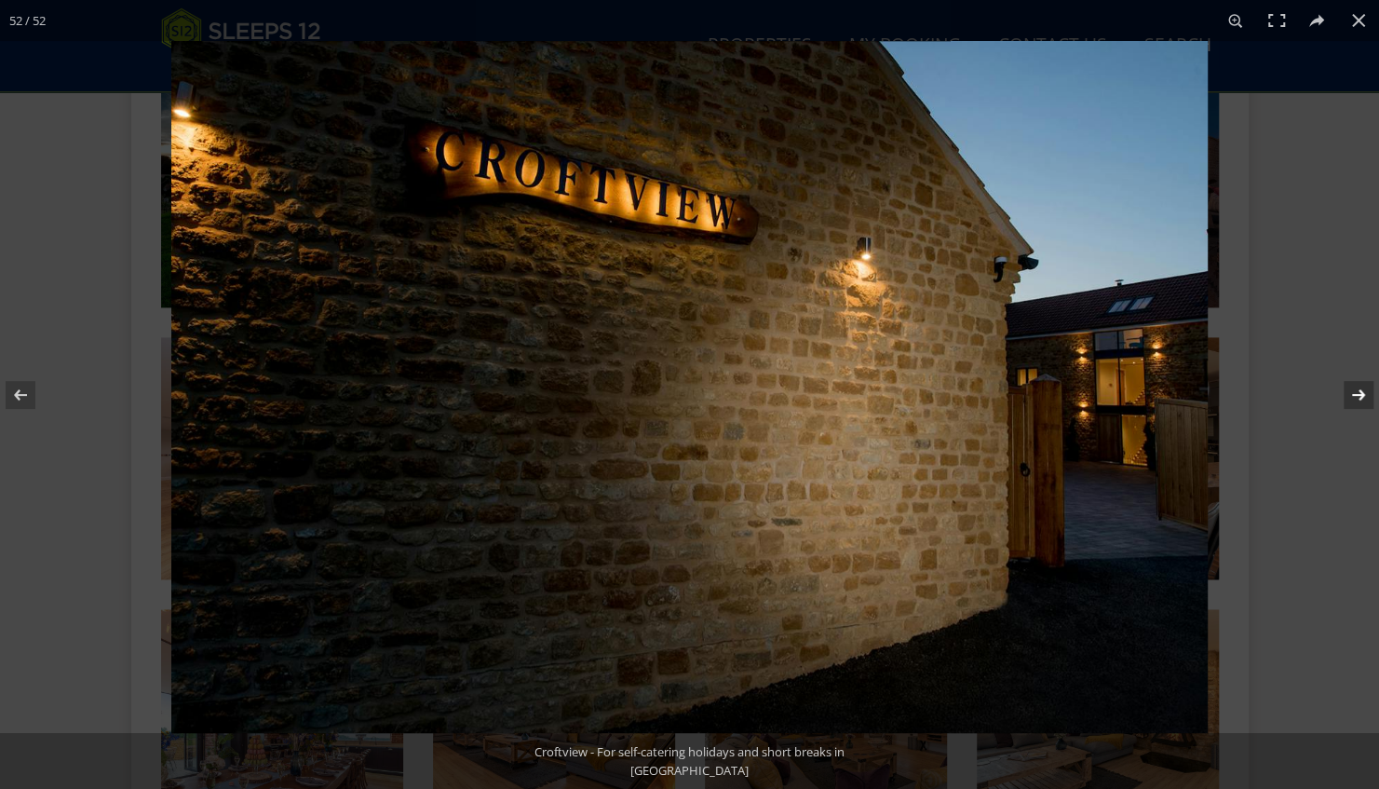
click at [1352, 391] on button at bounding box center [1346, 394] width 65 height 93
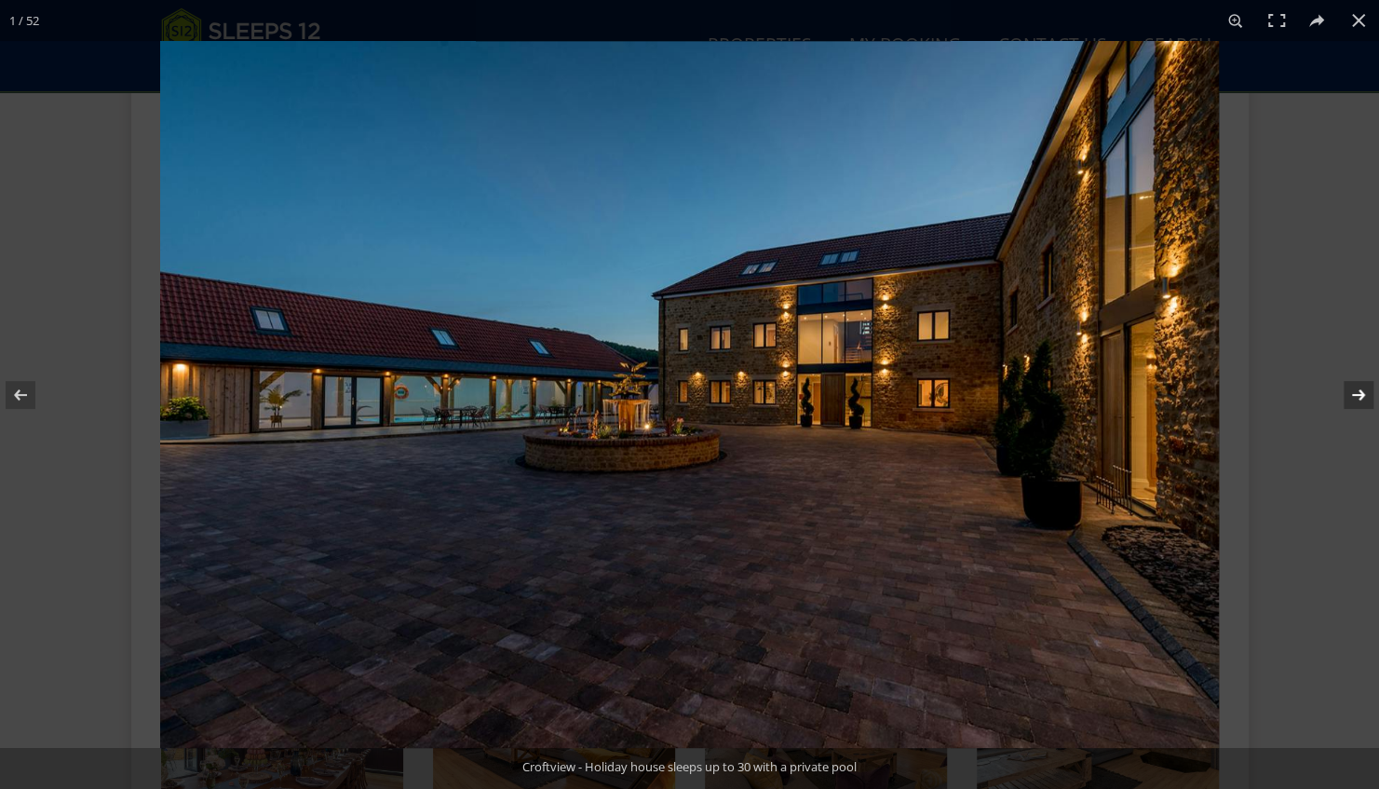
click at [1352, 391] on button at bounding box center [1346, 394] width 65 height 93
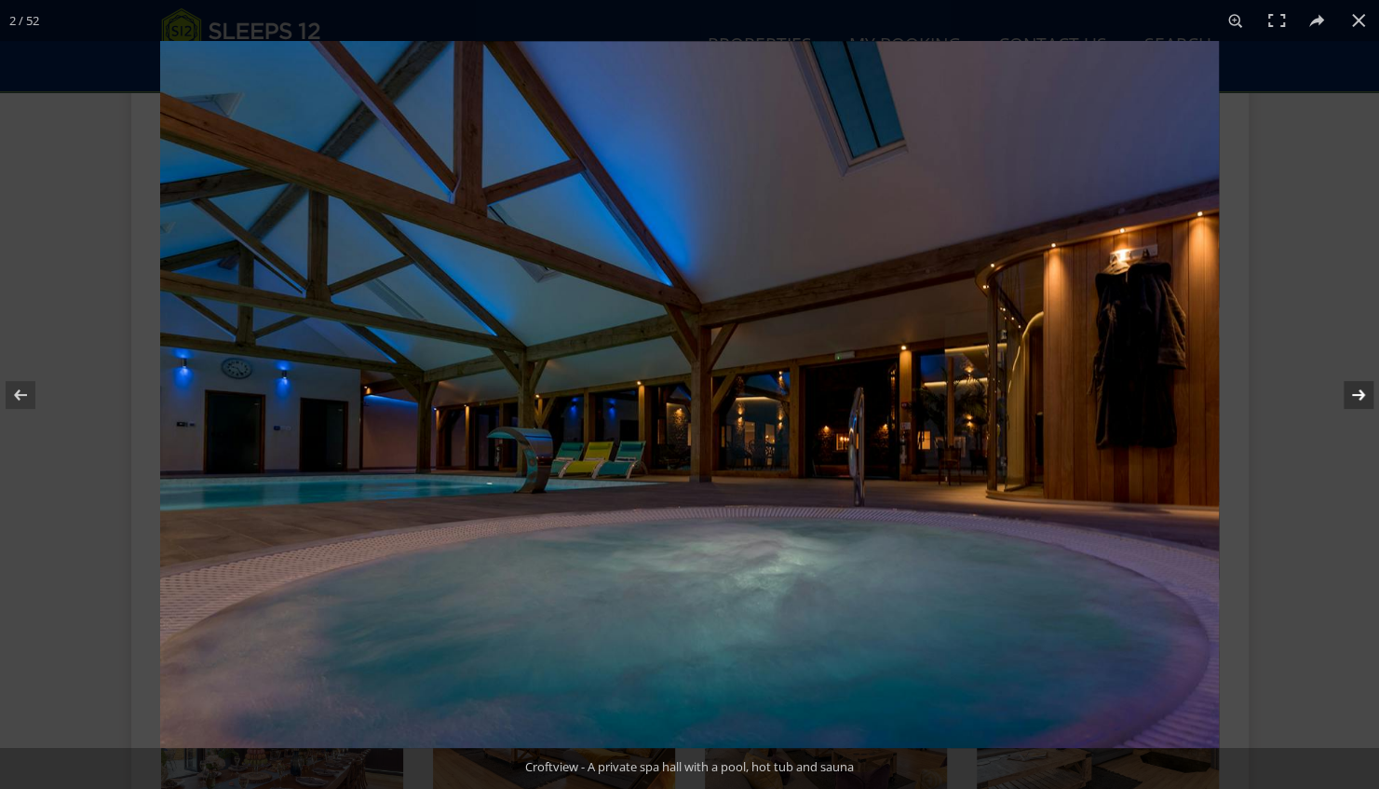
click at [1352, 391] on button at bounding box center [1346, 394] width 65 height 93
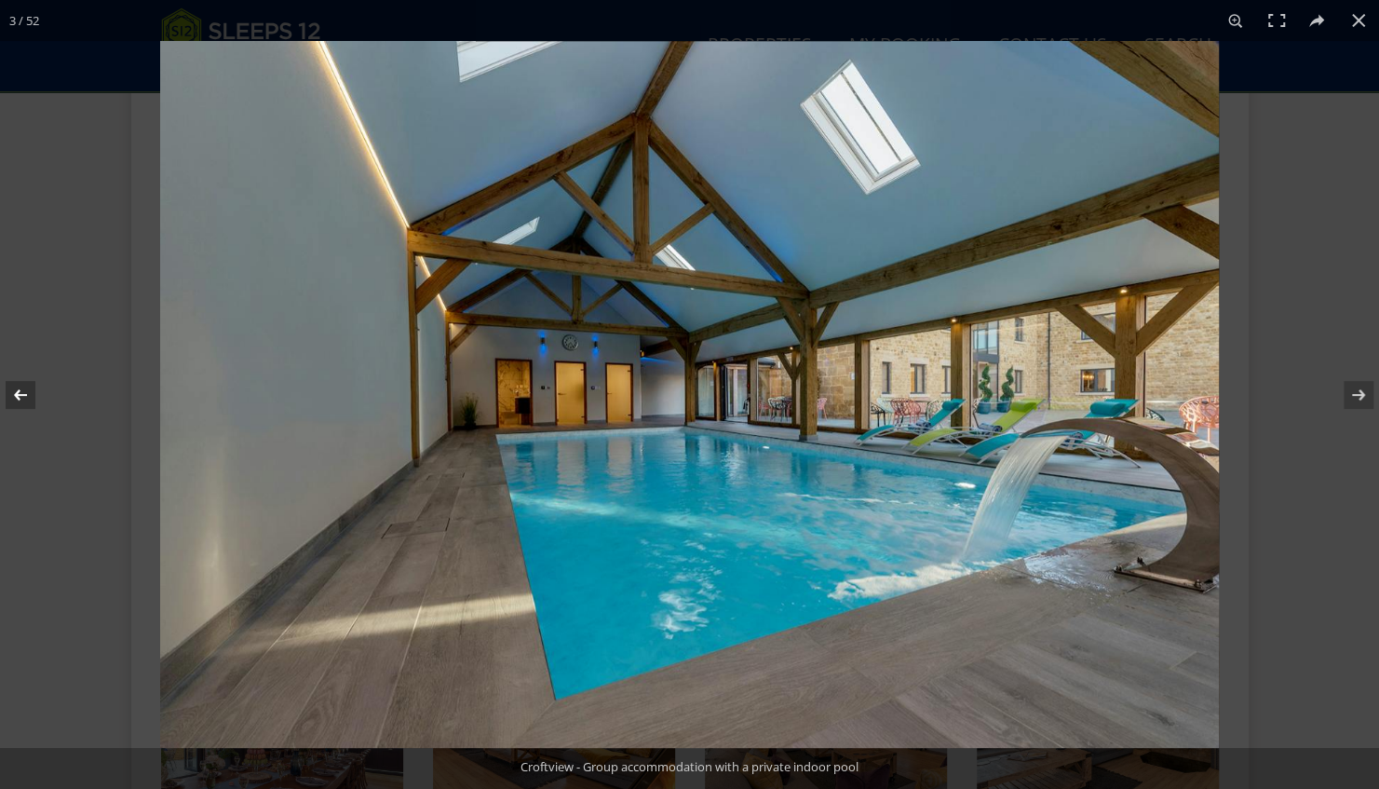
click at [16, 394] on button at bounding box center [32, 394] width 65 height 93
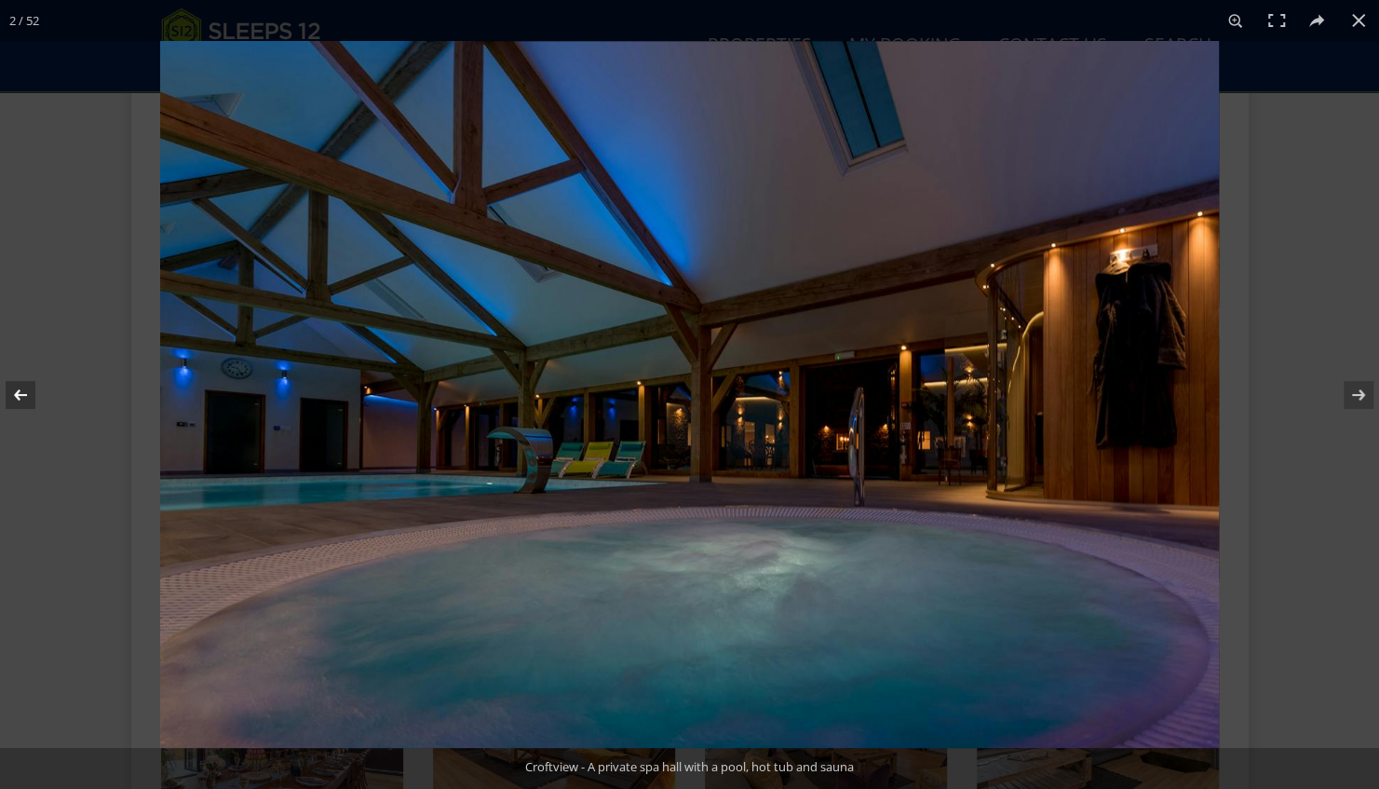
click at [16, 393] on button at bounding box center [32, 394] width 65 height 93
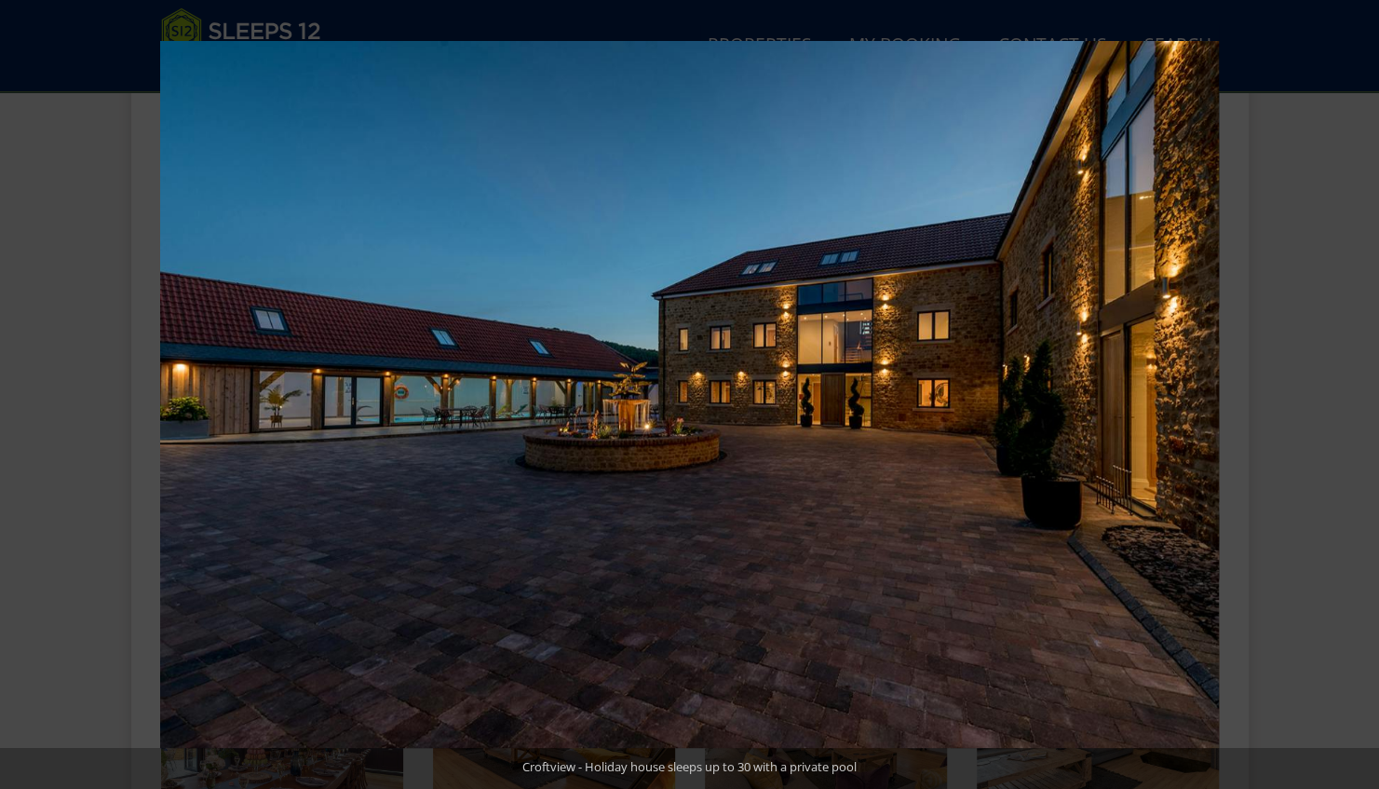
click at [16, 393] on button at bounding box center [32, 394] width 65 height 93
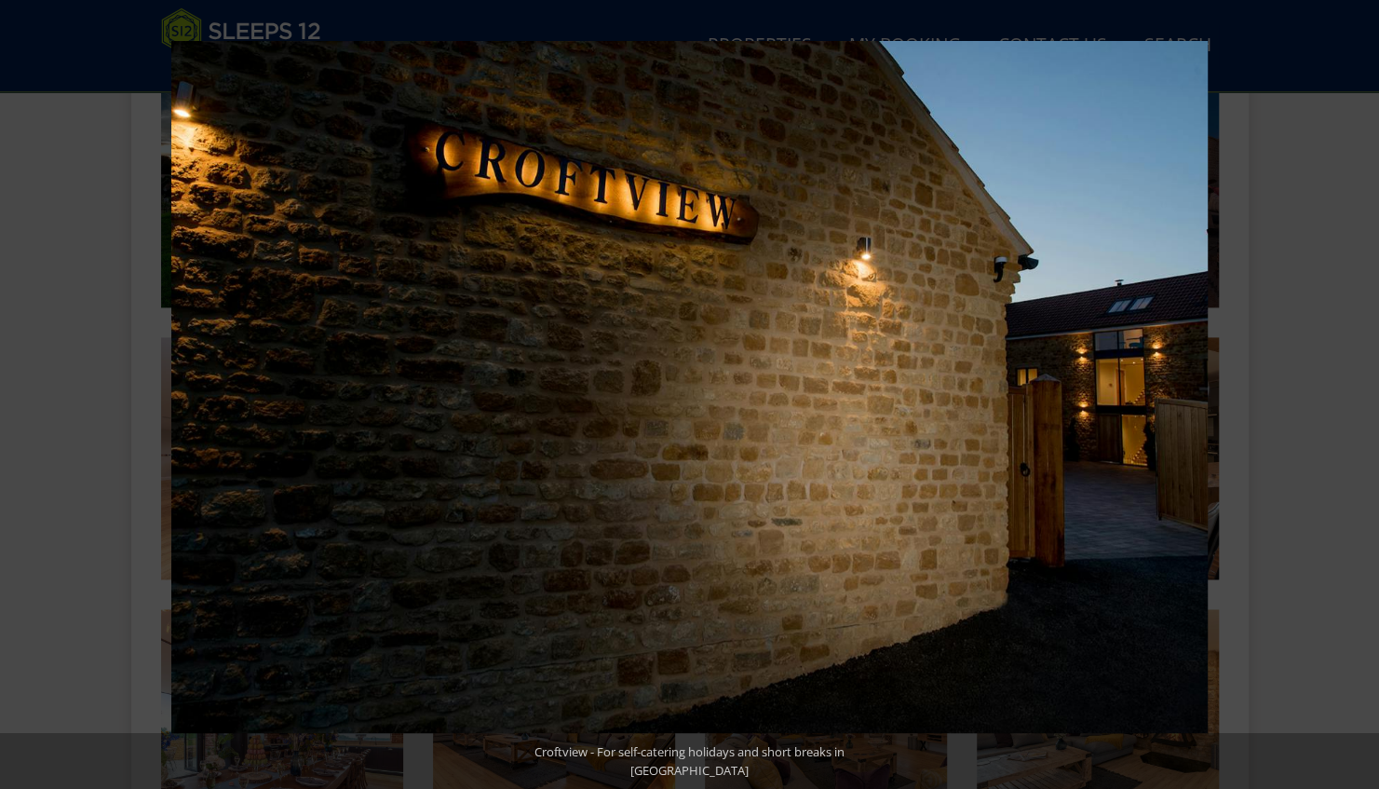
click at [16, 393] on button at bounding box center [32, 394] width 65 height 93
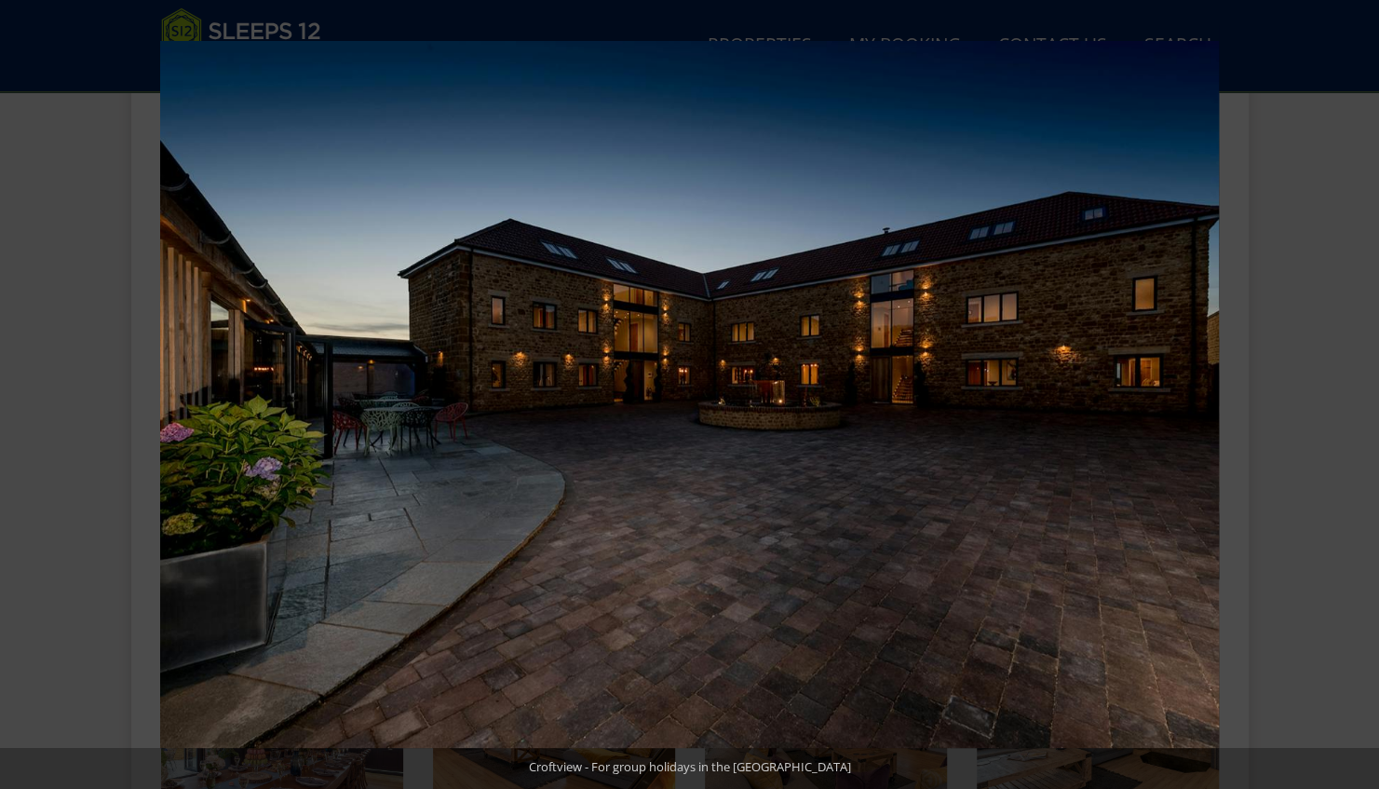
click at [16, 393] on button at bounding box center [32, 394] width 65 height 93
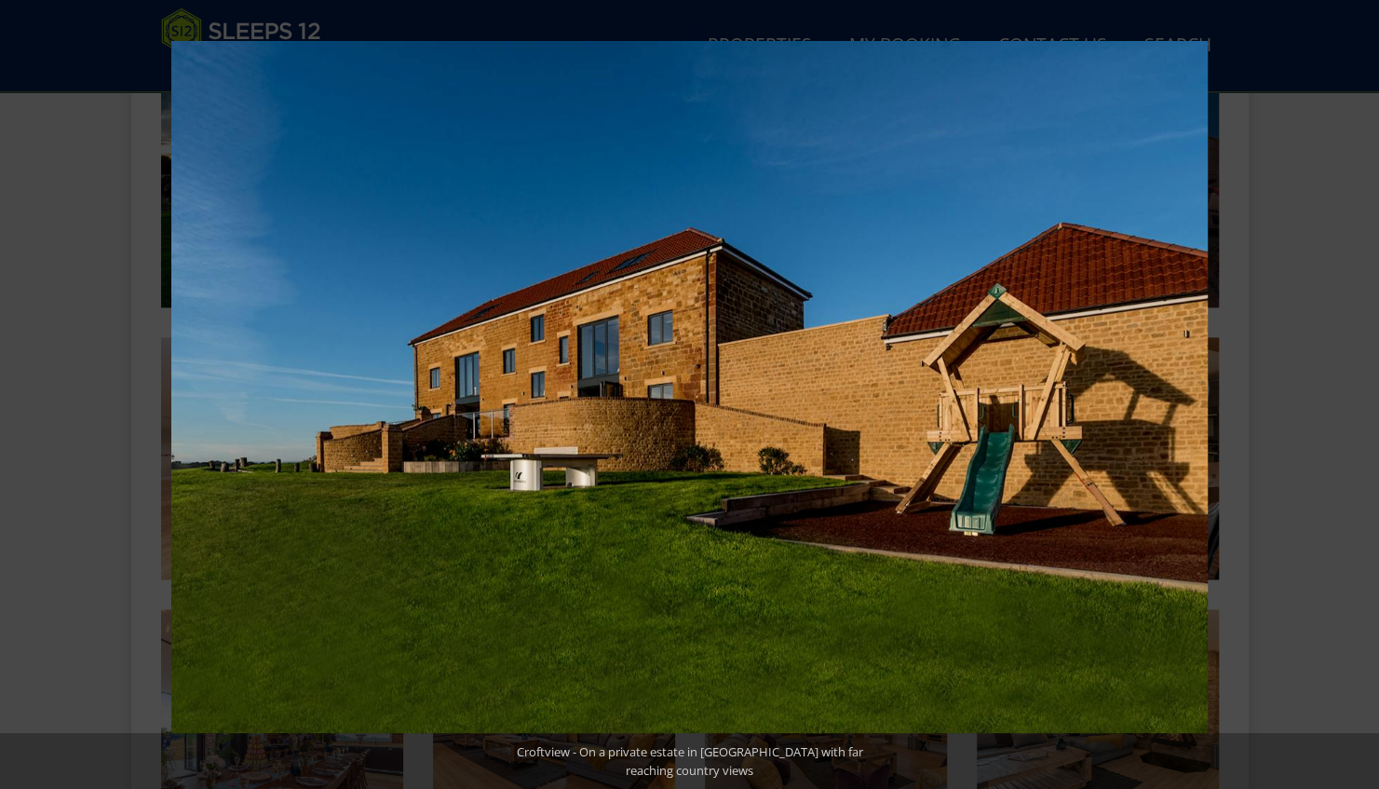
click at [17, 393] on button at bounding box center [32, 394] width 65 height 93
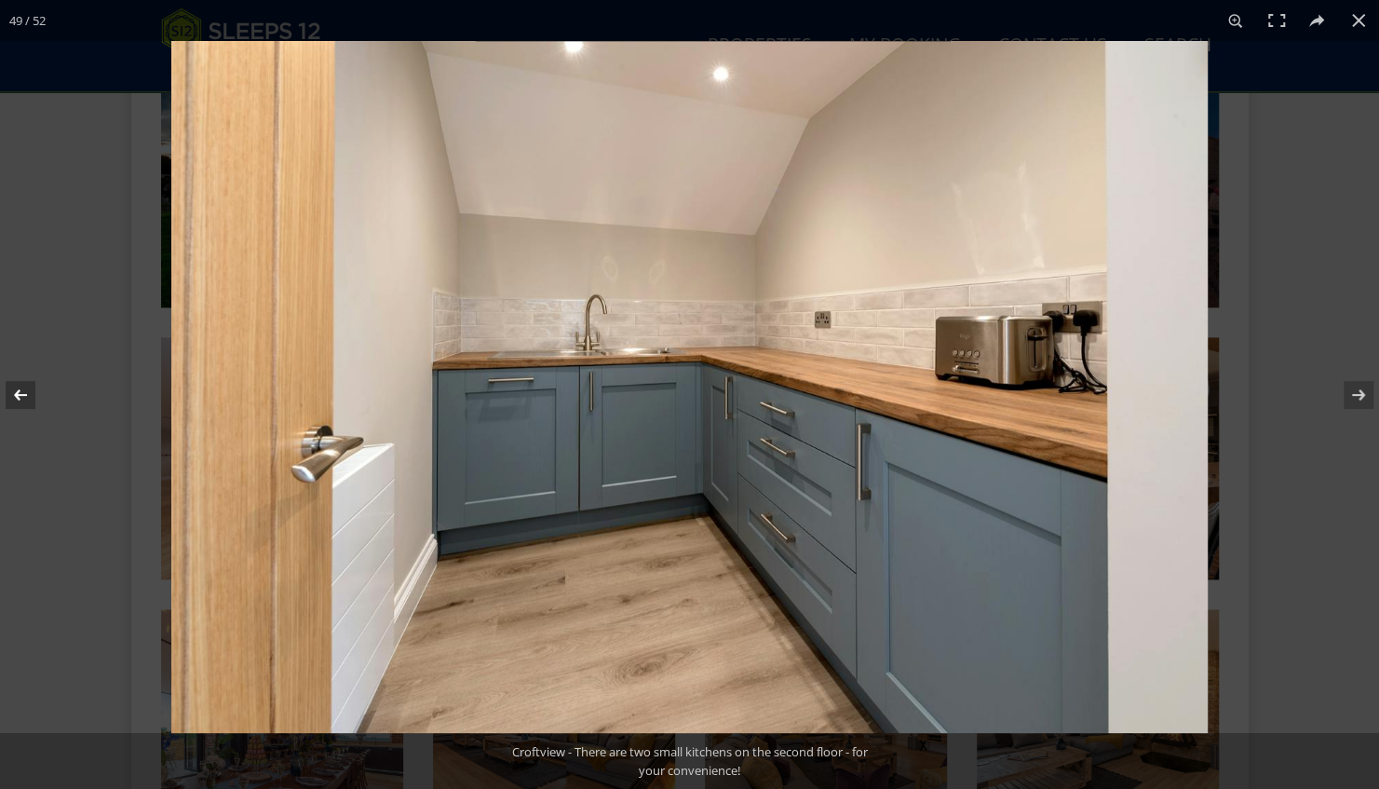
click at [19, 393] on button at bounding box center [32, 394] width 65 height 93
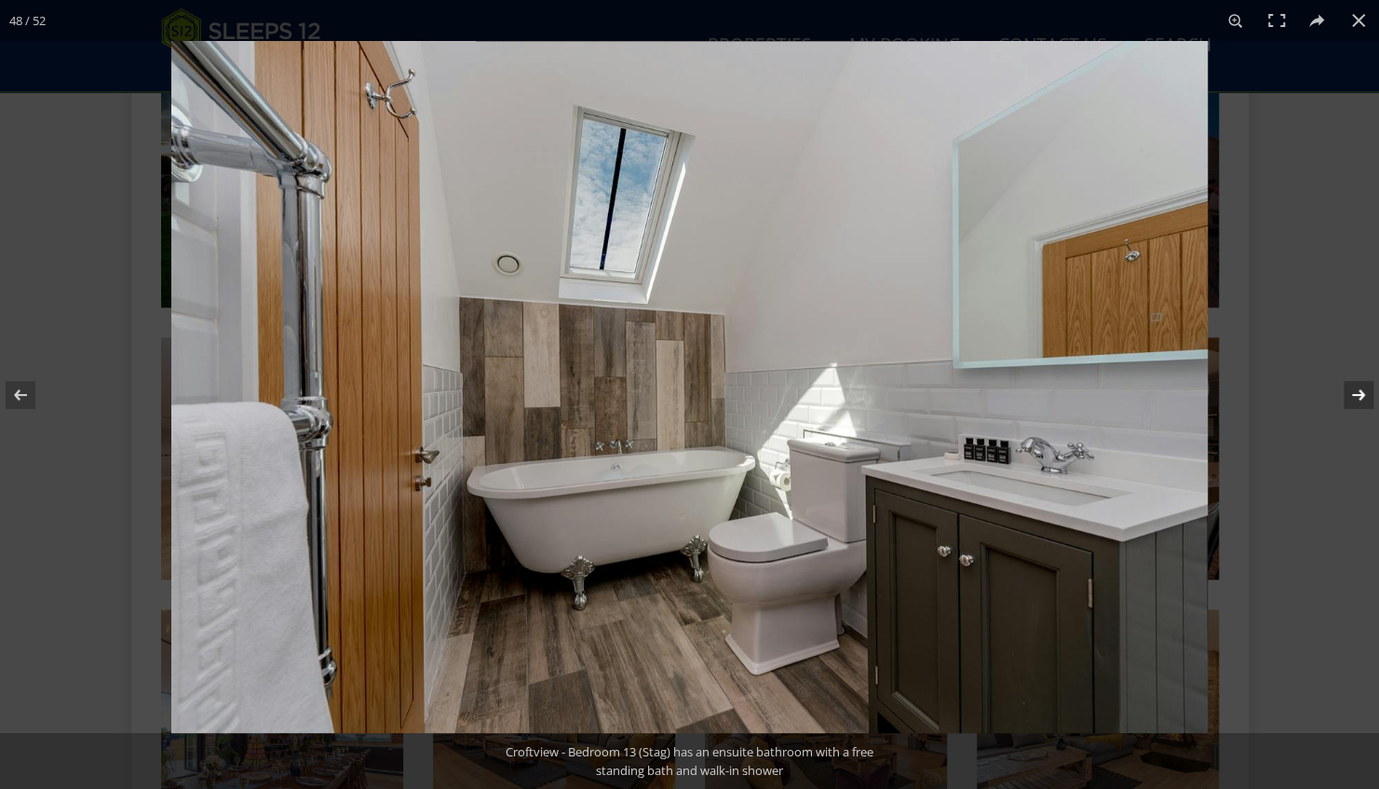
click at [1353, 398] on button at bounding box center [1346, 394] width 65 height 93
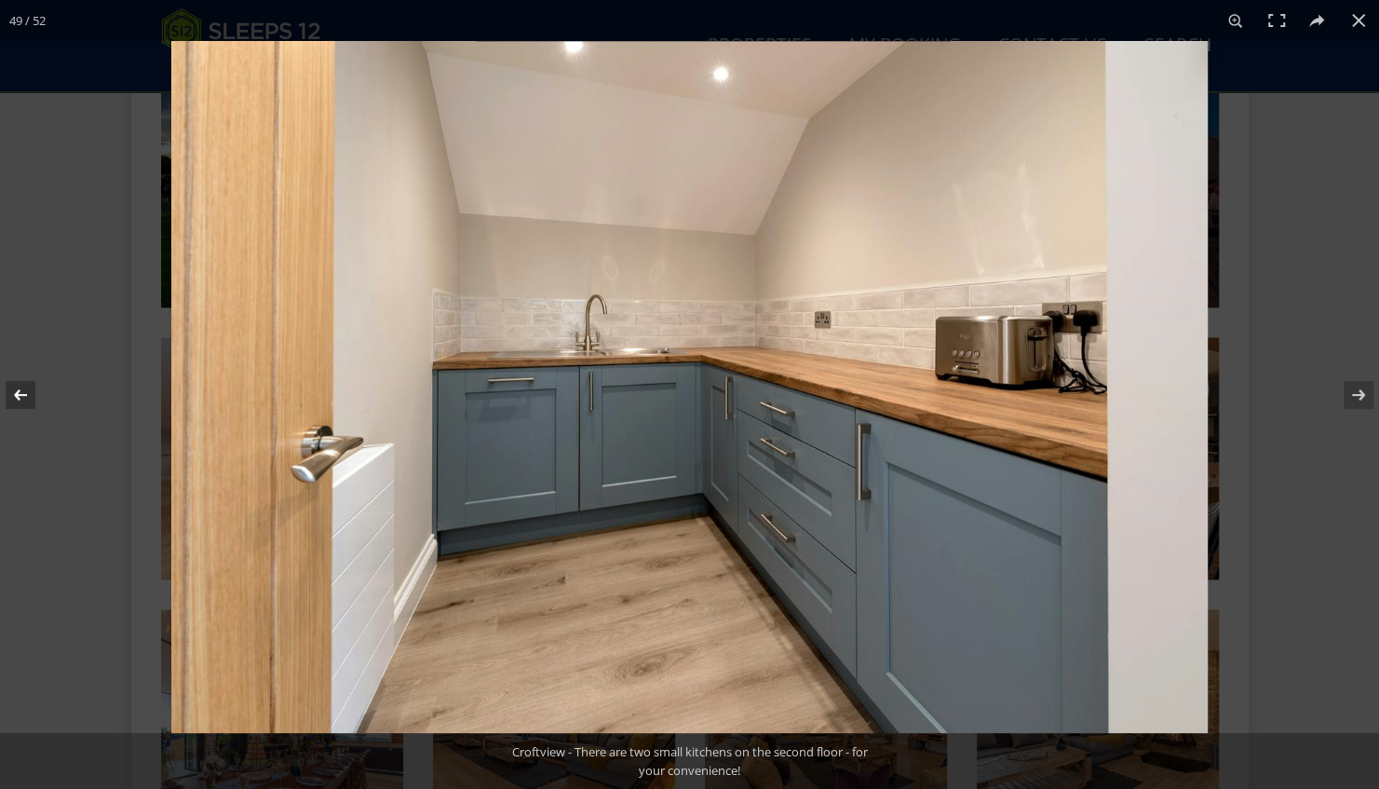
click at [19, 398] on button at bounding box center [32, 394] width 65 height 93
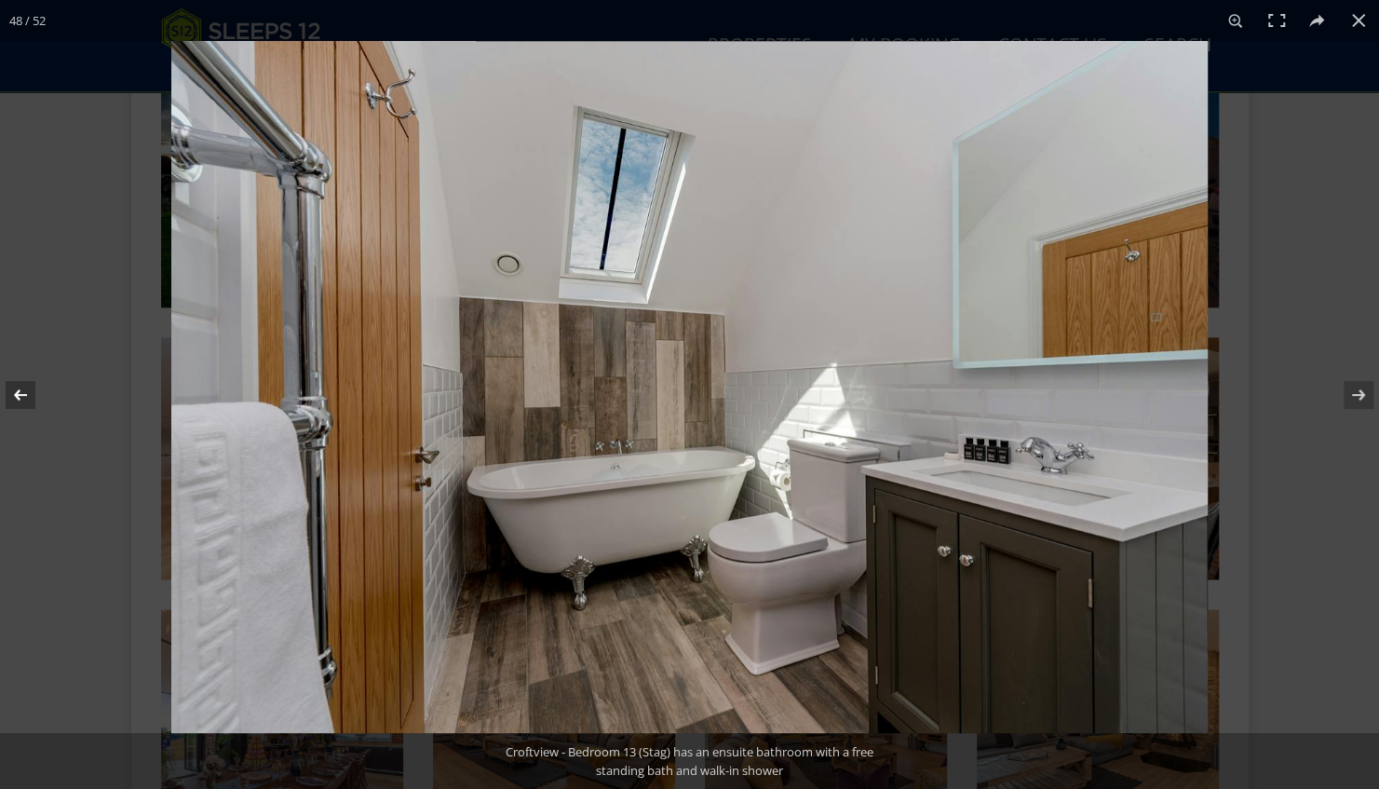
click at [19, 398] on button at bounding box center [32, 394] width 65 height 93
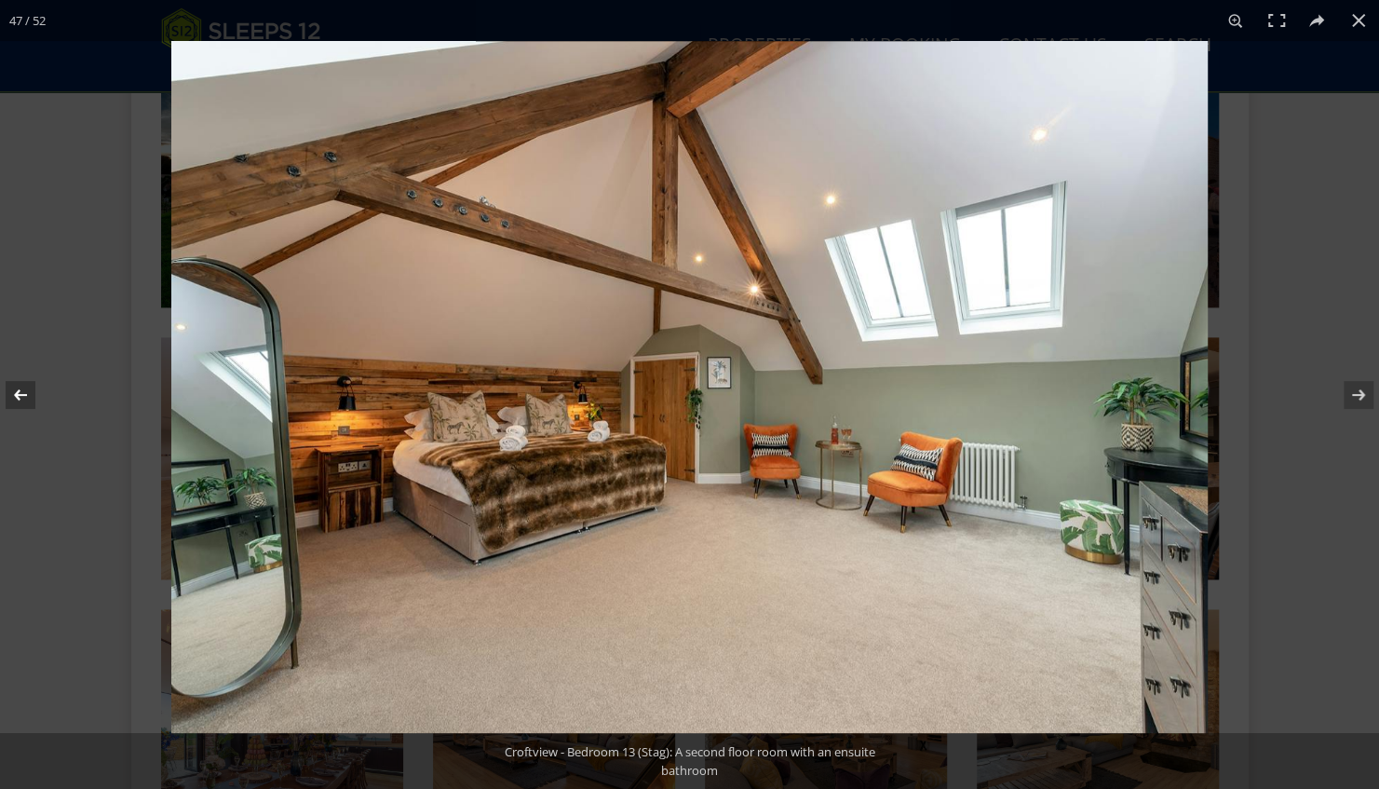
click at [25, 397] on button at bounding box center [32, 394] width 65 height 93
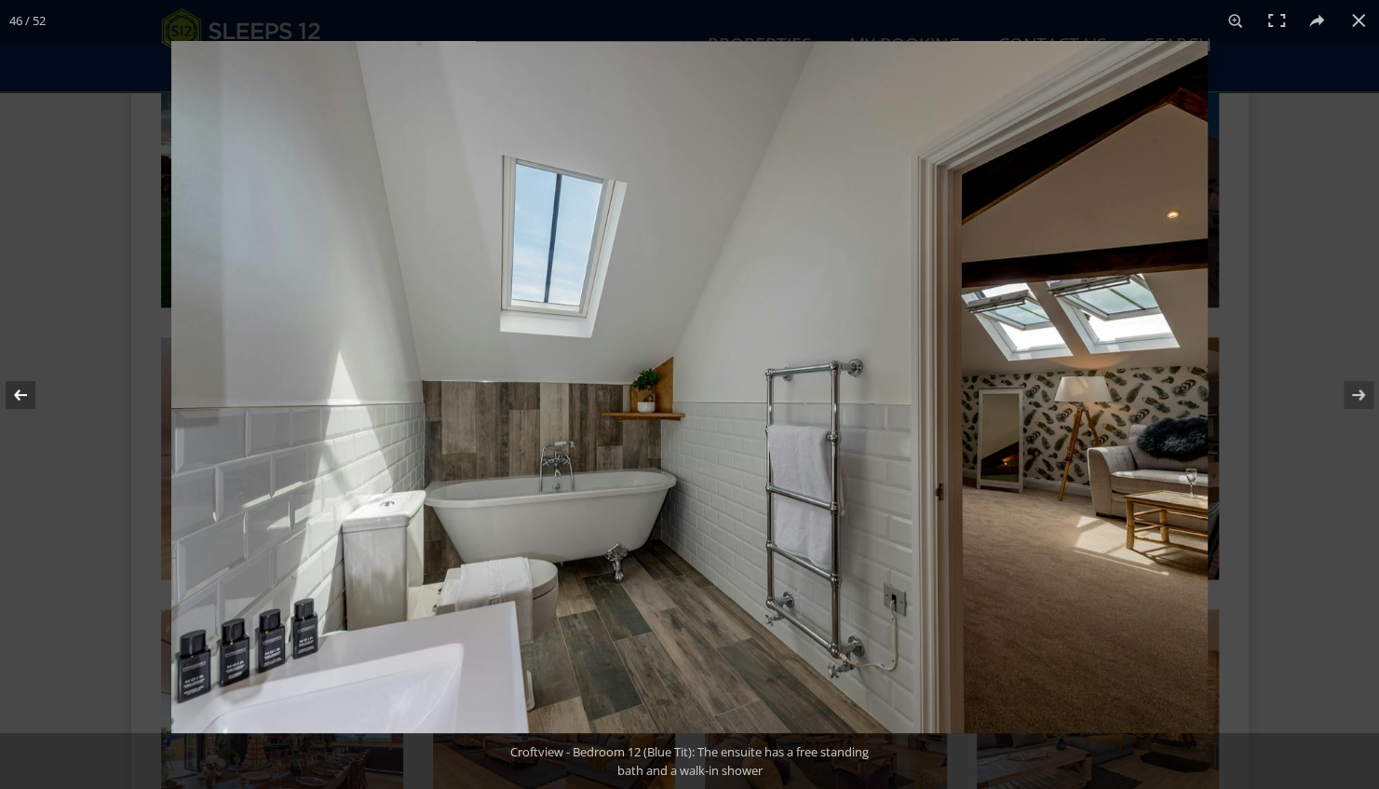
click at [19, 404] on button at bounding box center [32, 394] width 65 height 93
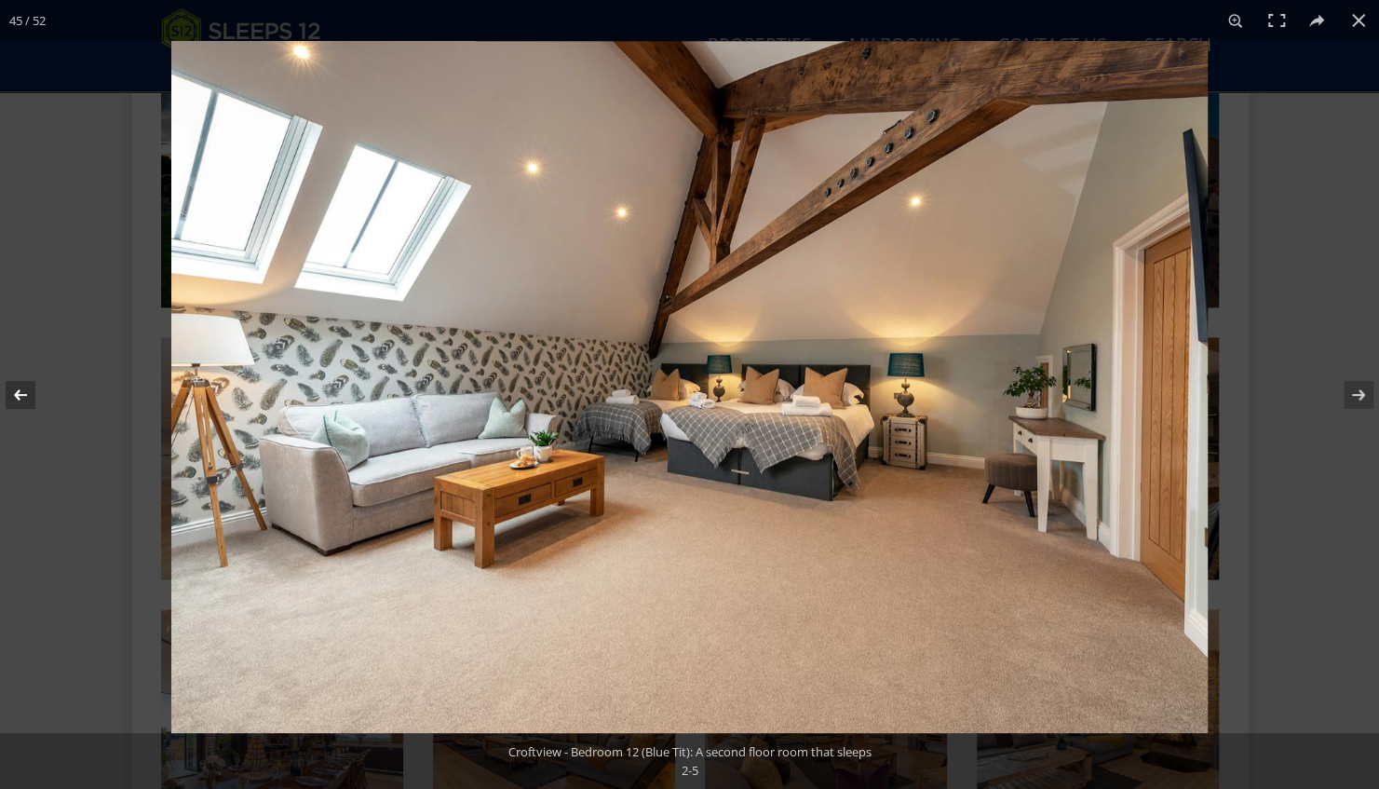
click at [22, 395] on button at bounding box center [32, 394] width 65 height 93
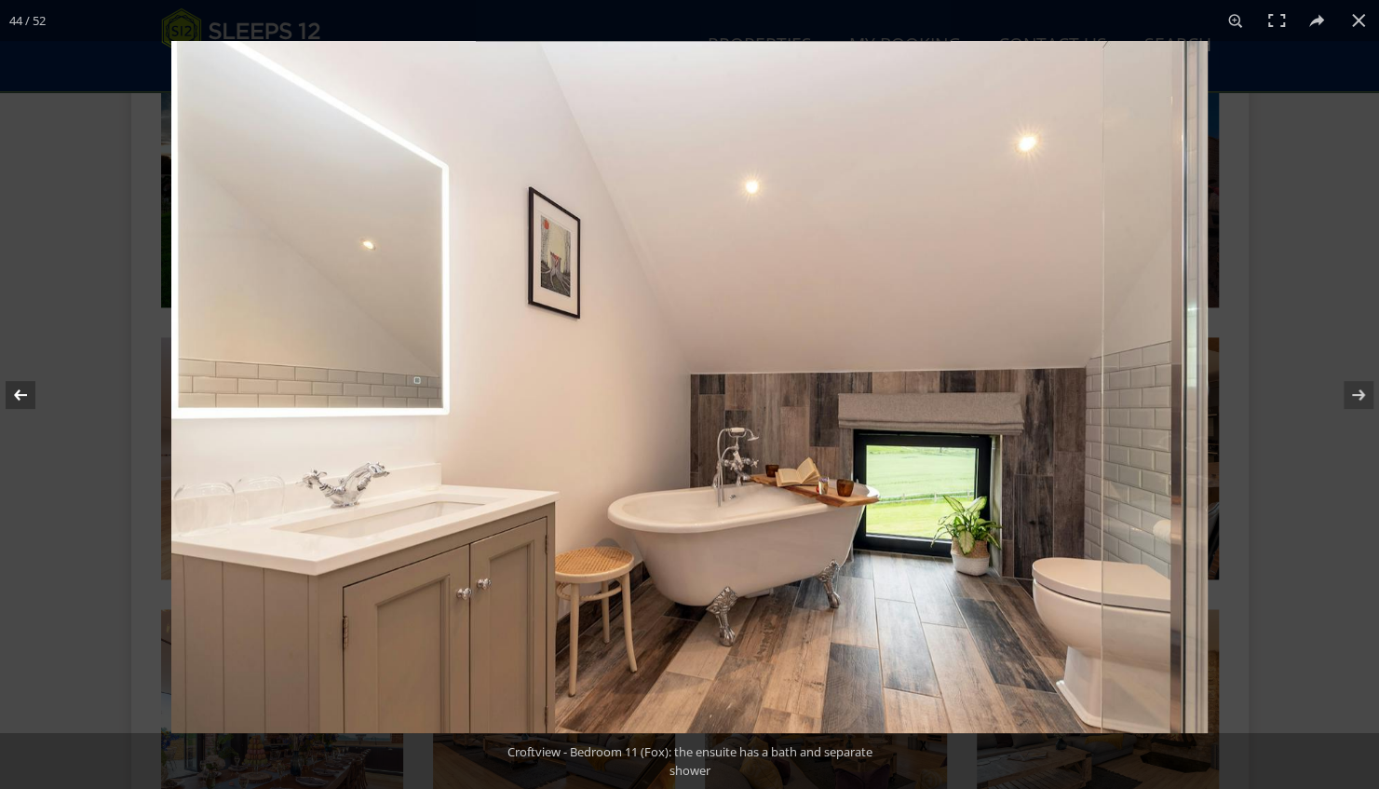
click at [22, 391] on button at bounding box center [32, 394] width 65 height 93
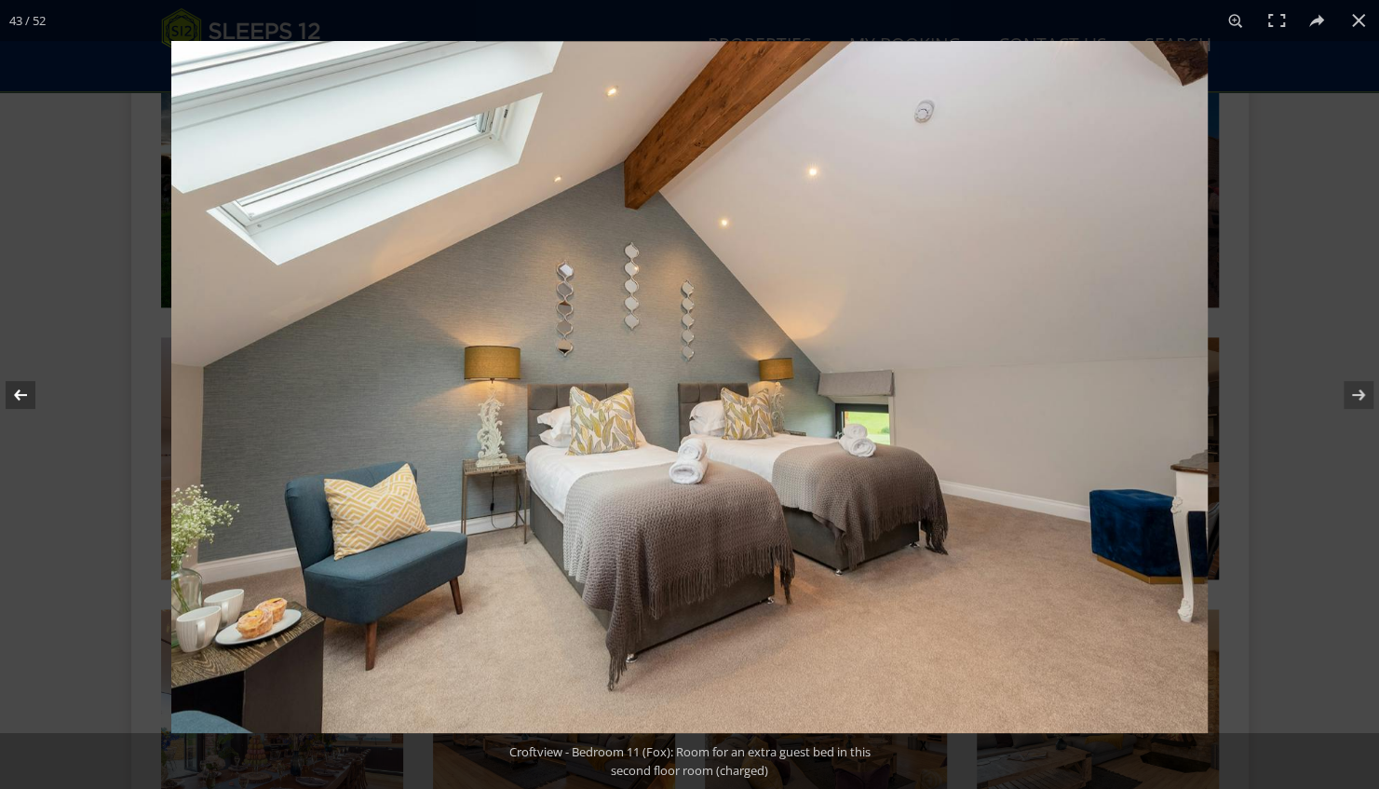
click at [26, 389] on button at bounding box center [32, 394] width 65 height 93
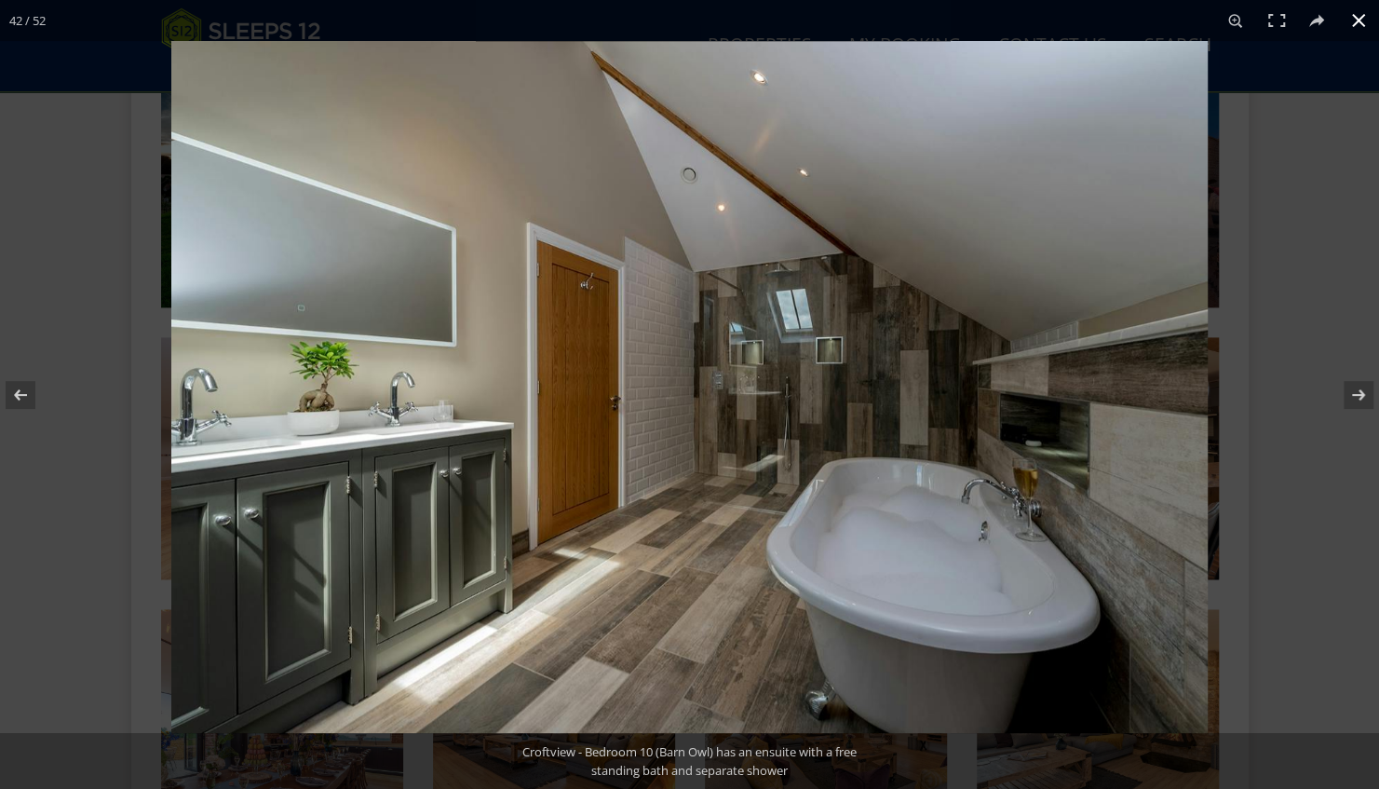
click at [1361, 22] on button at bounding box center [1358, 20] width 41 height 41
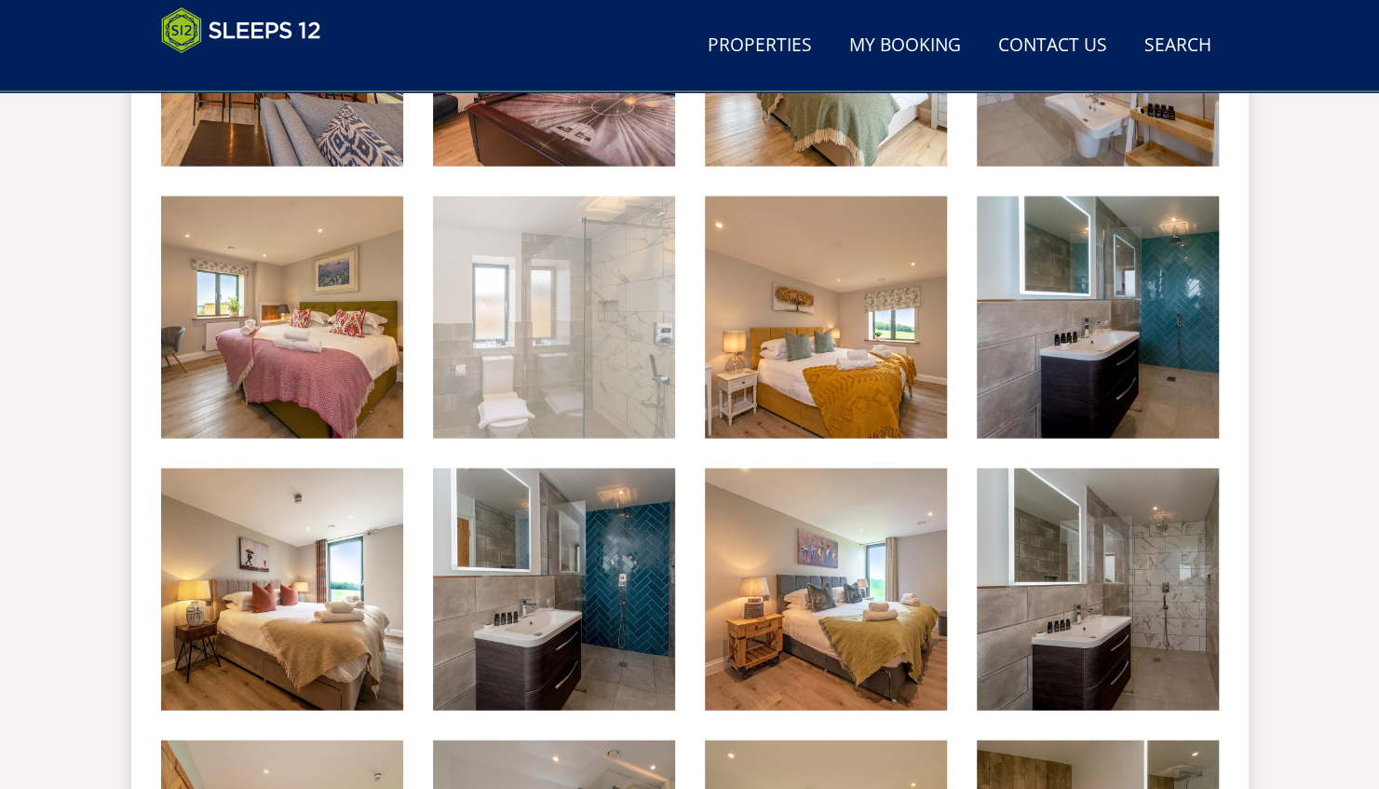
scroll to position [2251, 0]
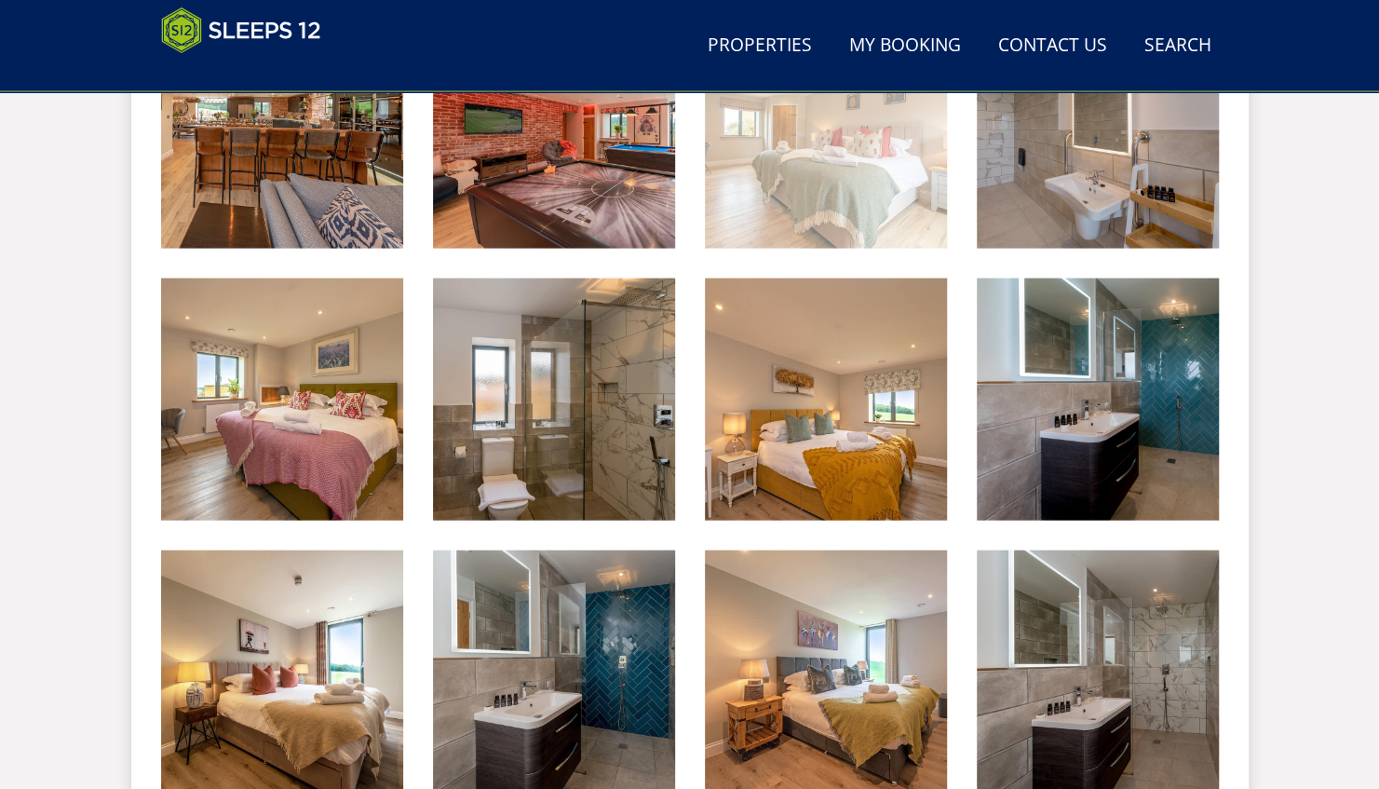
click at [842, 182] on img at bounding box center [826, 128] width 242 height 242
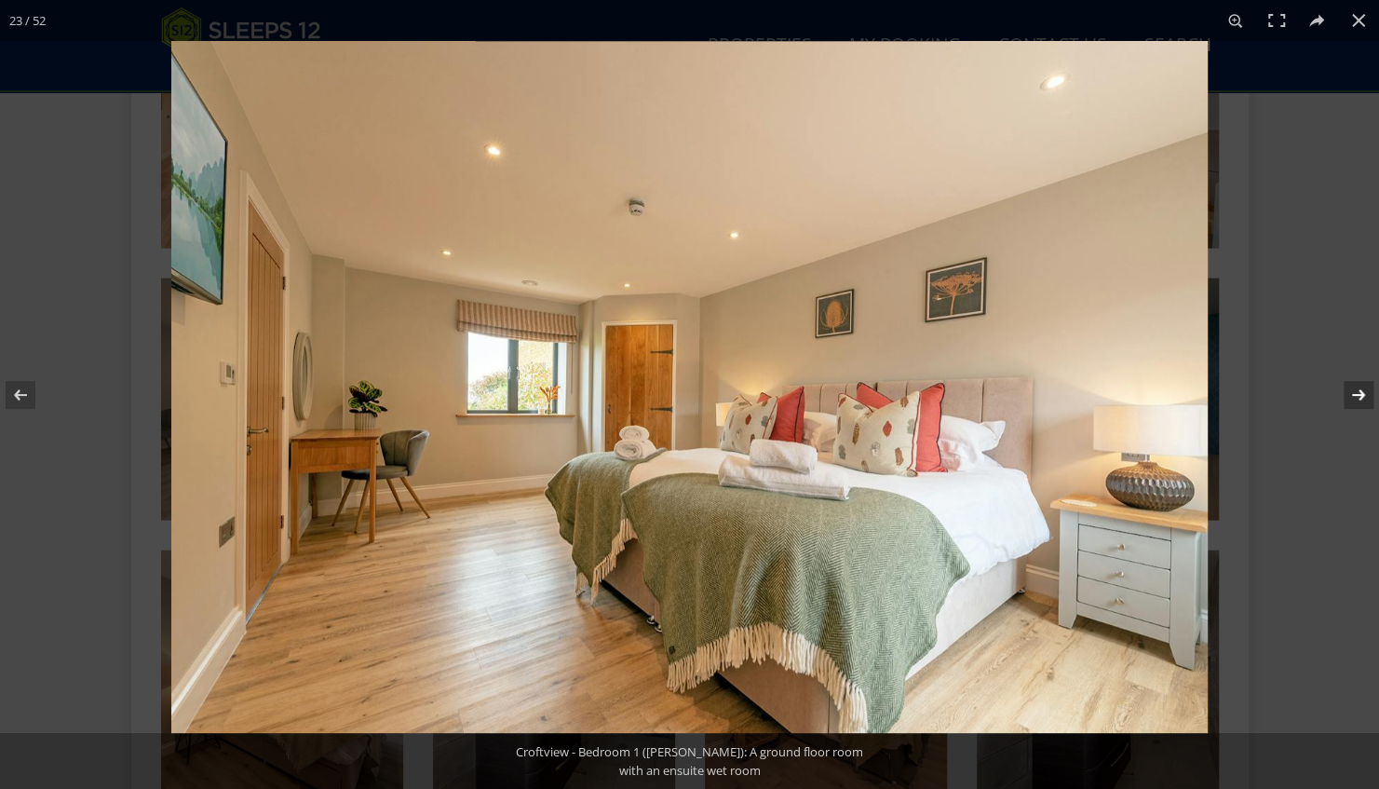
click at [1348, 399] on button at bounding box center [1346, 394] width 65 height 93
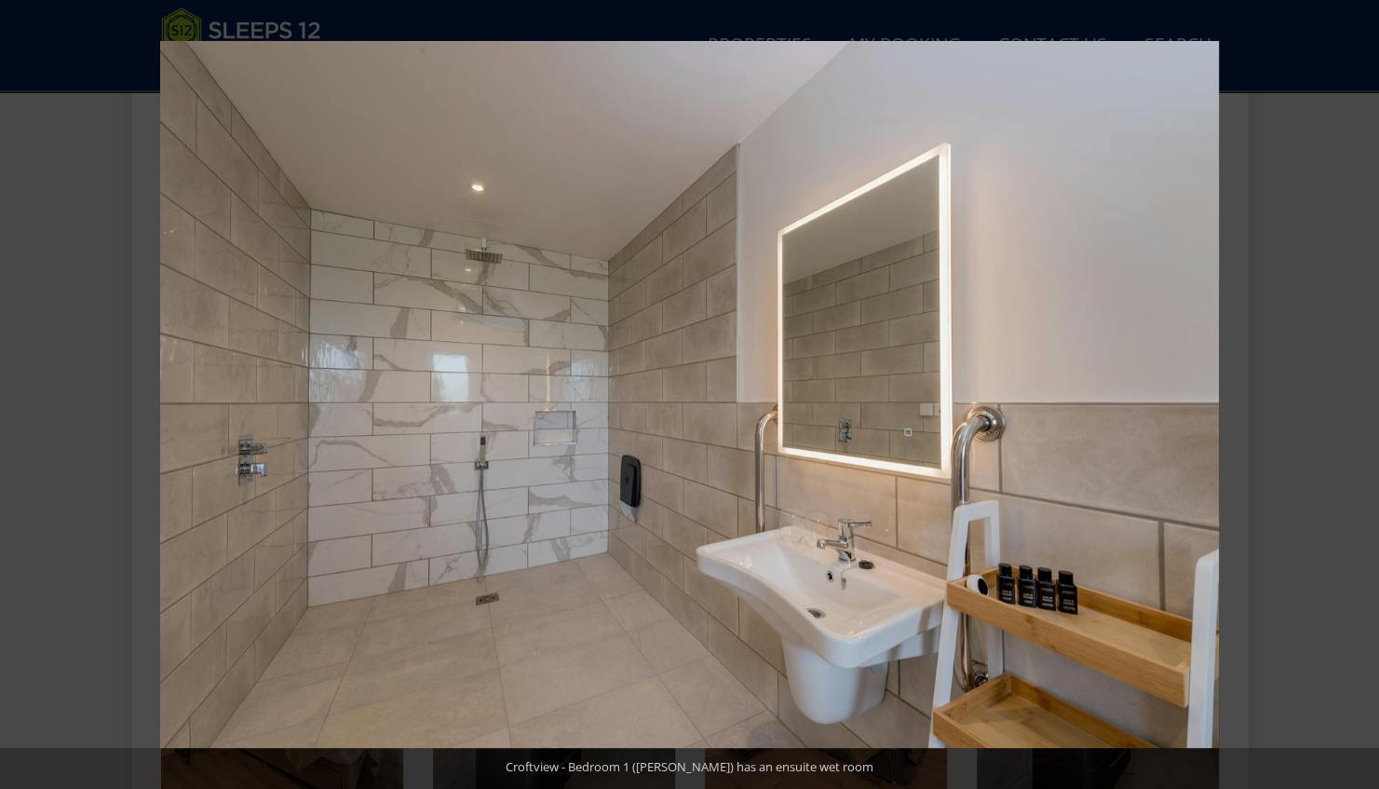
click at [1348, 399] on button at bounding box center [1346, 394] width 65 height 93
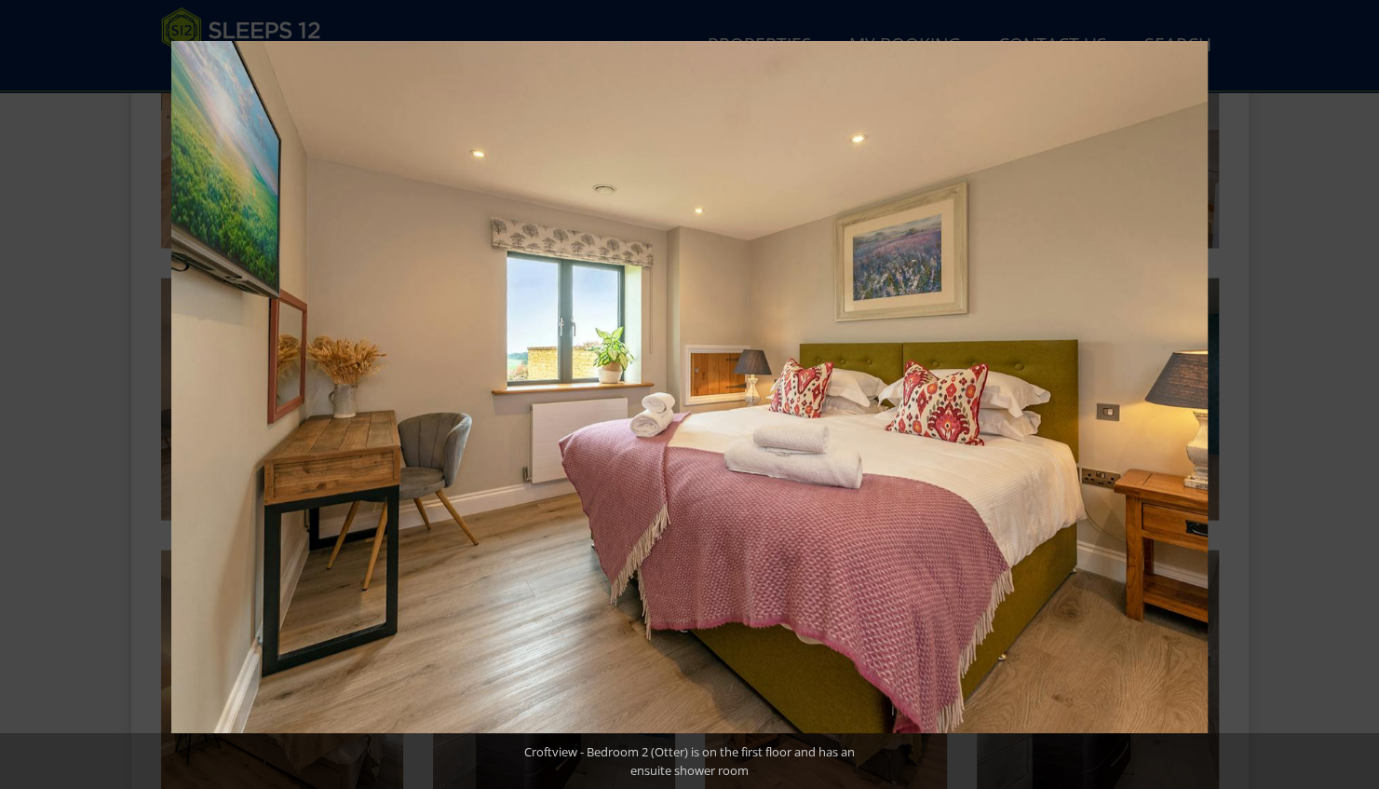
click at [1348, 399] on button at bounding box center [1346, 394] width 65 height 93
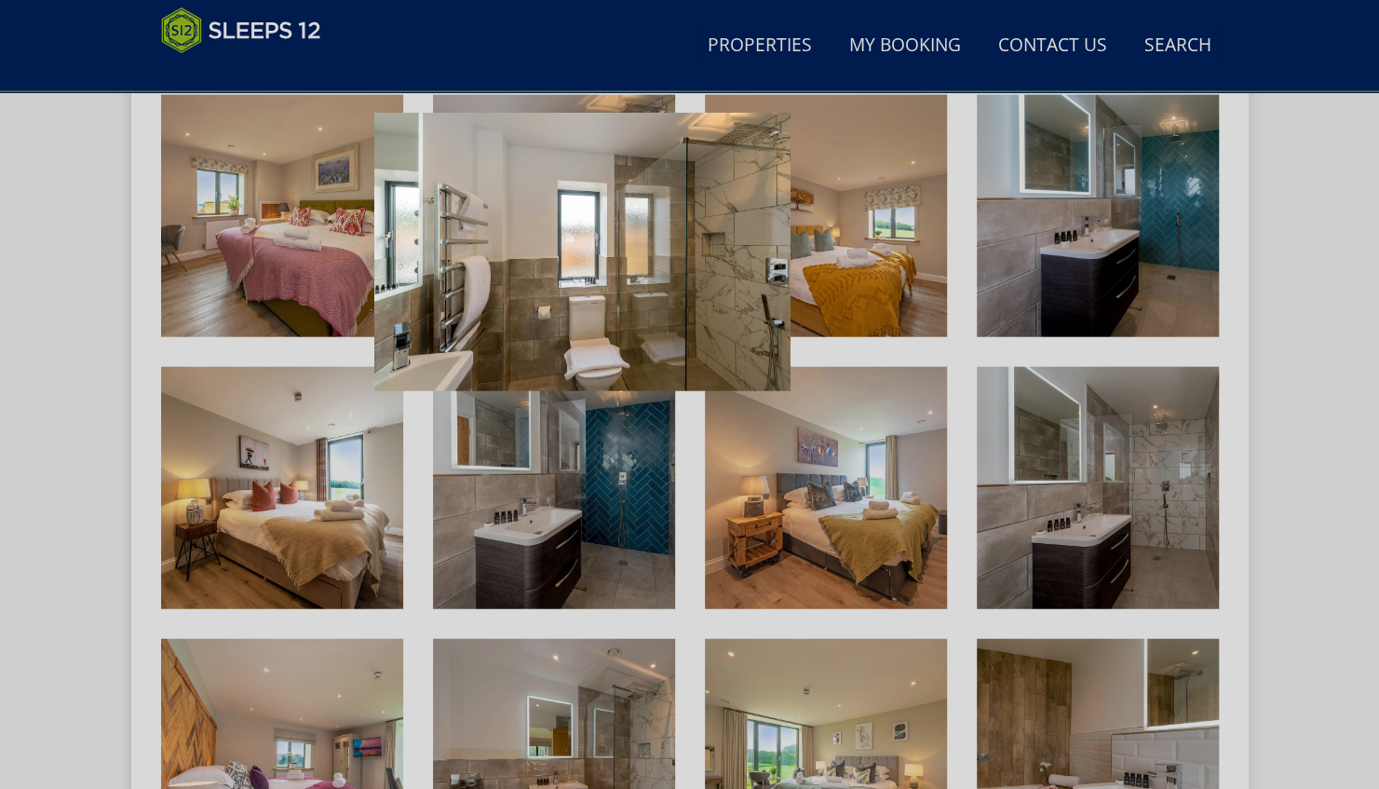
scroll to position [2437, 0]
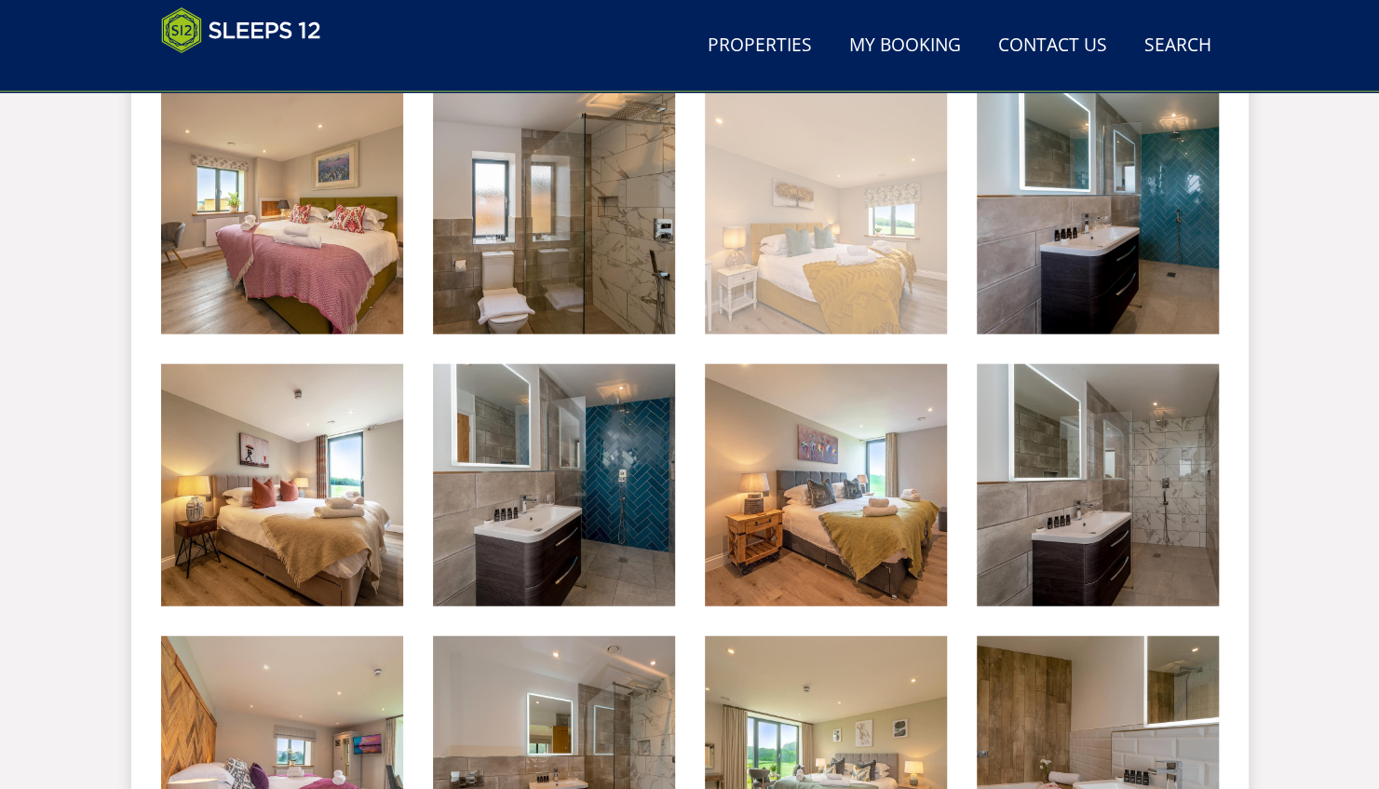
click at [903, 270] on img at bounding box center [826, 213] width 242 height 242
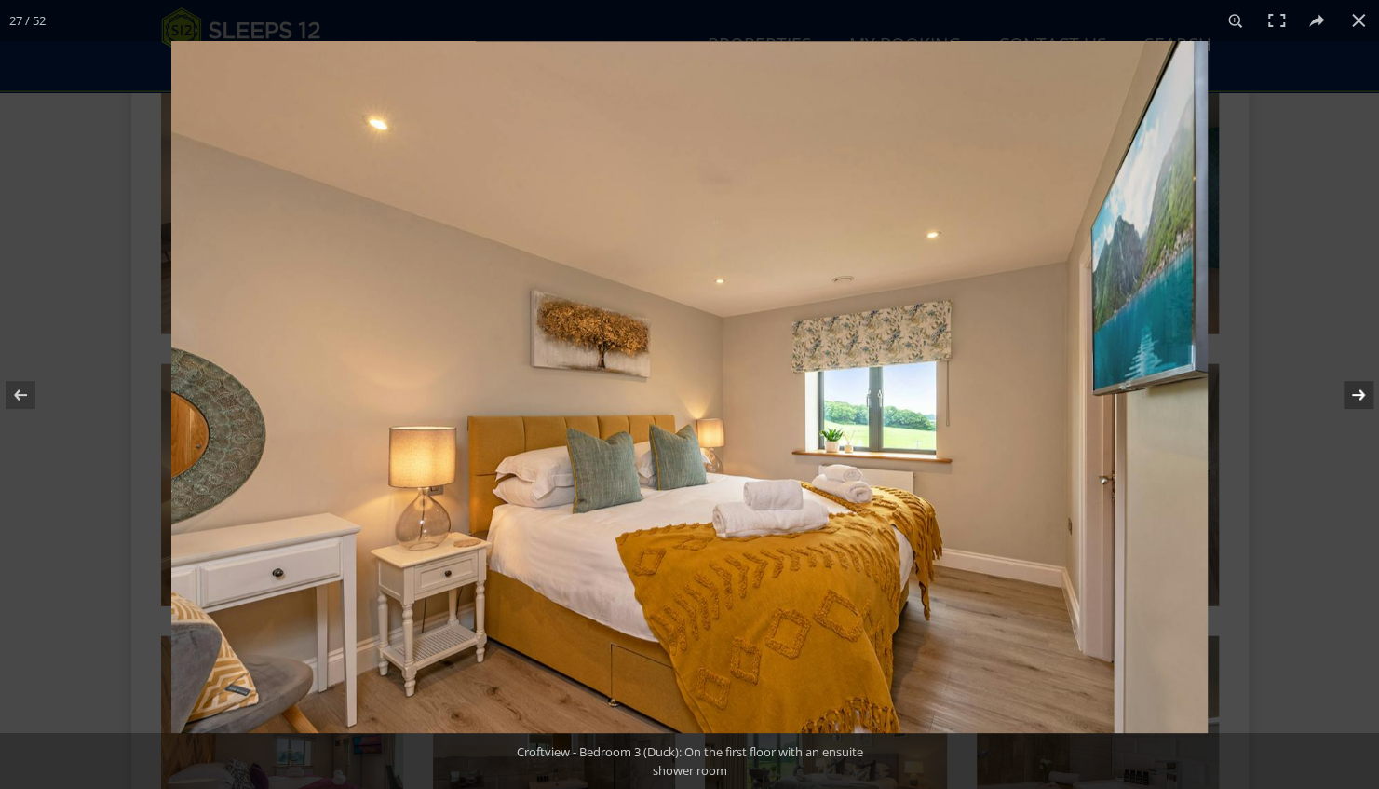
click at [1355, 389] on button at bounding box center [1346, 394] width 65 height 93
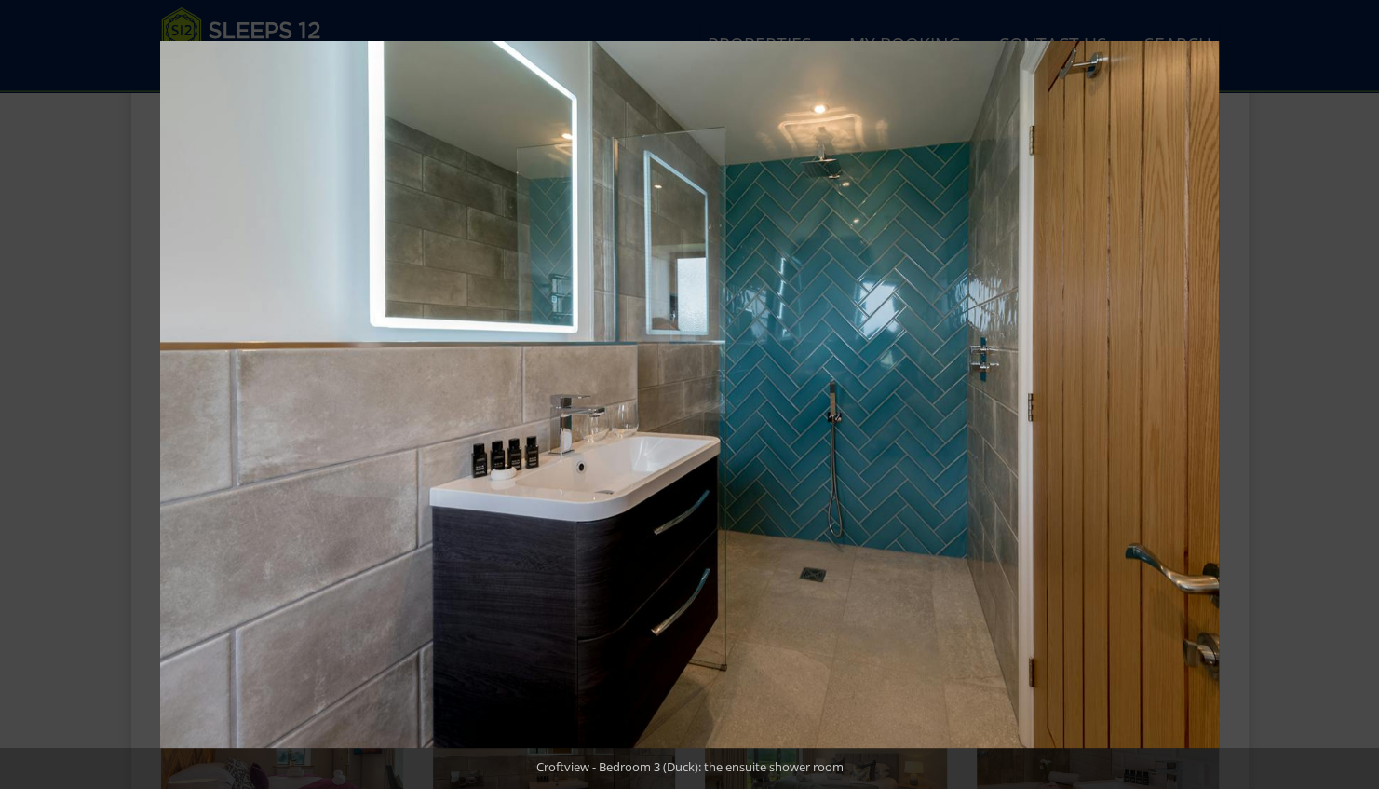
click at [1355, 391] on button at bounding box center [1346, 394] width 65 height 93
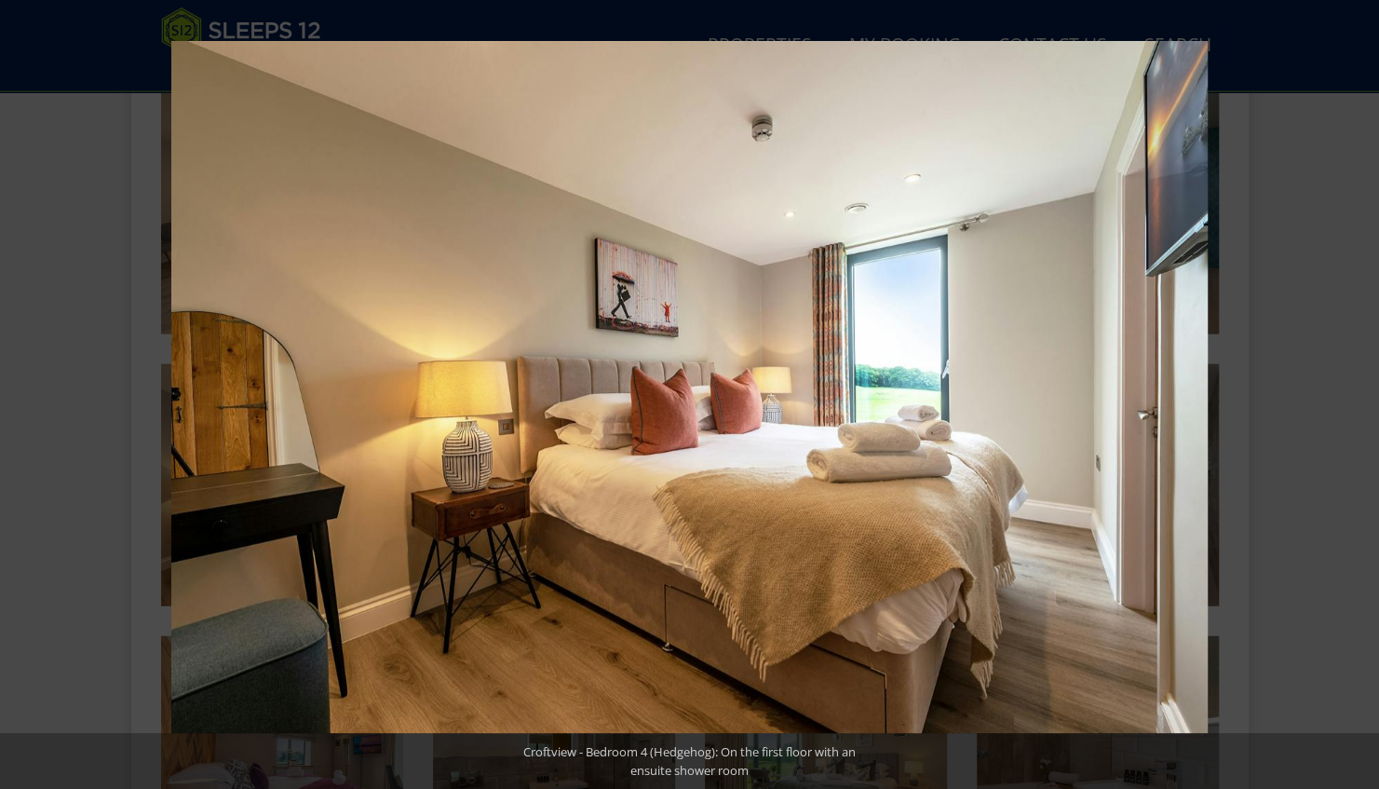
click at [1355, 391] on button at bounding box center [1346, 394] width 65 height 93
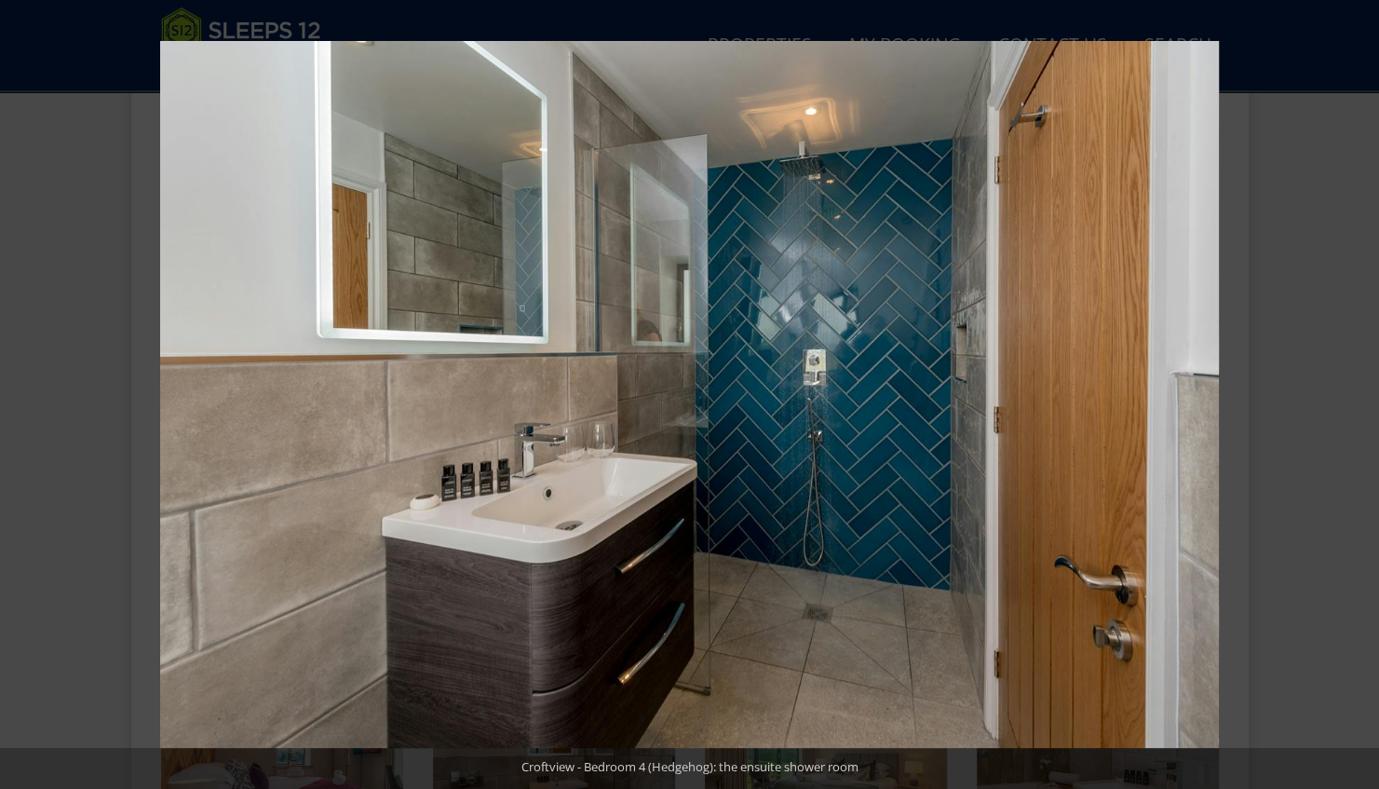
click at [1355, 391] on button at bounding box center [1346, 394] width 65 height 93
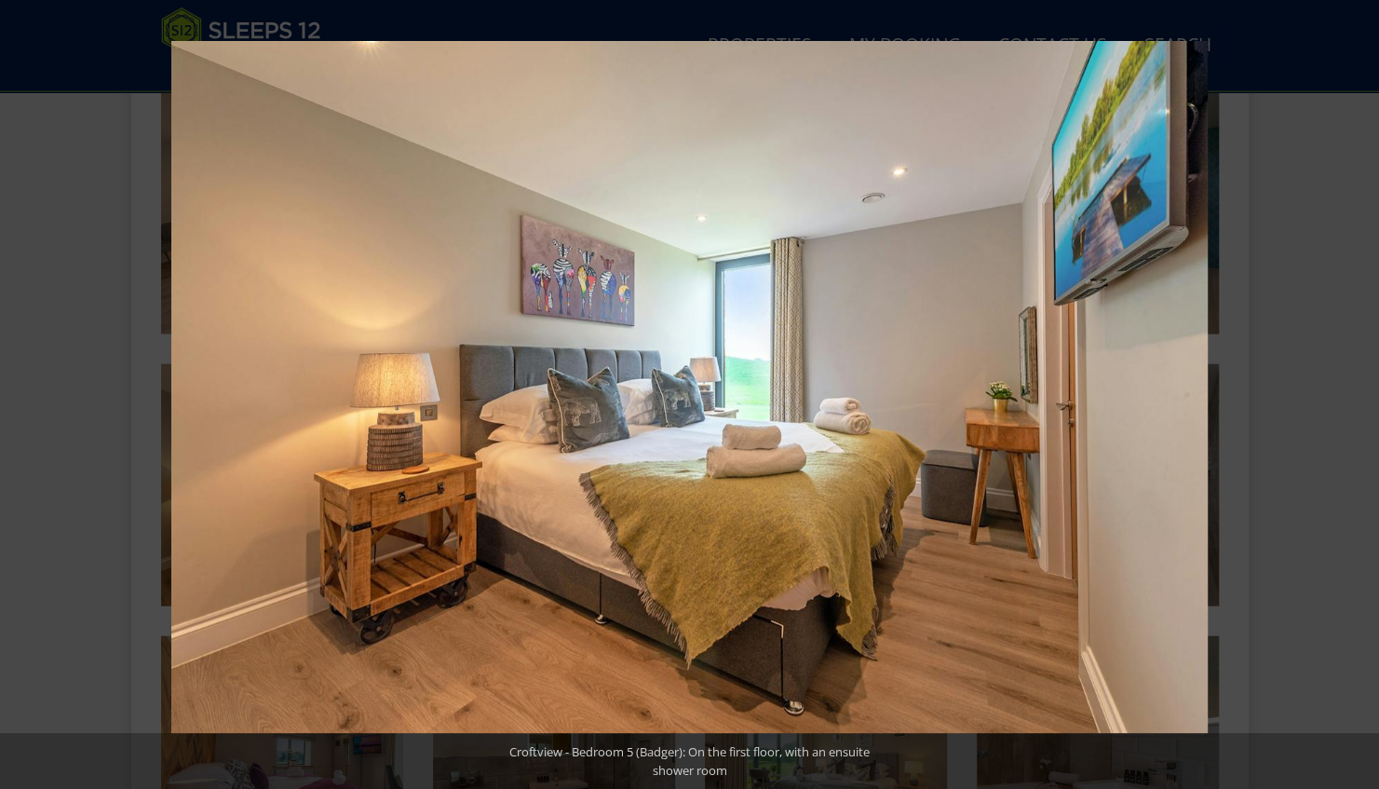
click at [1355, 391] on button at bounding box center [1346, 394] width 65 height 93
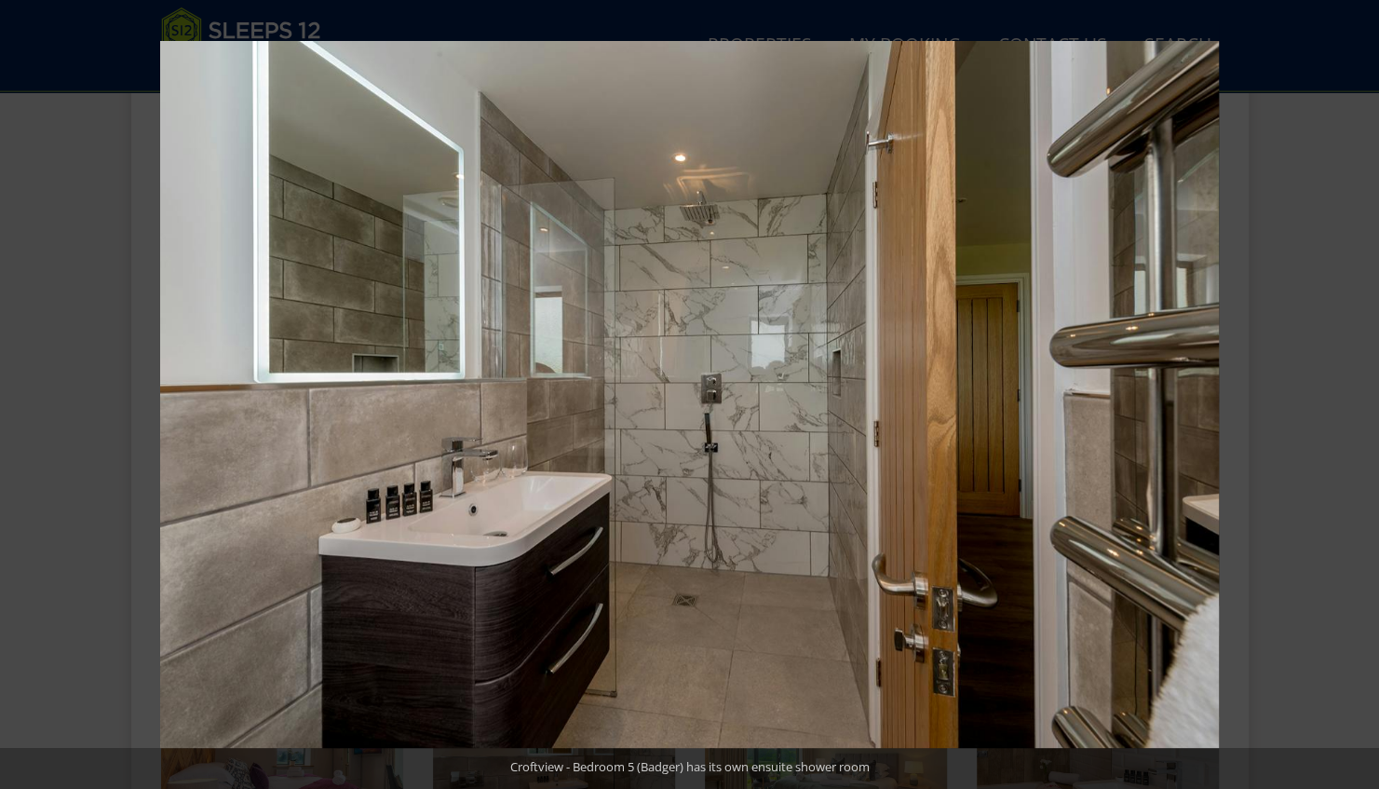
click at [1355, 391] on button at bounding box center [1346, 394] width 65 height 93
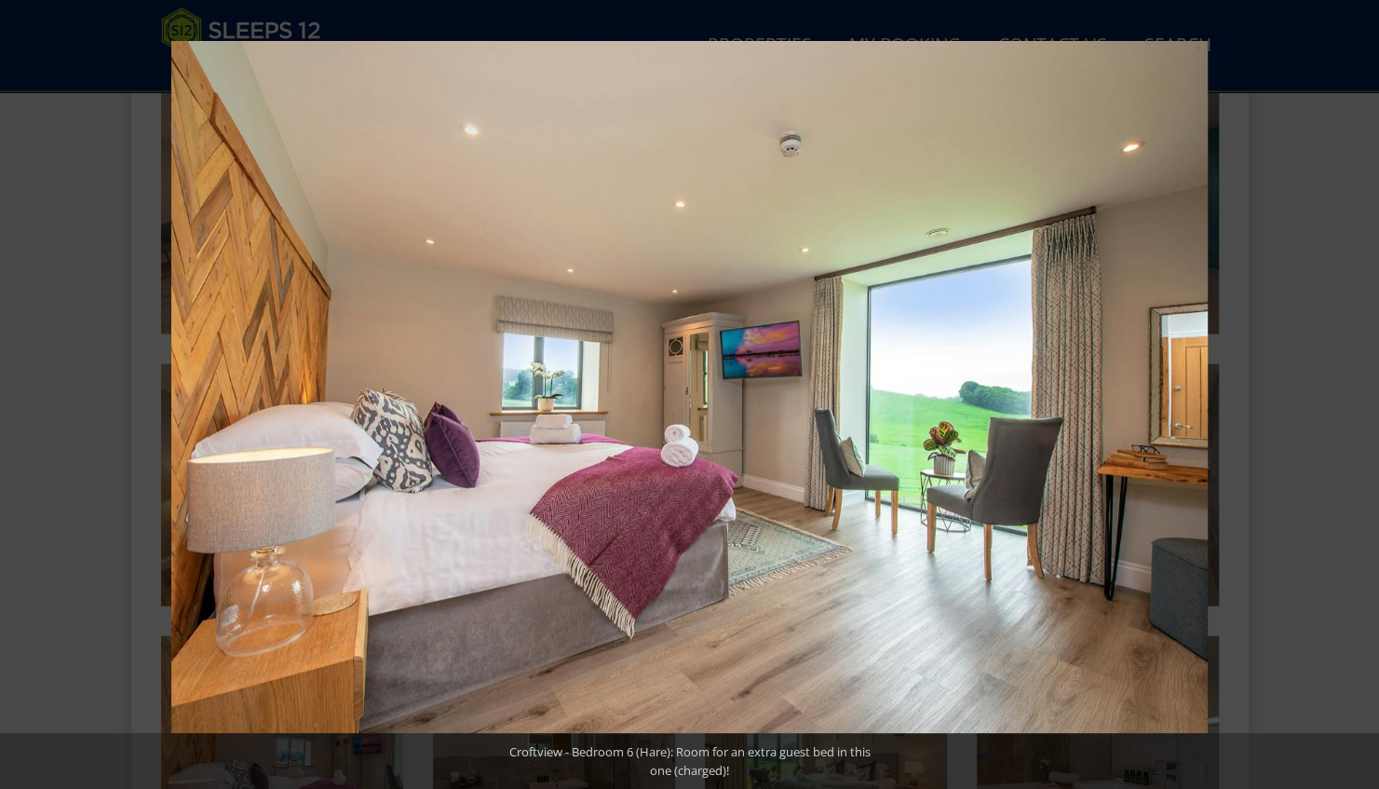
click at [1355, 391] on button at bounding box center [1346, 394] width 65 height 93
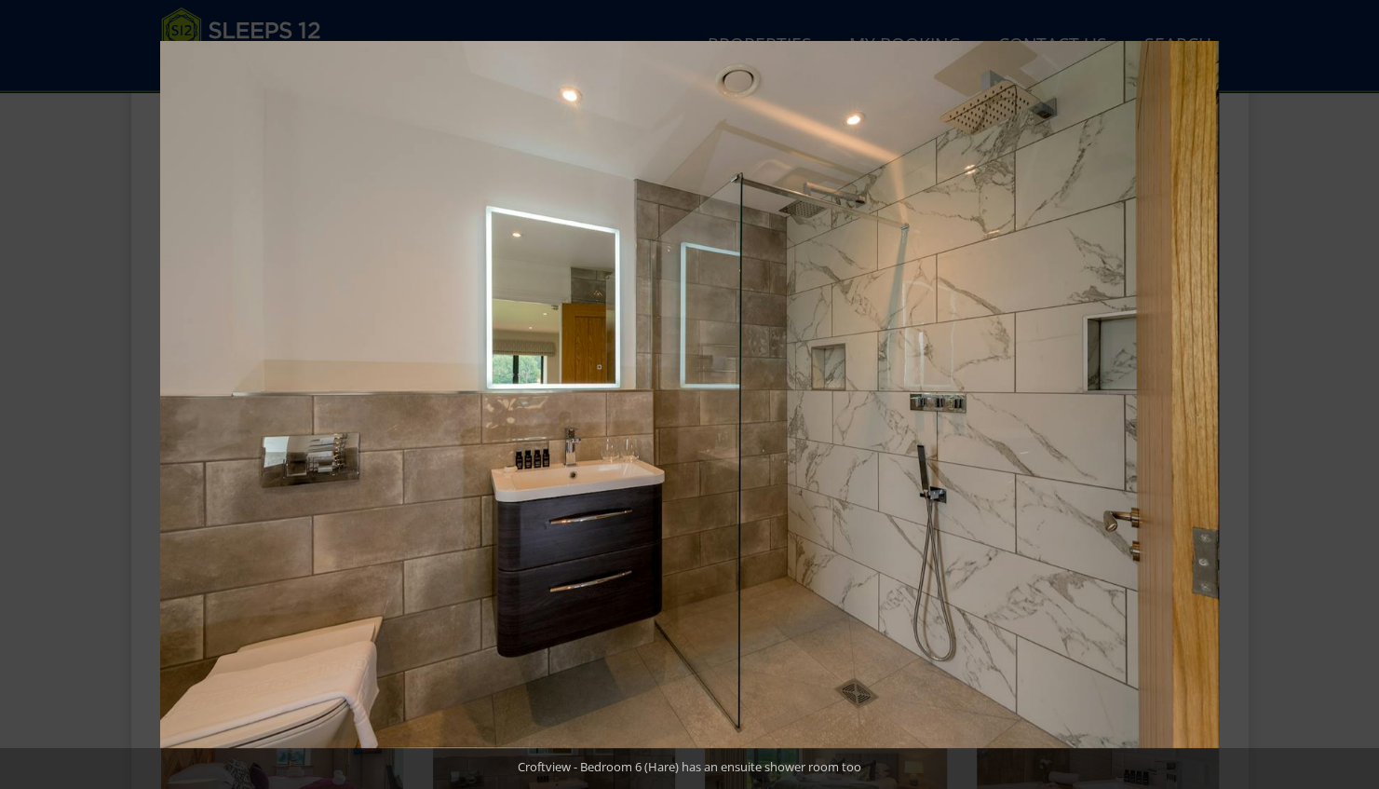
click at [1355, 391] on button at bounding box center [1346, 394] width 65 height 93
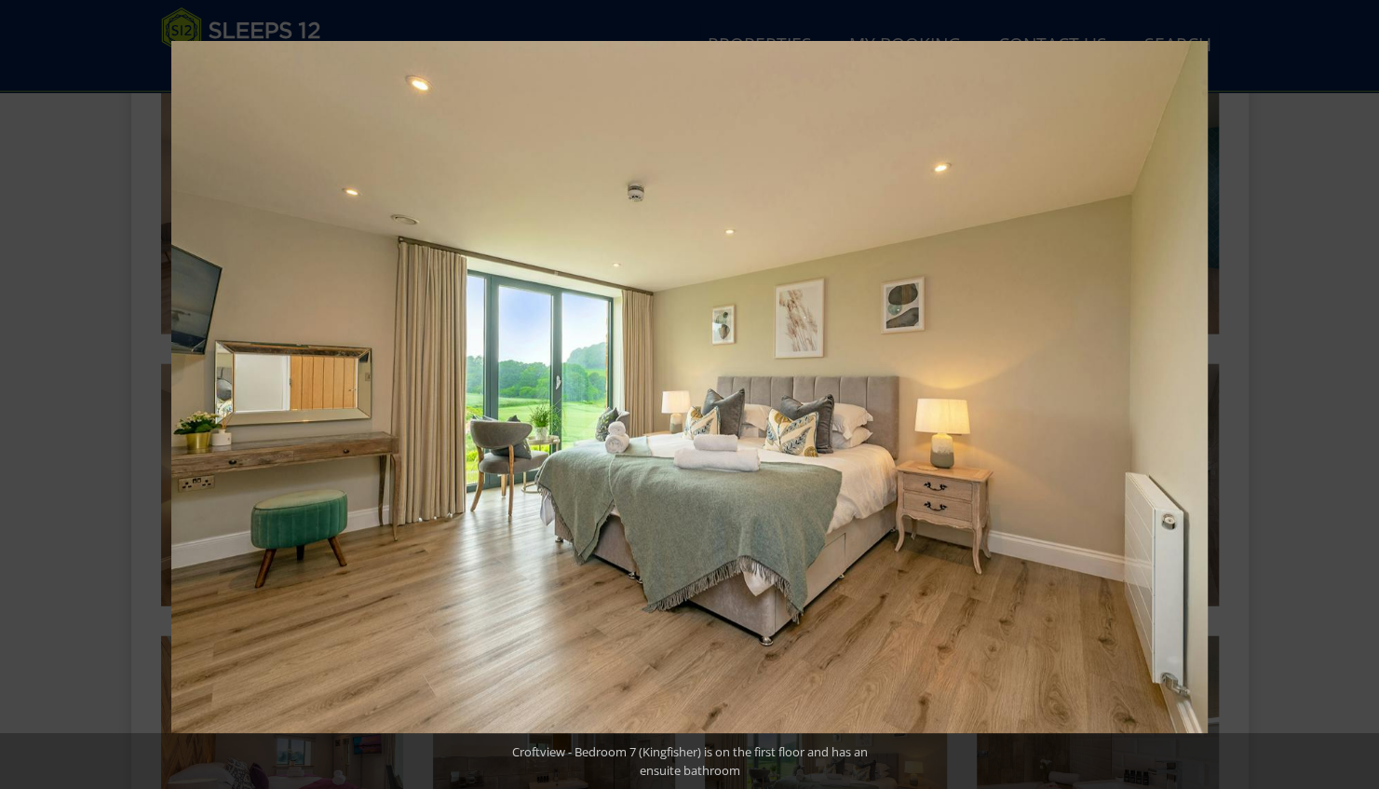
click at [1355, 391] on button at bounding box center [1346, 394] width 65 height 93
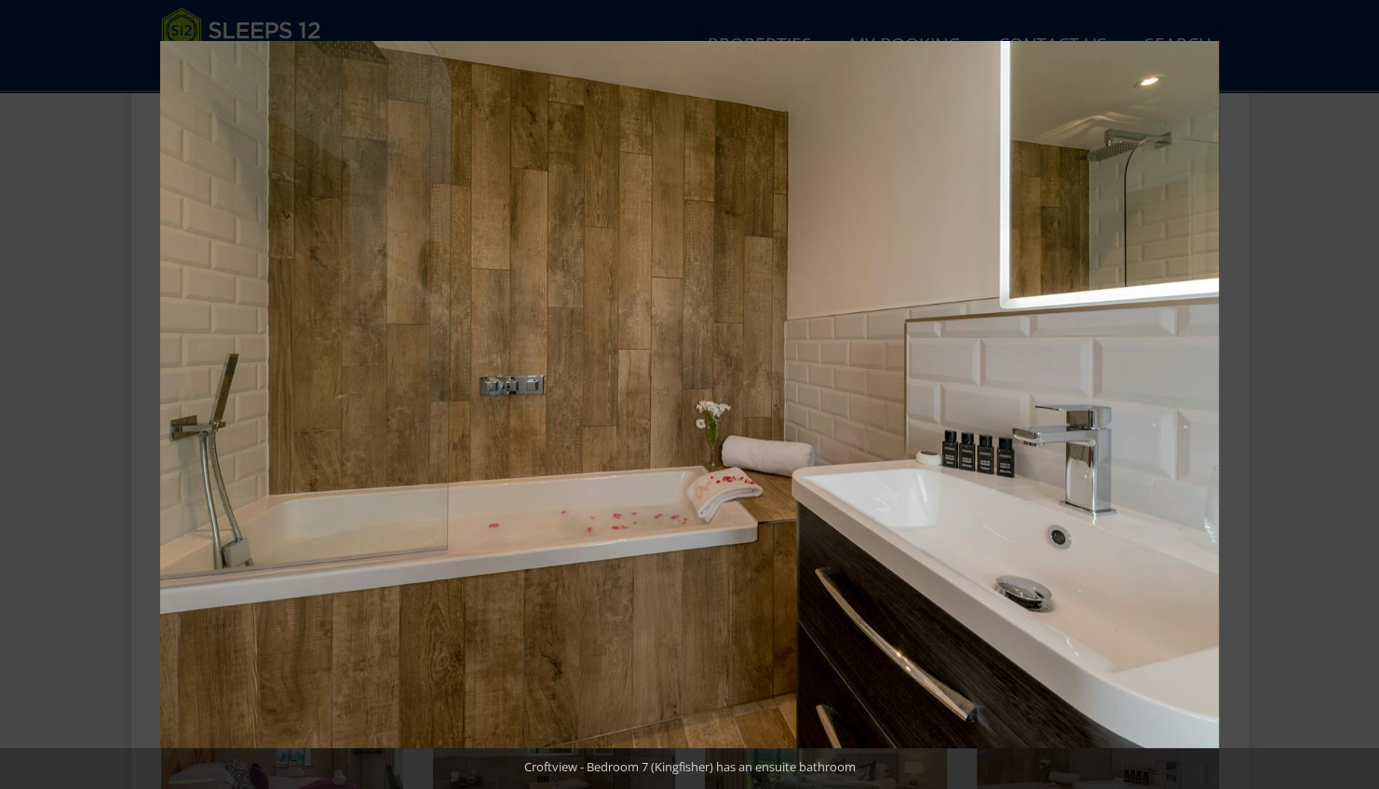
click at [1355, 391] on button at bounding box center [1346, 394] width 65 height 93
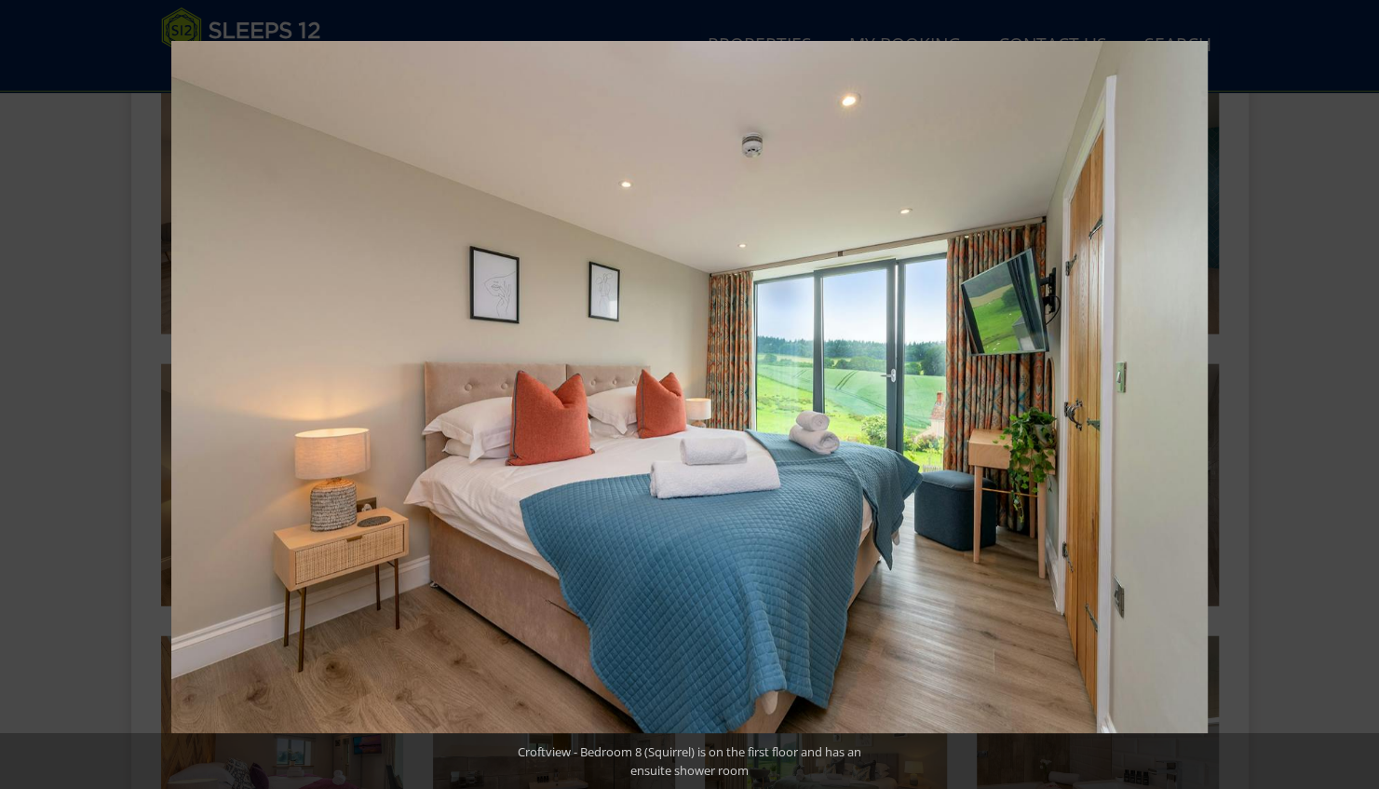
click at [1355, 391] on button at bounding box center [1346, 394] width 65 height 93
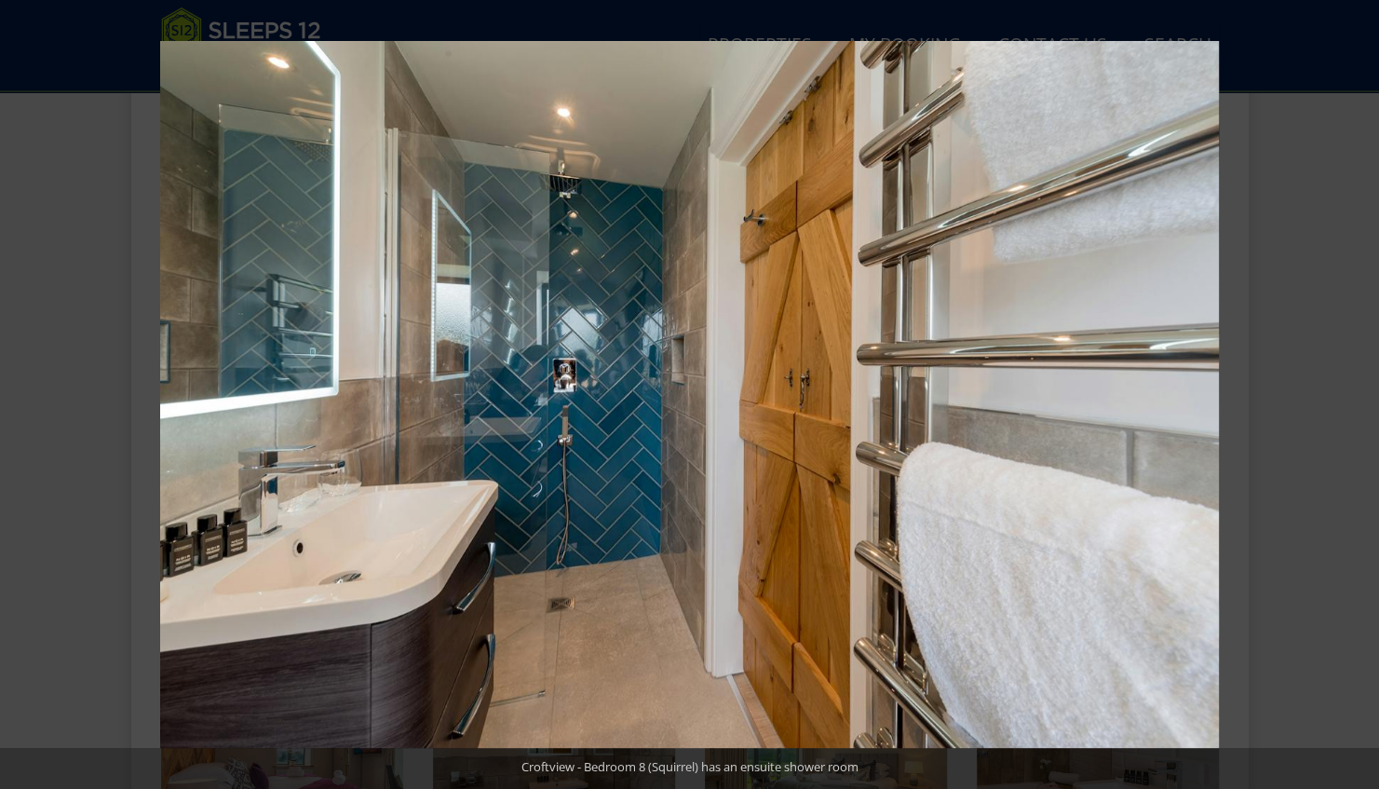
click at [1355, 391] on button at bounding box center [1346, 394] width 65 height 93
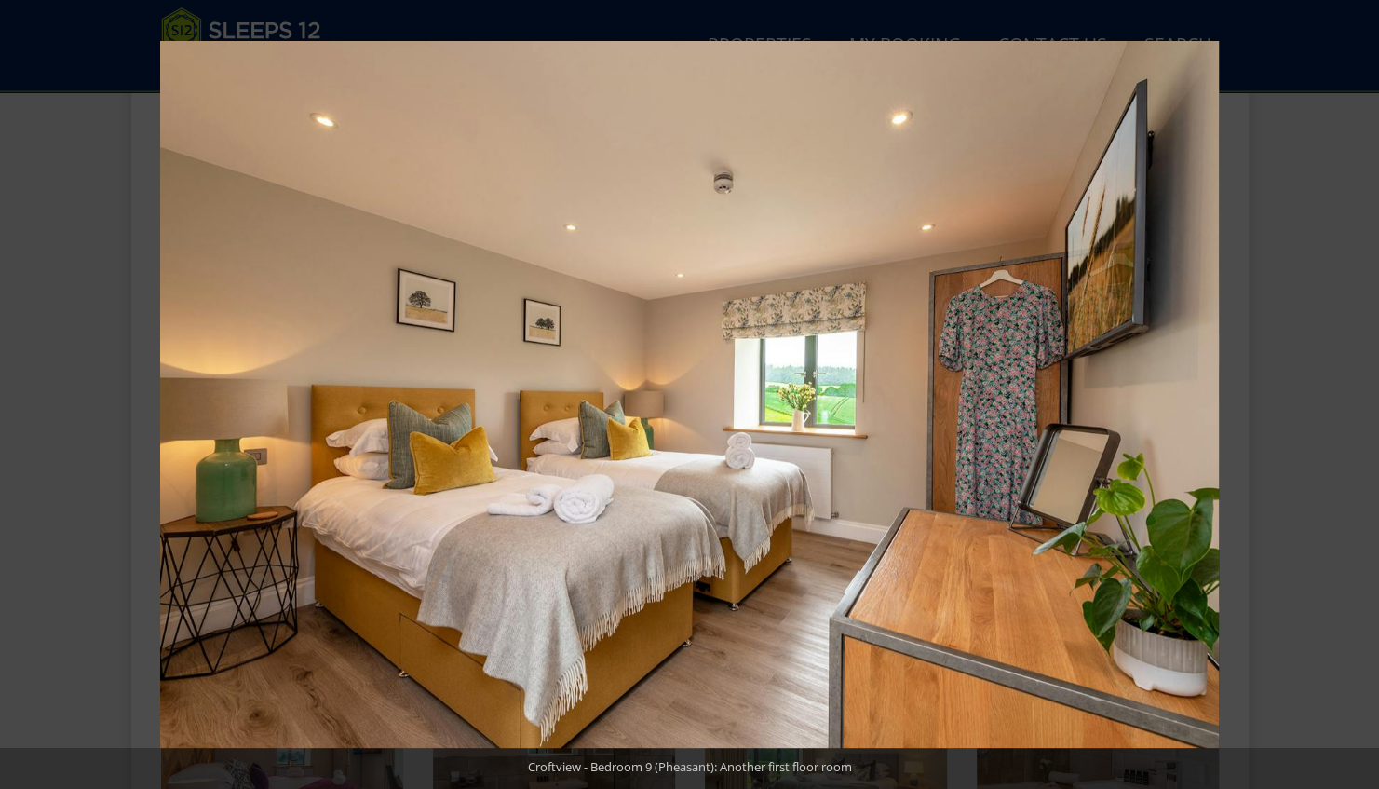
click at [1355, 391] on button at bounding box center [1346, 394] width 65 height 93
